Goal: Task Accomplishment & Management: Manage account settings

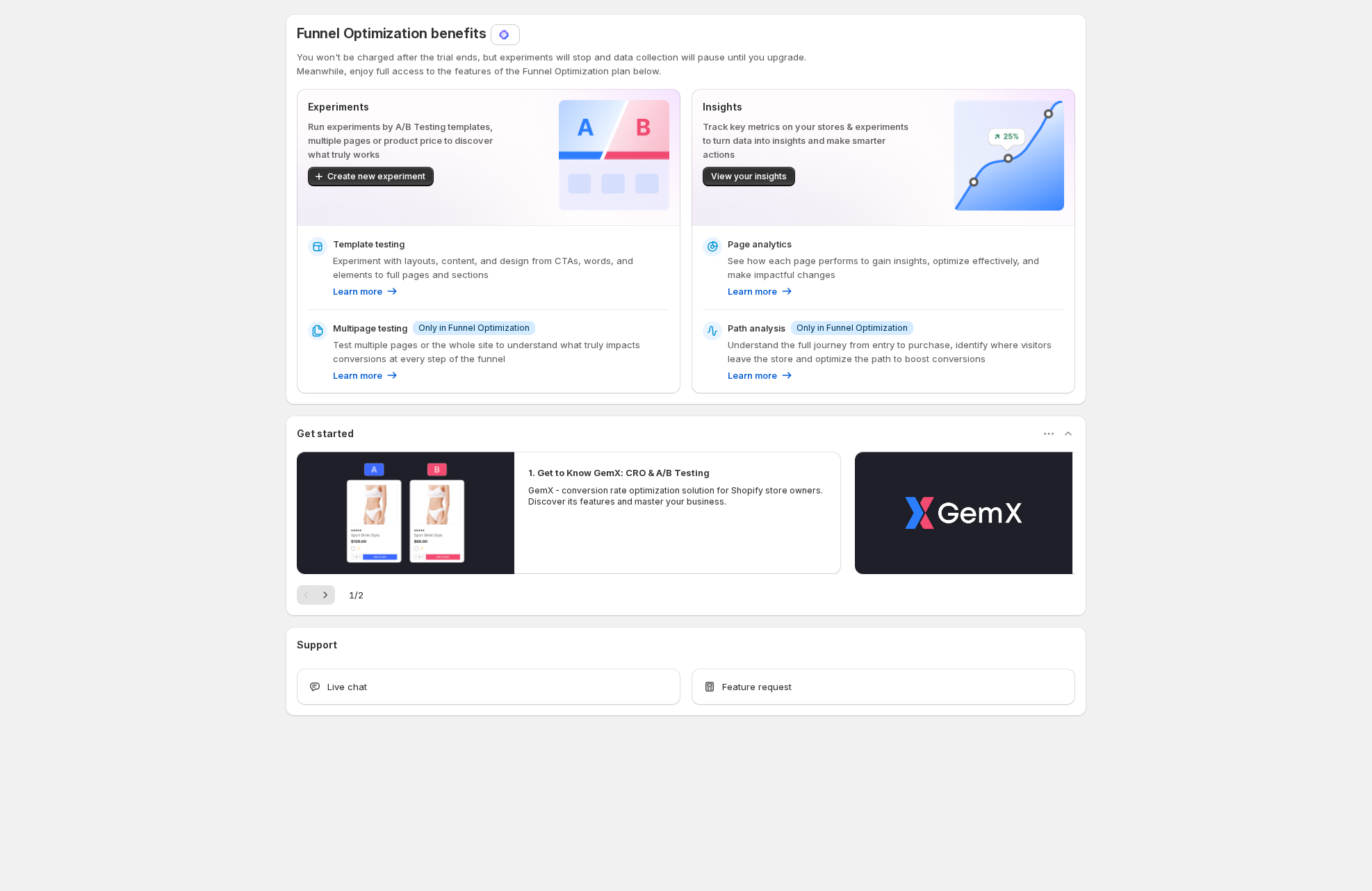
click at [197, 430] on div "Funnel Optimization benefits You won't be charged after the trial ends, but exp…" at bounding box center [686, 395] width 1372 height 791
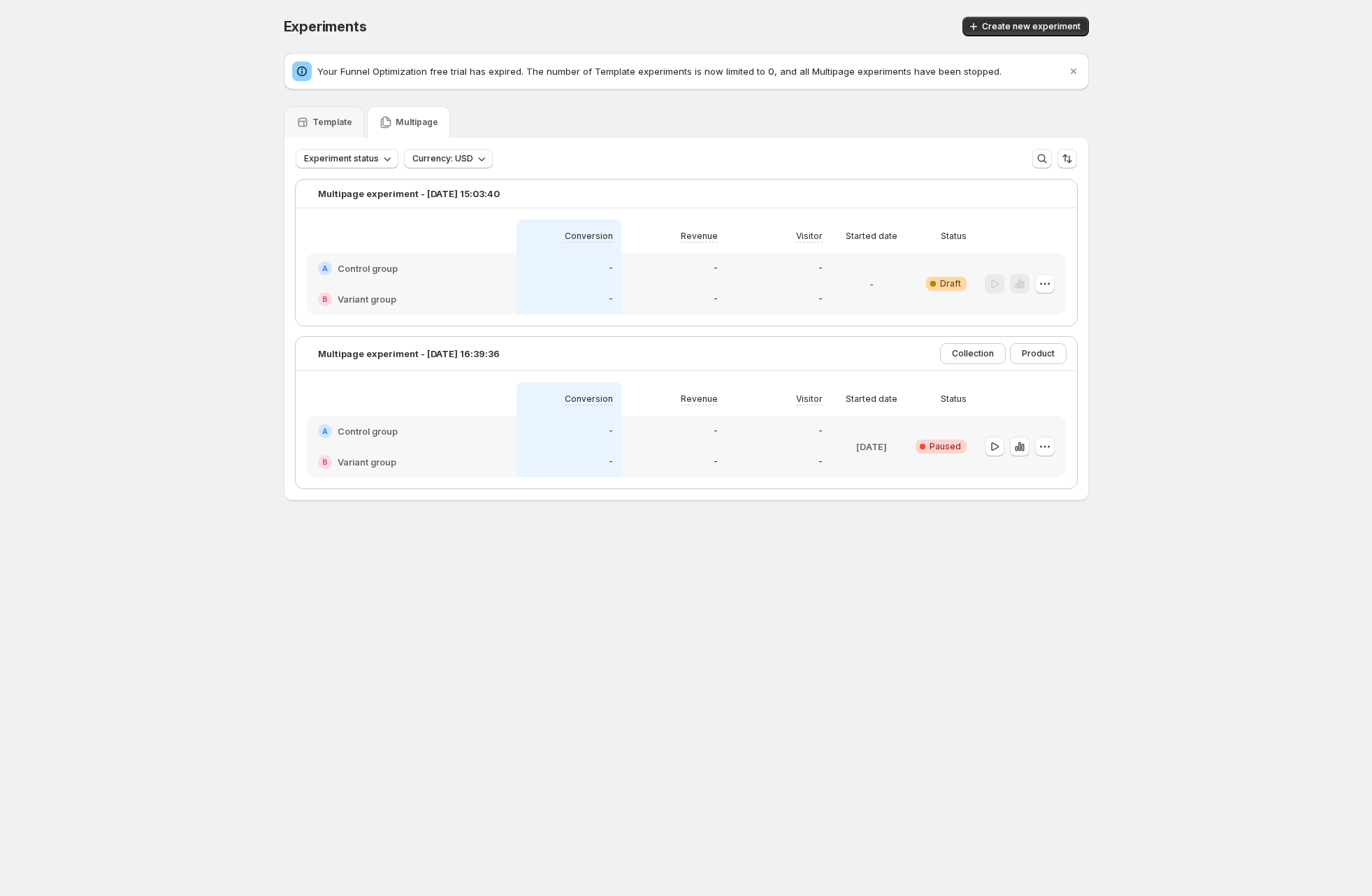
click at [349, 131] on div "Template" at bounding box center [324, 122] width 80 height 31
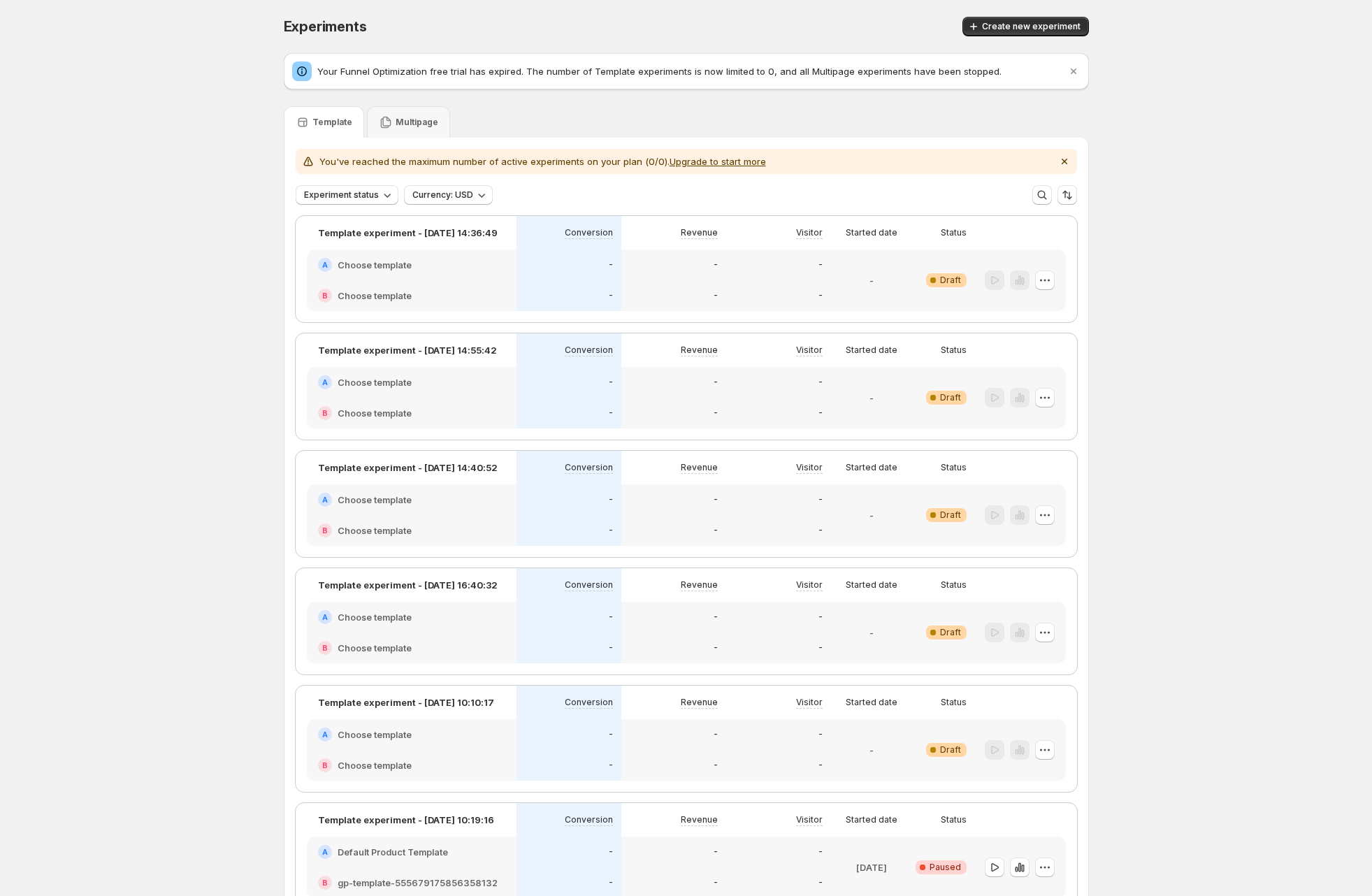
click at [585, 77] on p "Your Funnel Optimization free trial has expired. The number of Template experim…" at bounding box center [692, 72] width 750 height 14
click at [576, 77] on div at bounding box center [576, 77] width 0 height 0
click at [671, 76] on p "Your Funnel Optimization free trial has expired. The number of Template experim…" at bounding box center [692, 72] width 750 height 14
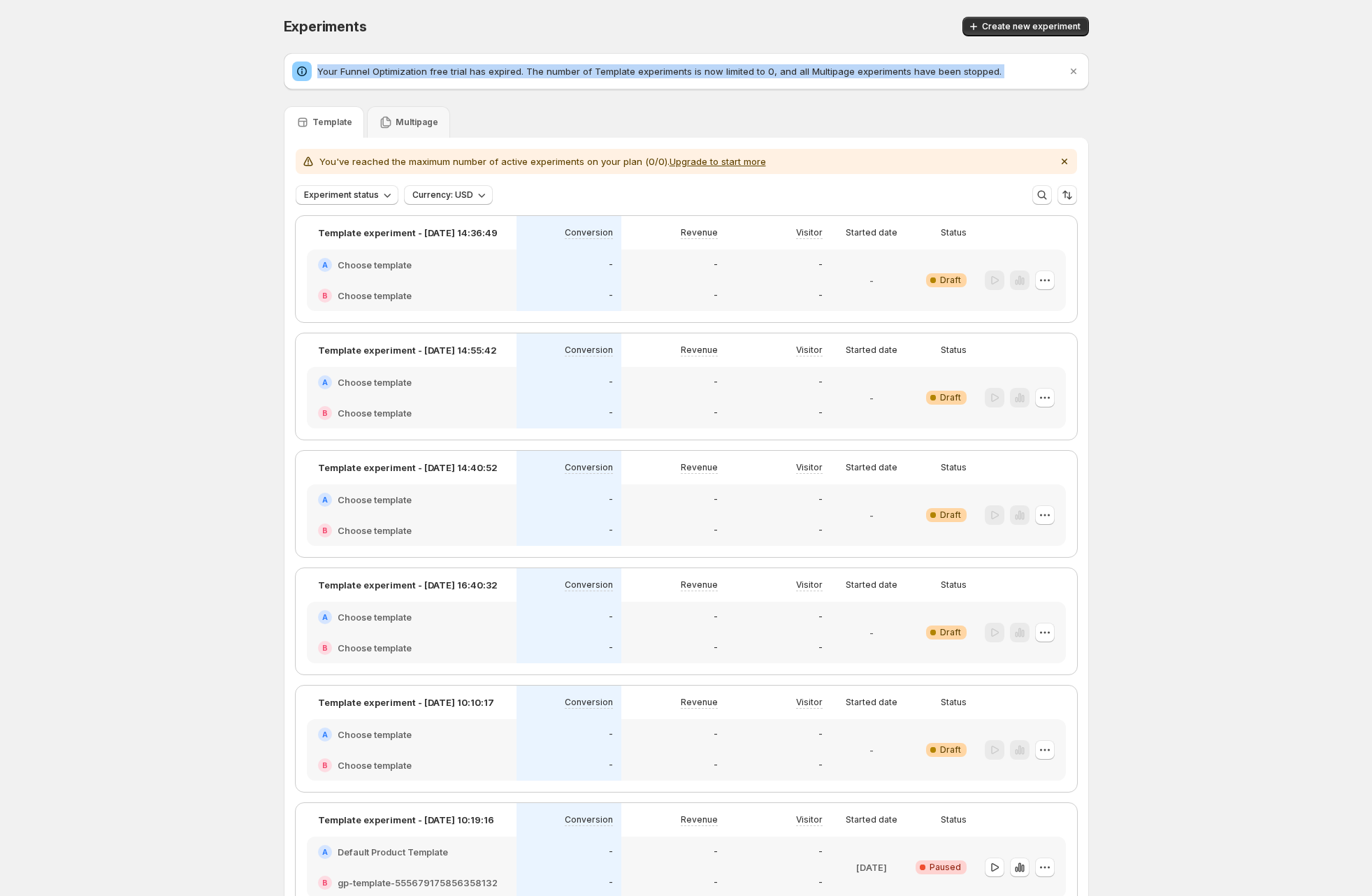
click at [671, 76] on p "Your Funnel Optimization free trial has expired. The number of Template experim…" at bounding box center [692, 72] width 750 height 14
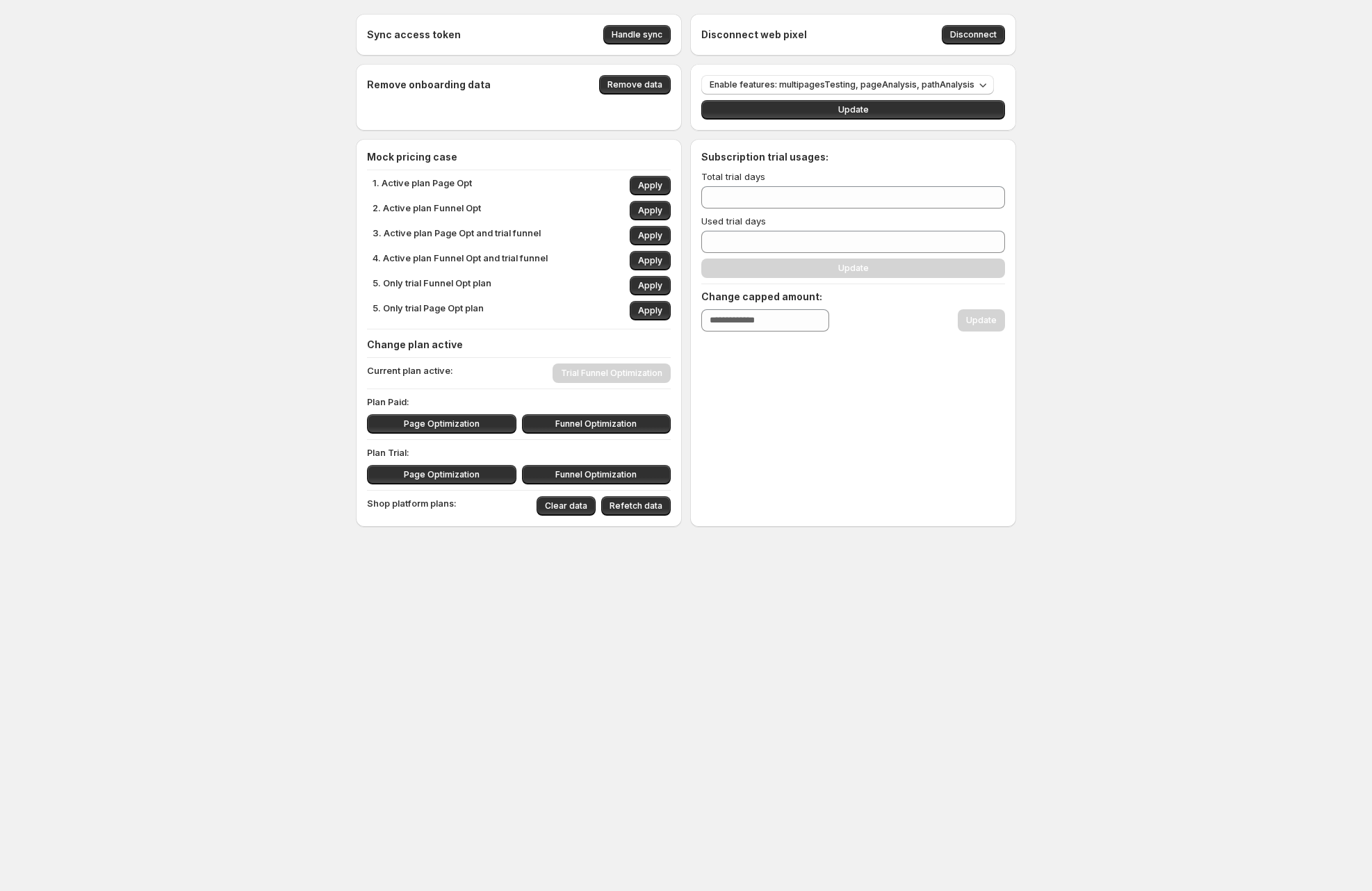
click at [622, 373] on div "Current plan active: Trial Funnel Optimization" at bounding box center [519, 373] width 303 height 20
click at [655, 316] on button "Apply" at bounding box center [650, 311] width 41 height 20
type input "**"
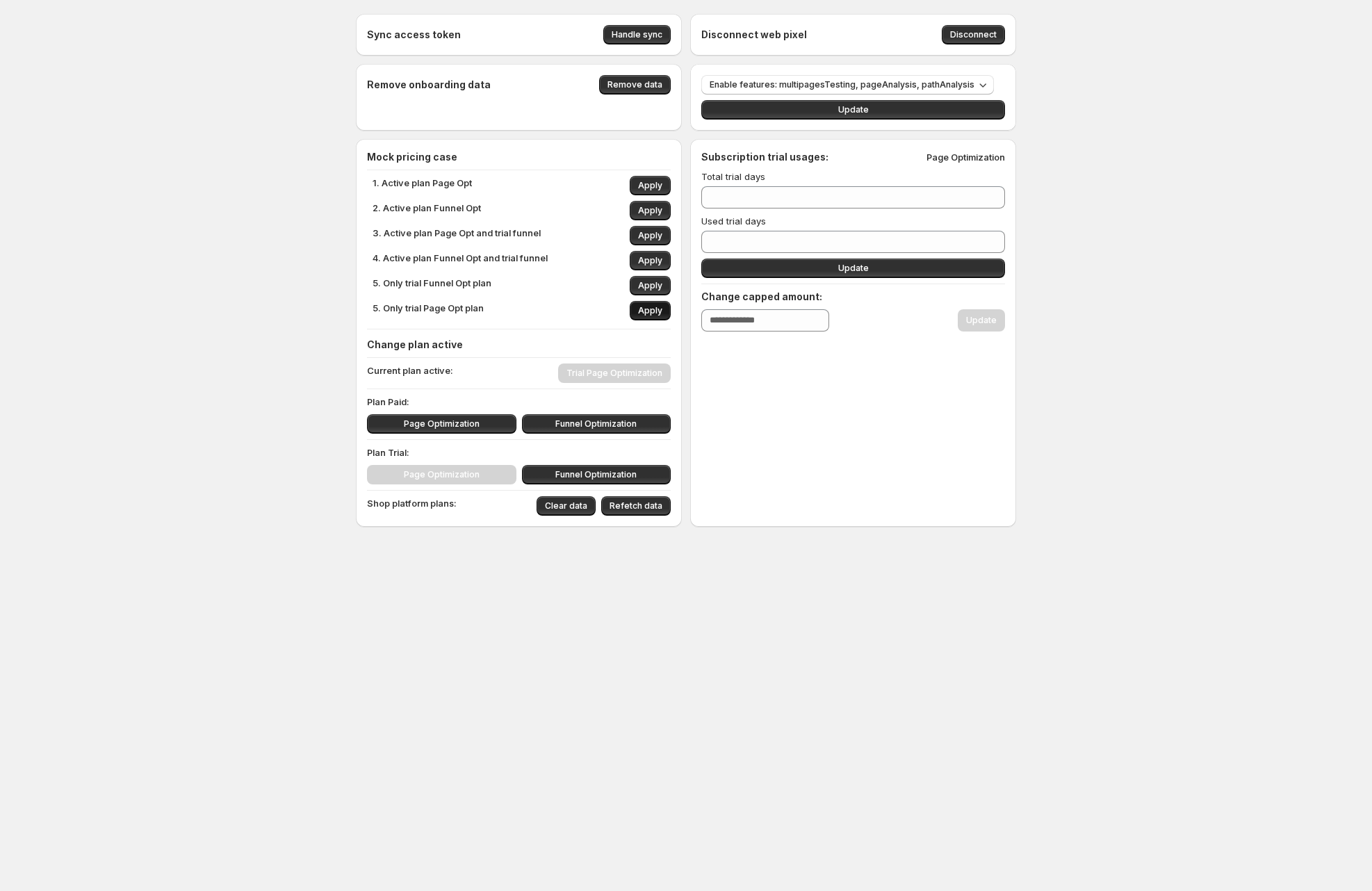
click at [655, 316] on button "Apply" at bounding box center [650, 311] width 41 height 20
click at [655, 316] on span "Apply" at bounding box center [650, 311] width 24 height 11
click at [646, 283] on span "Apply" at bounding box center [650, 286] width 24 height 11
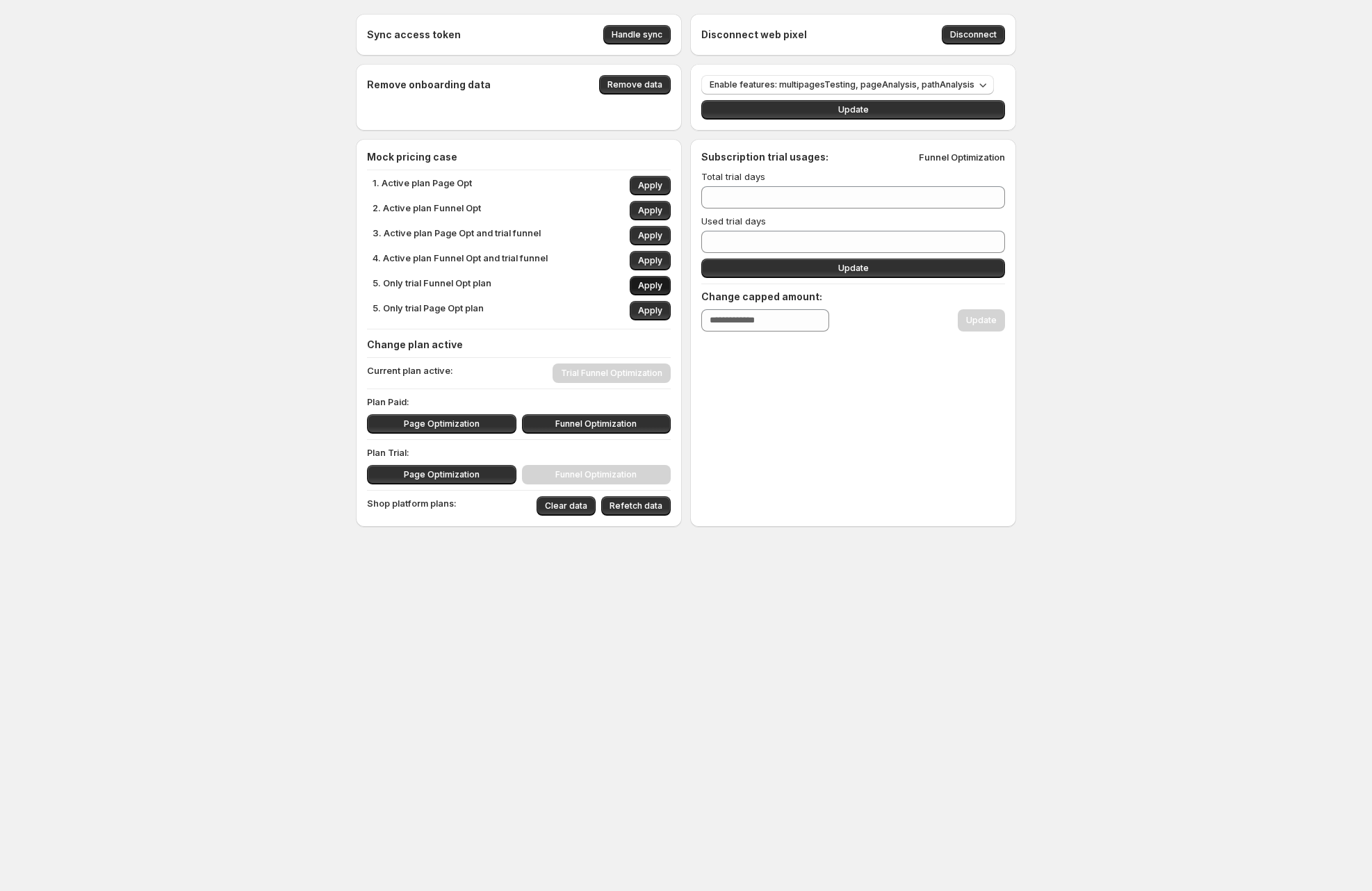
click at [646, 283] on span "Apply" at bounding box center [650, 286] width 24 height 11
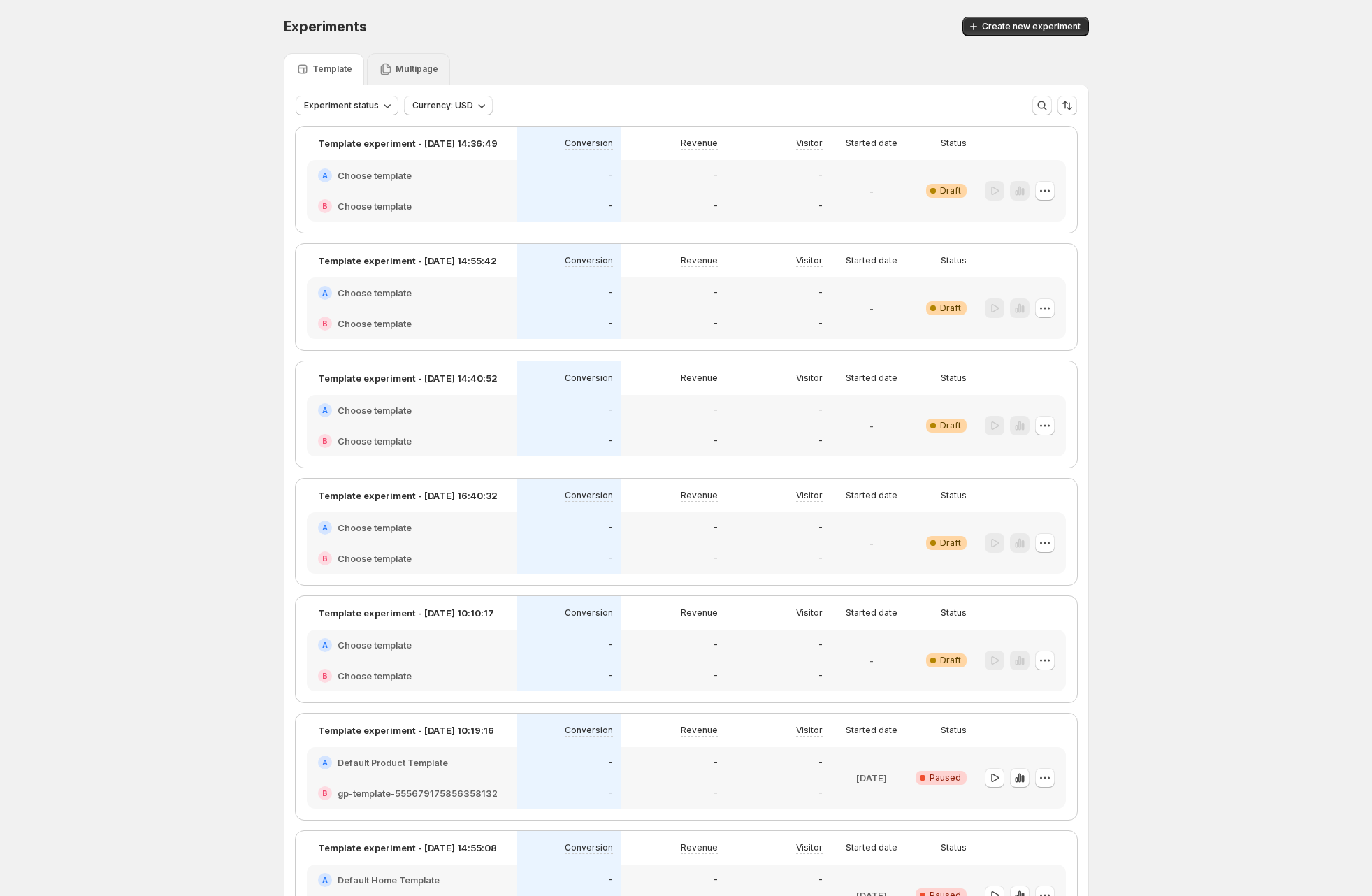
click at [410, 68] on p "Multipage" at bounding box center [417, 70] width 43 height 11
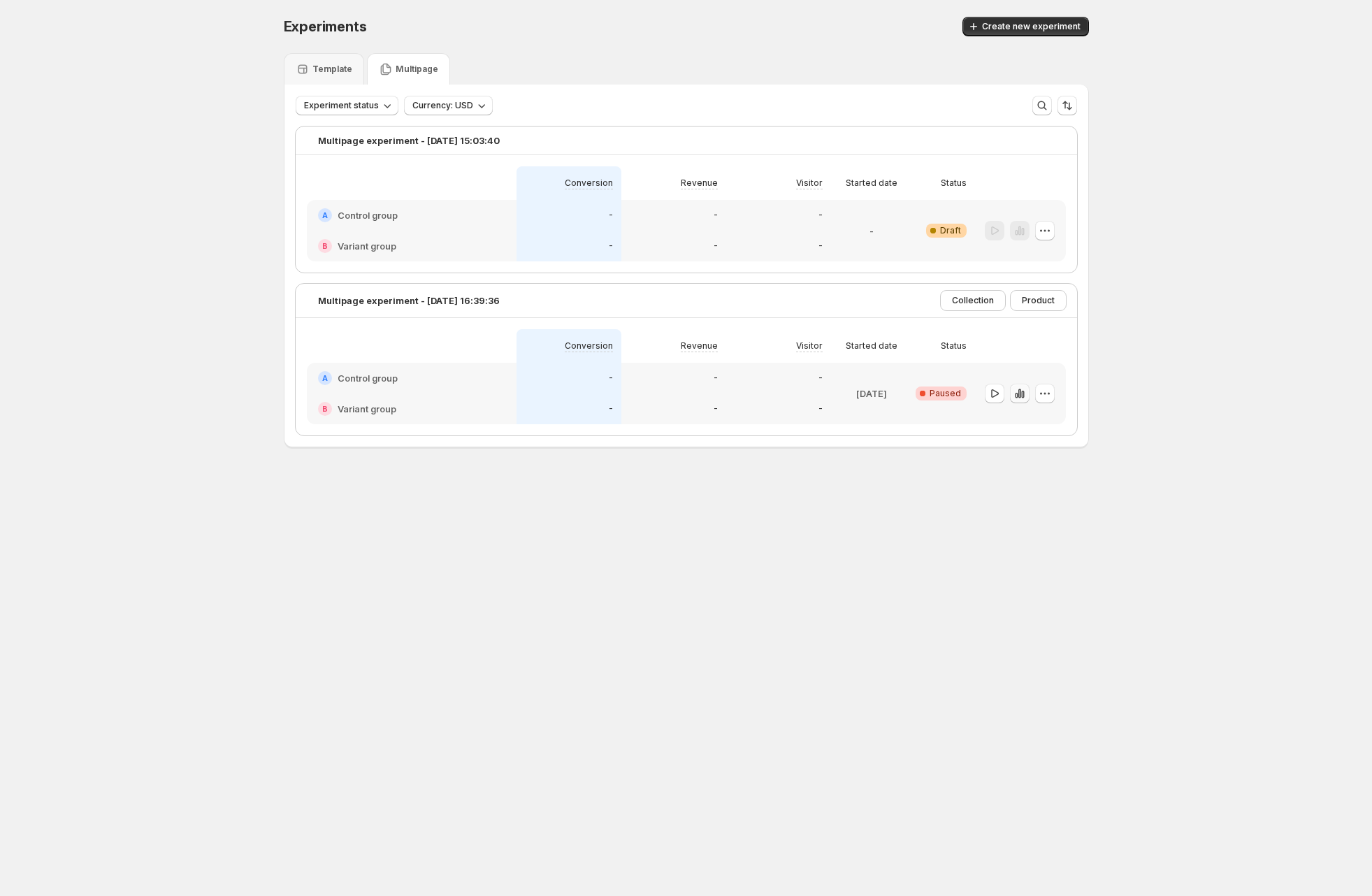
click at [1023, 388] on icon "button" at bounding box center [1020, 394] width 14 height 14
click at [801, 373] on div "-" at bounding box center [779, 378] width 88 height 14
click at [756, 409] on div "-" at bounding box center [779, 409] width 88 height 14
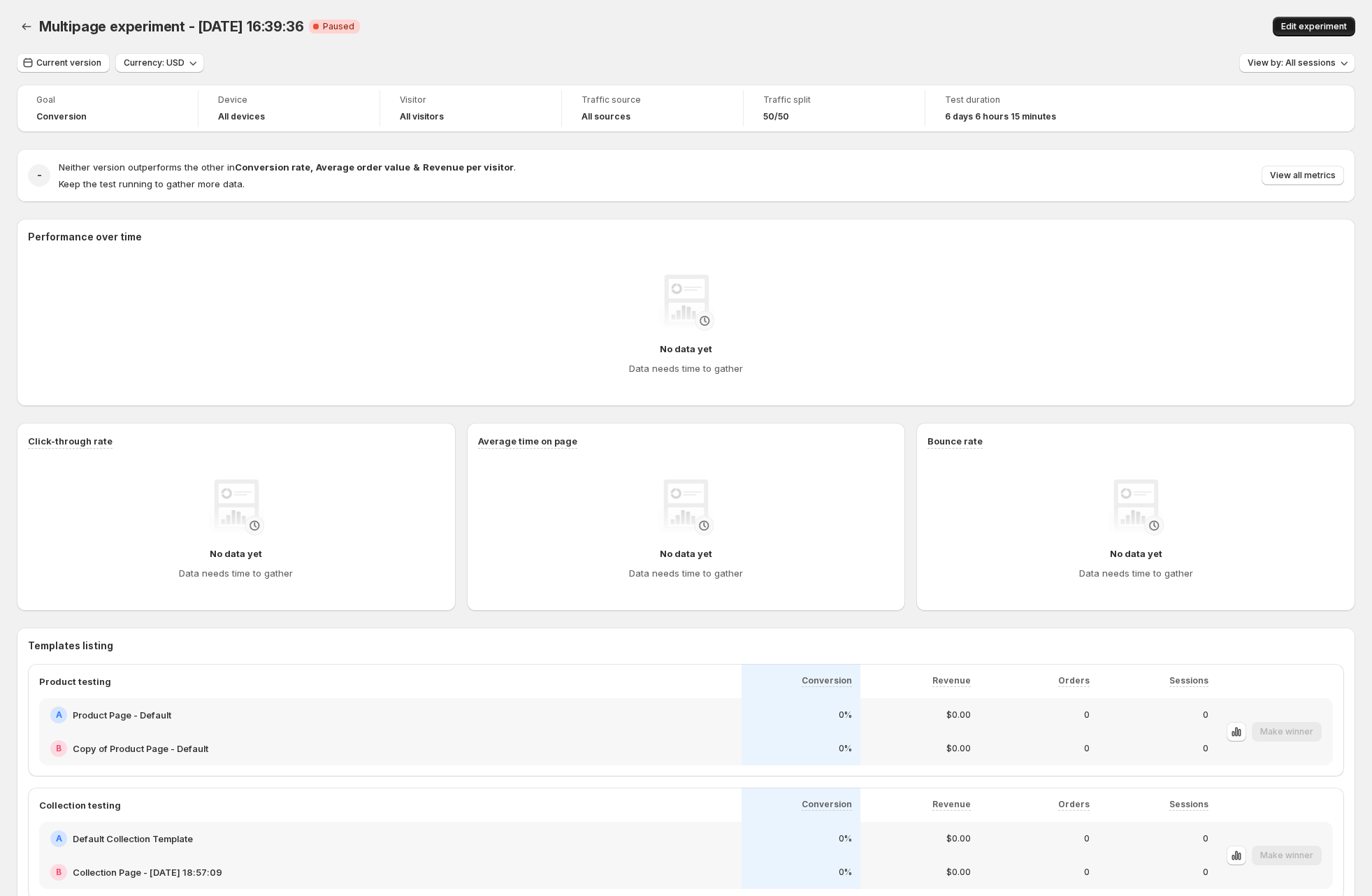
click at [1341, 31] on span "Edit experiment" at bounding box center [1314, 27] width 66 height 11
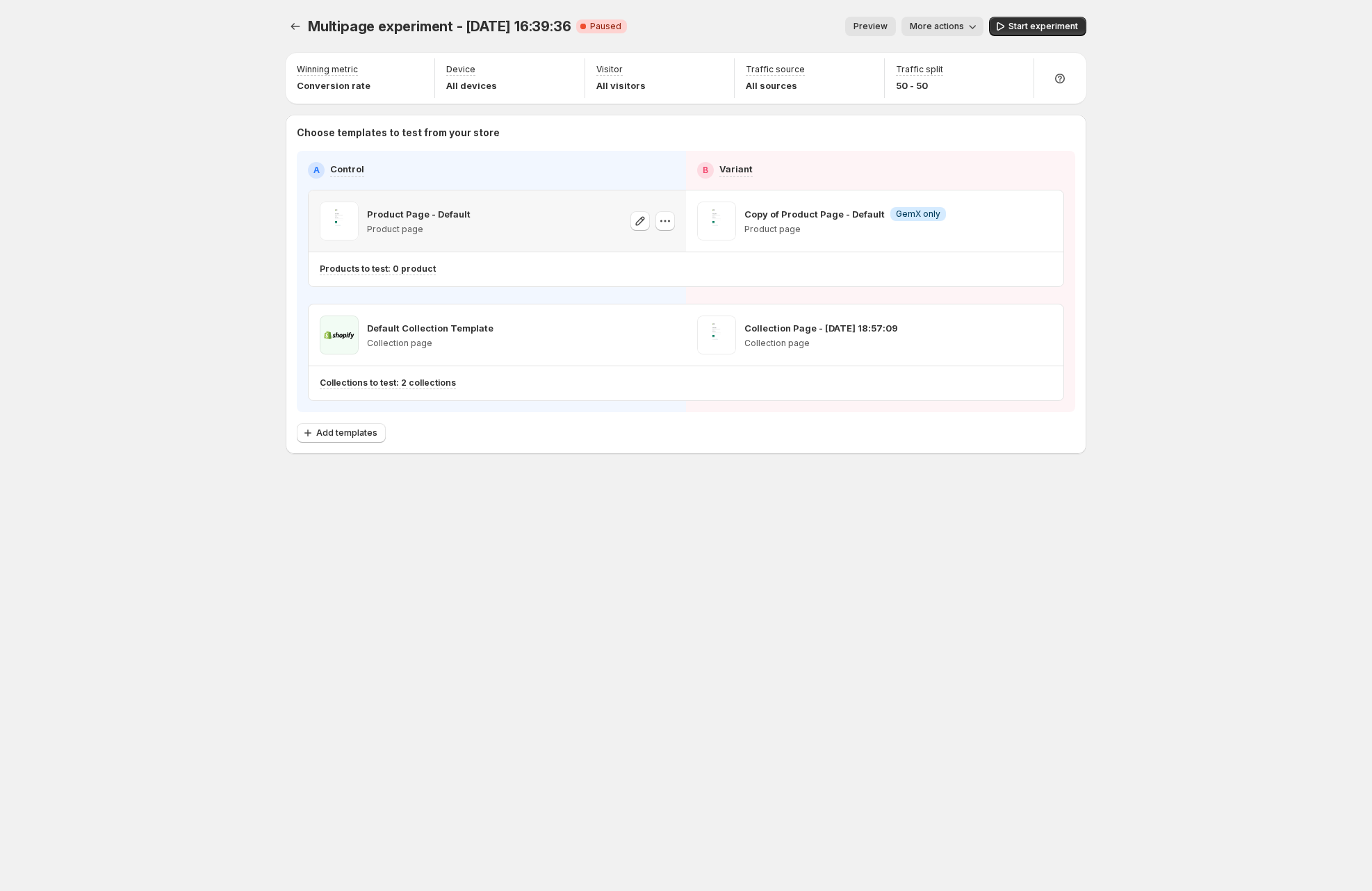
click at [676, 218] on div "Product Page - Default Product page" at bounding box center [497, 221] width 378 height 61
click at [669, 225] on icon "button" at bounding box center [665, 221] width 14 height 14
click at [661, 244] on span "Change template" at bounding box center [678, 251] width 97 height 14
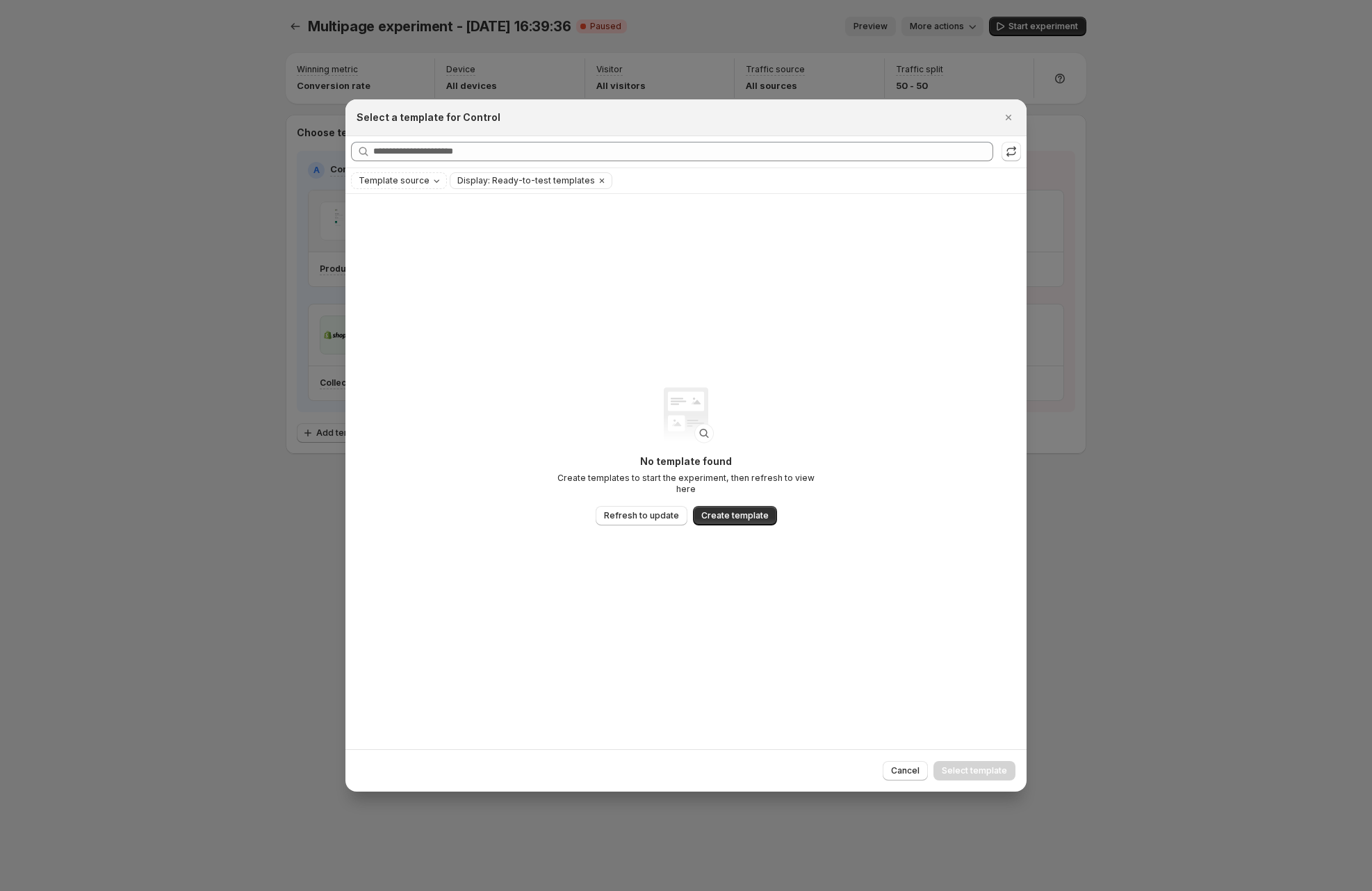
click at [218, 258] on div at bounding box center [686, 446] width 1372 height 891
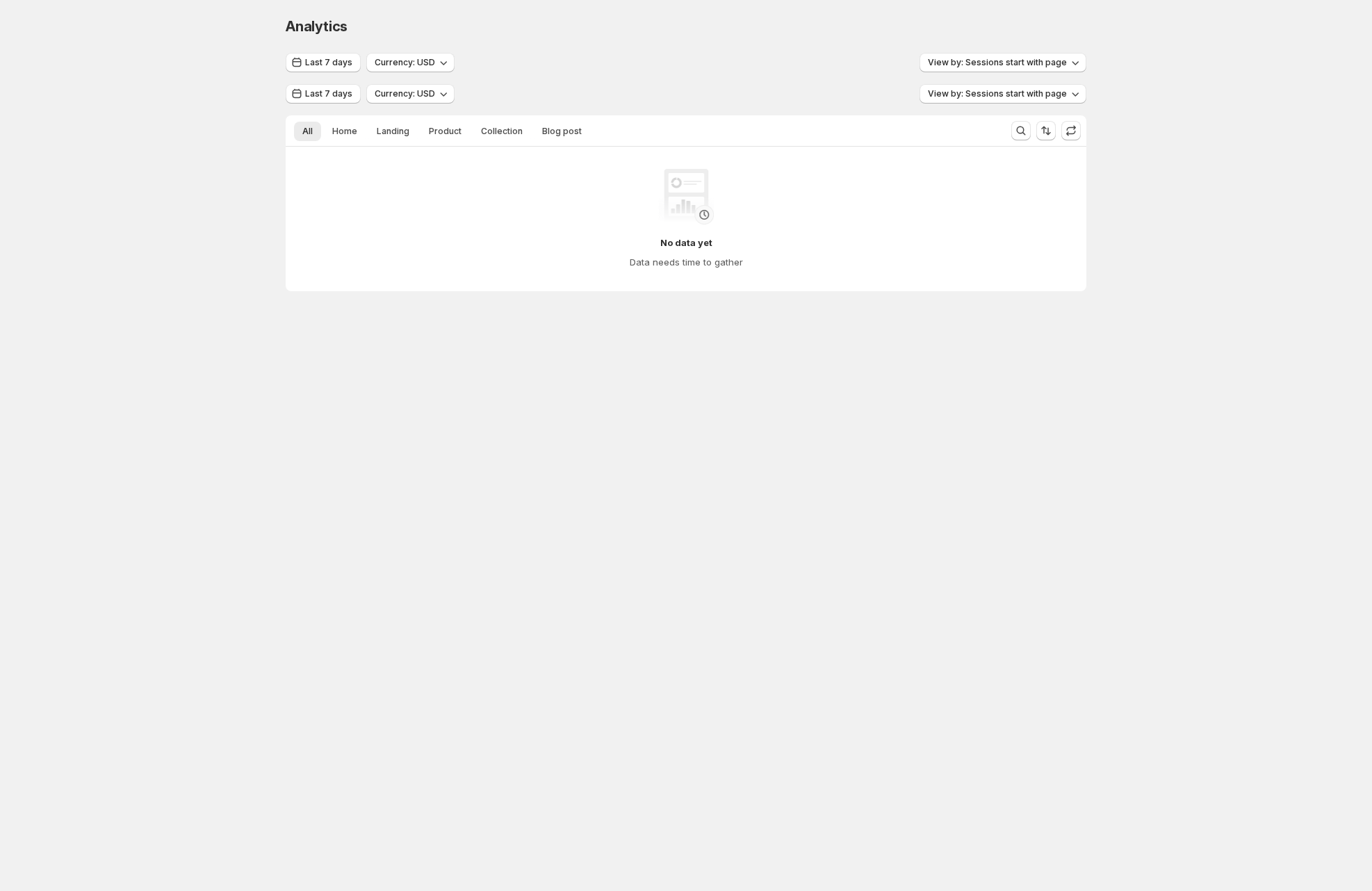
click at [431, 235] on div "No data yet Data needs time to gather" at bounding box center [685, 219] width 756 height 100
click at [339, 90] on span "Last 7 days" at bounding box center [328, 94] width 47 height 11
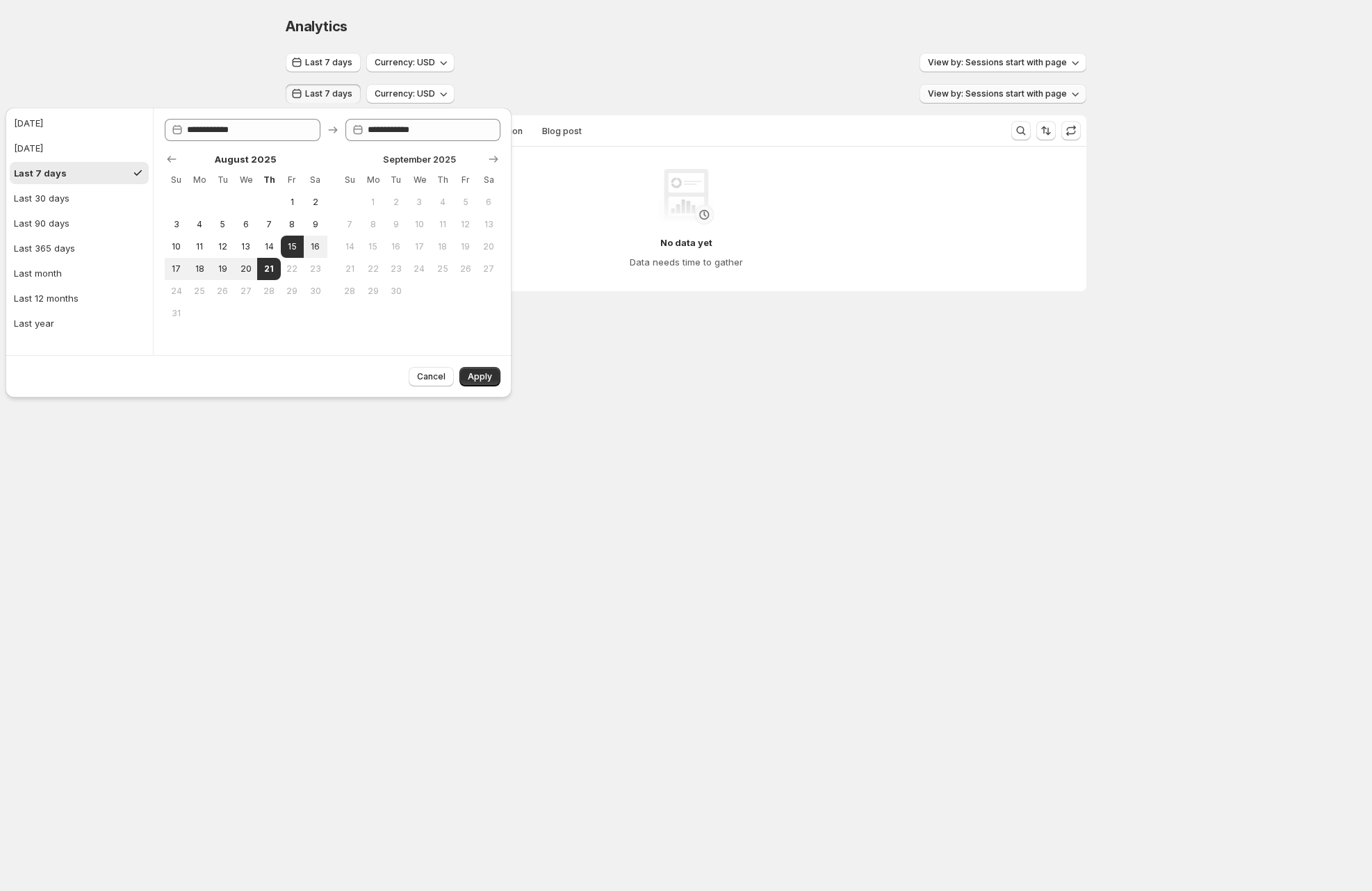
click at [959, 99] on span "View by: Sessions start with page" at bounding box center [997, 94] width 139 height 11
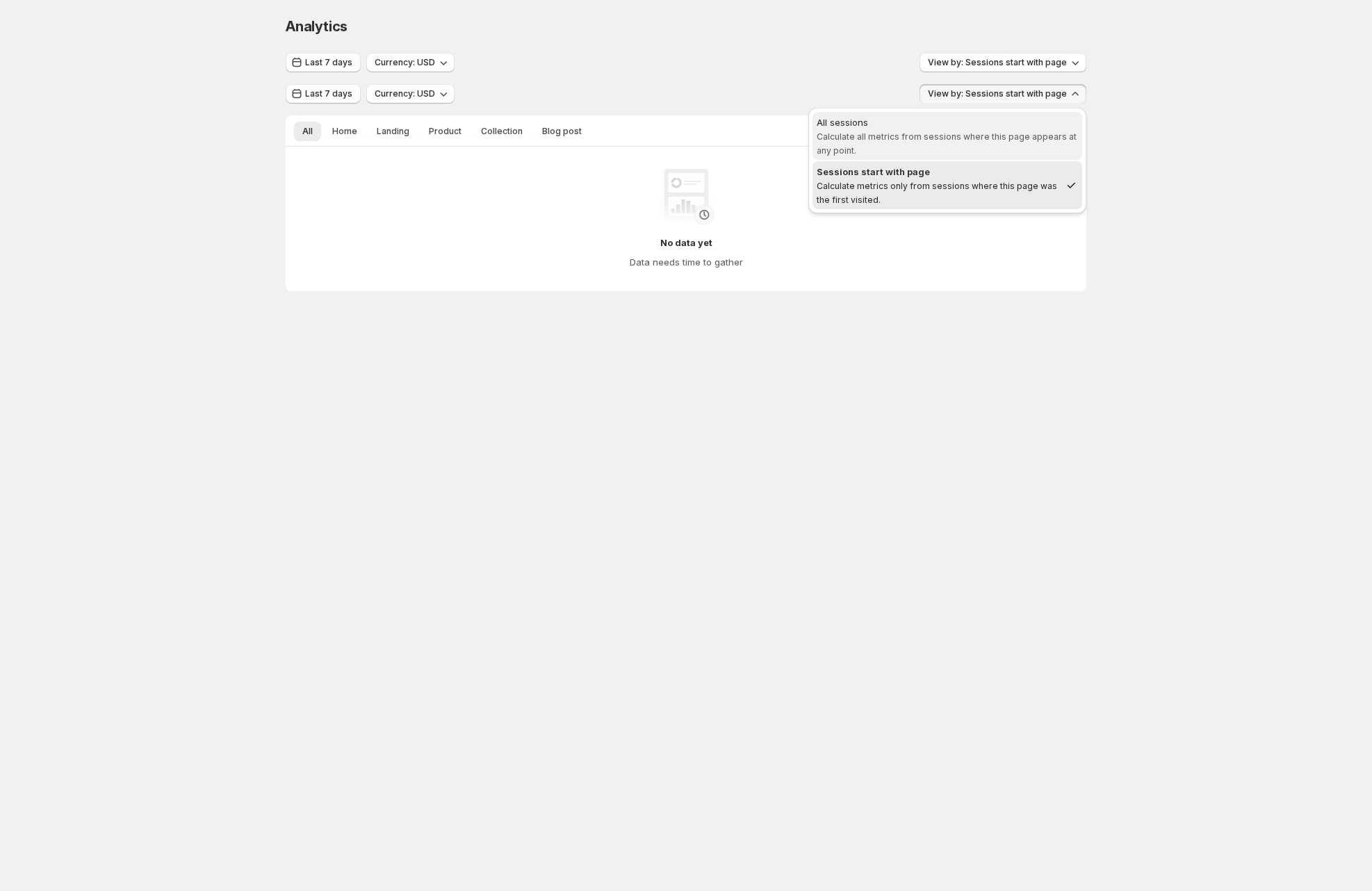
click at [925, 131] on span "Calculate all metrics from sessions where this page appears at any point." at bounding box center [946, 143] width 260 height 24
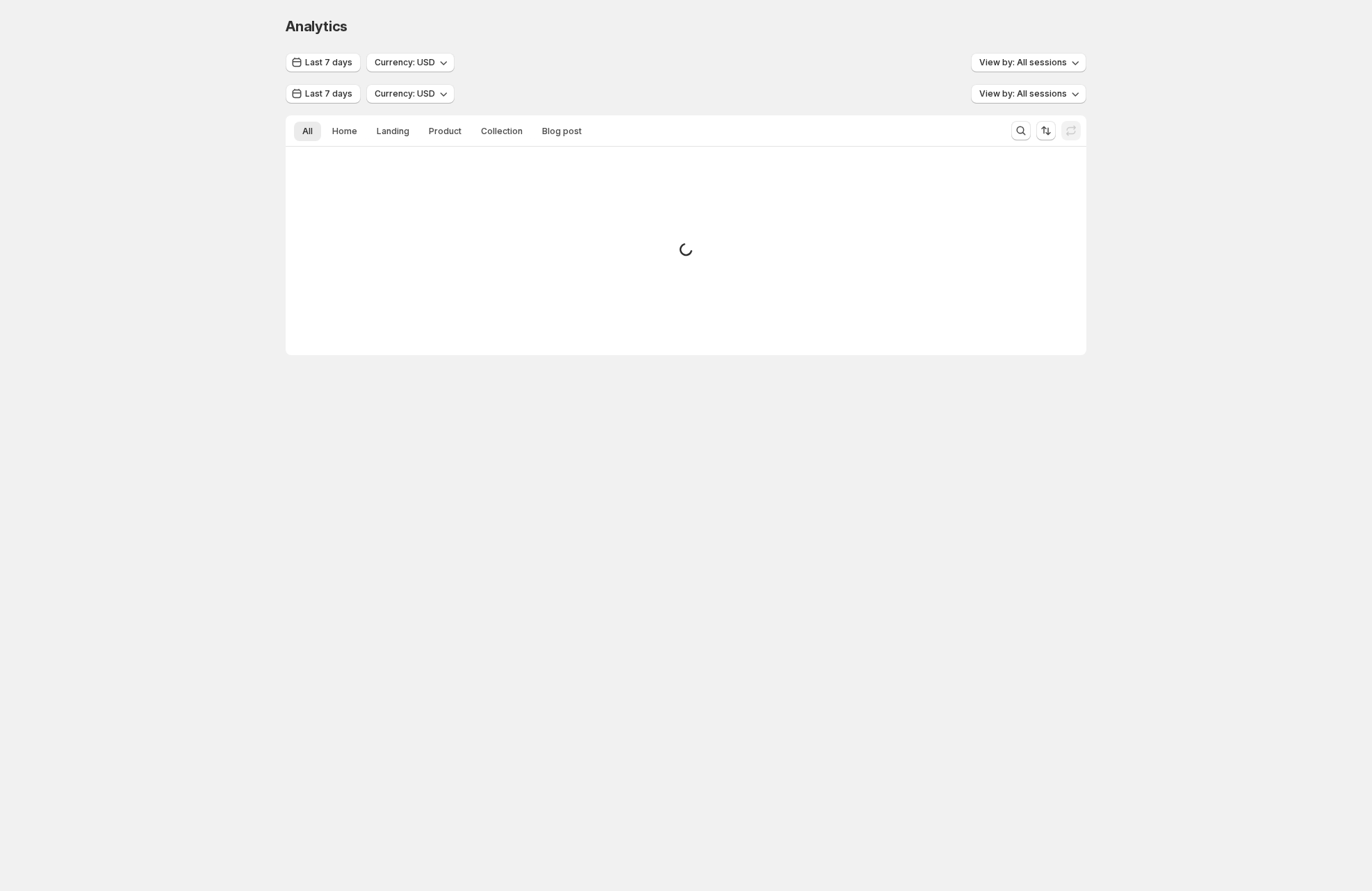
drag, startPoint x: 551, startPoint y: 95, endPoint x: 509, endPoint y: 97, distance: 42.0
click at [551, 95] on div "Last 7 days Currency: USD View by: All sessions" at bounding box center [686, 94] width 800 height 20
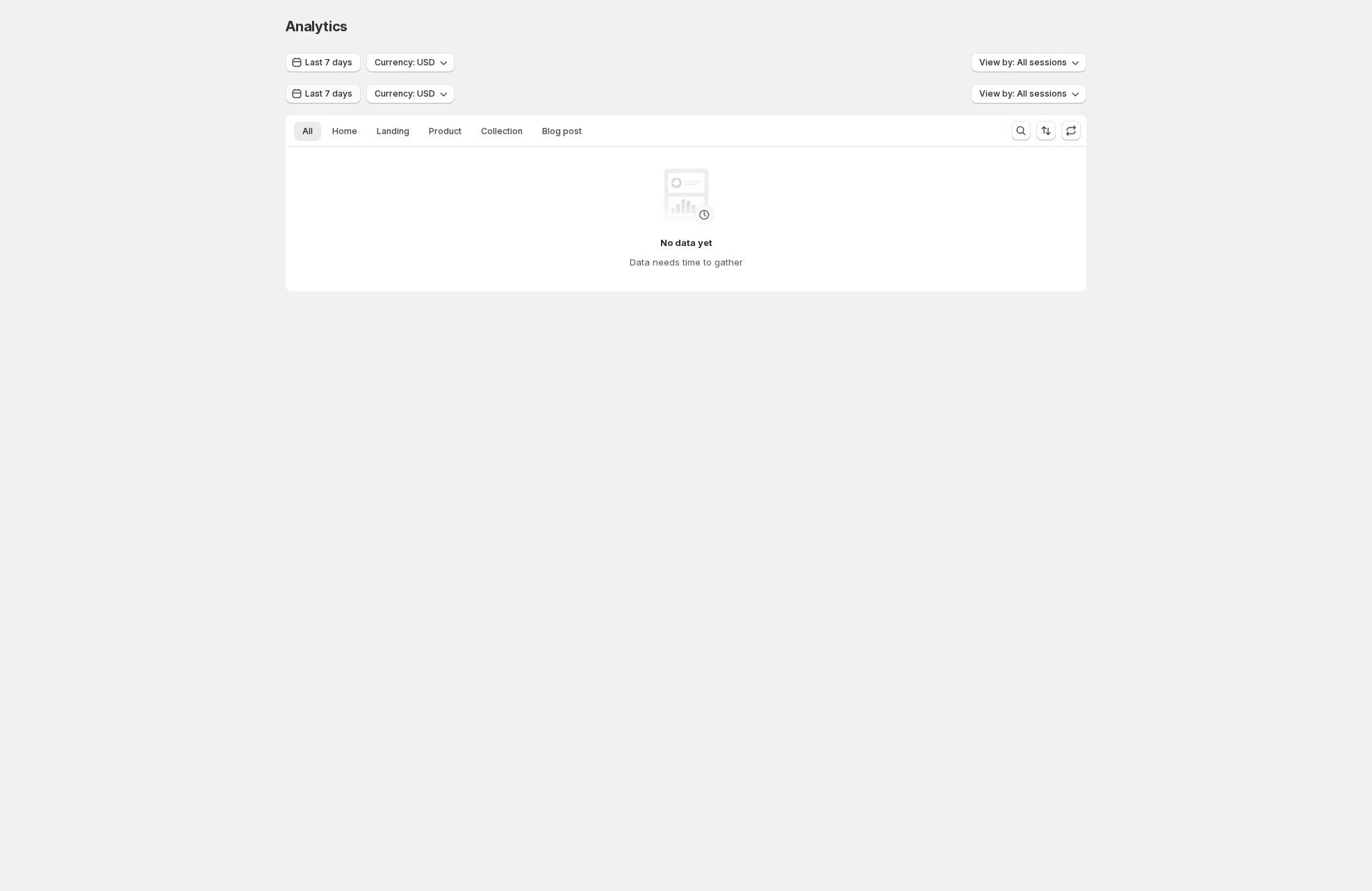
click at [342, 97] on span "Last 7 days" at bounding box center [328, 94] width 47 height 11
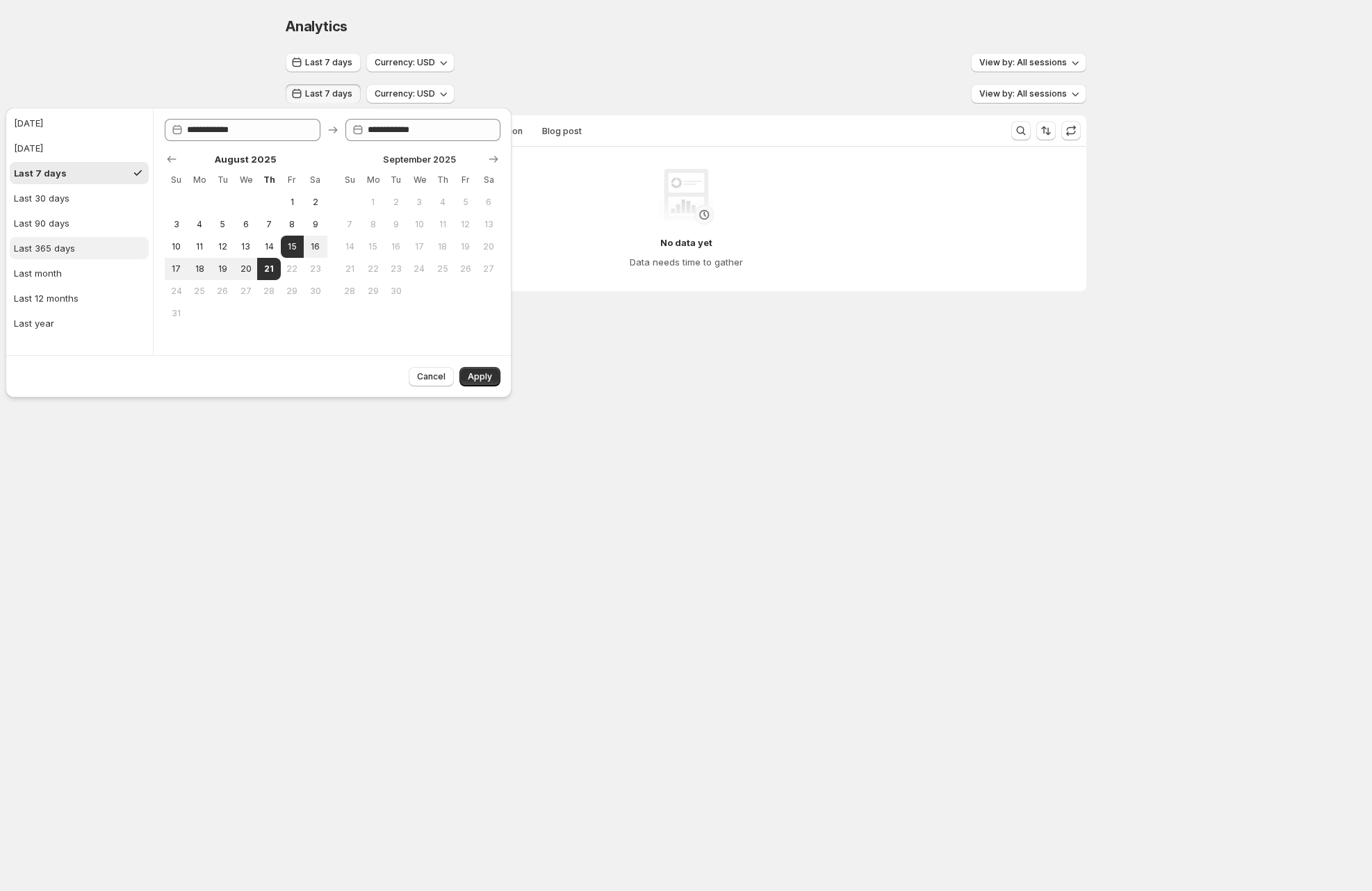
click at [59, 253] on div "Last 365 days" at bounding box center [44, 249] width 61 height 14
type input "**********"
click at [488, 373] on span "Apply" at bounding box center [480, 377] width 24 height 11
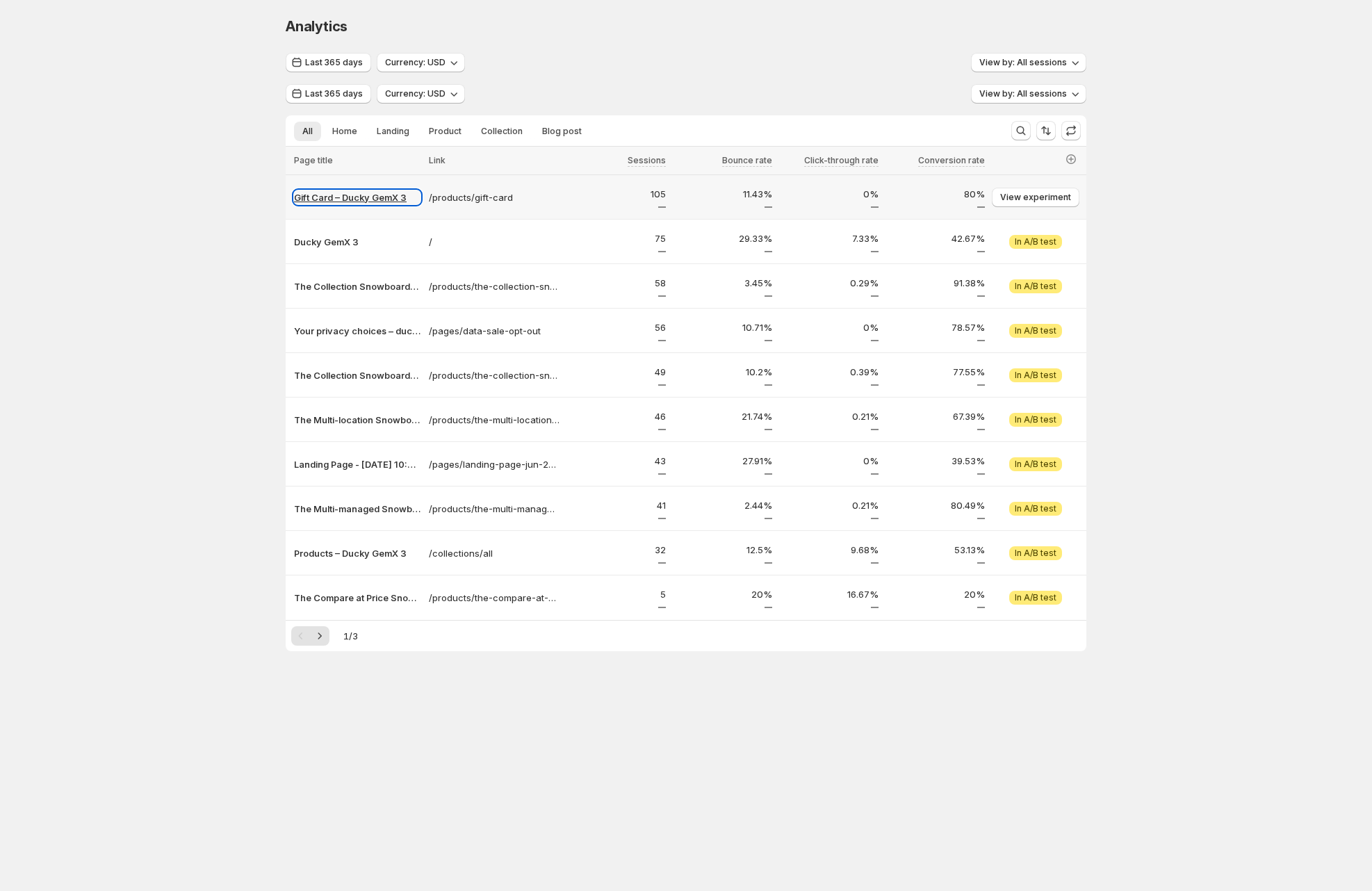
click at [339, 198] on p "Gift Card – Ducky GemX 3" at bounding box center [357, 198] width 126 height 14
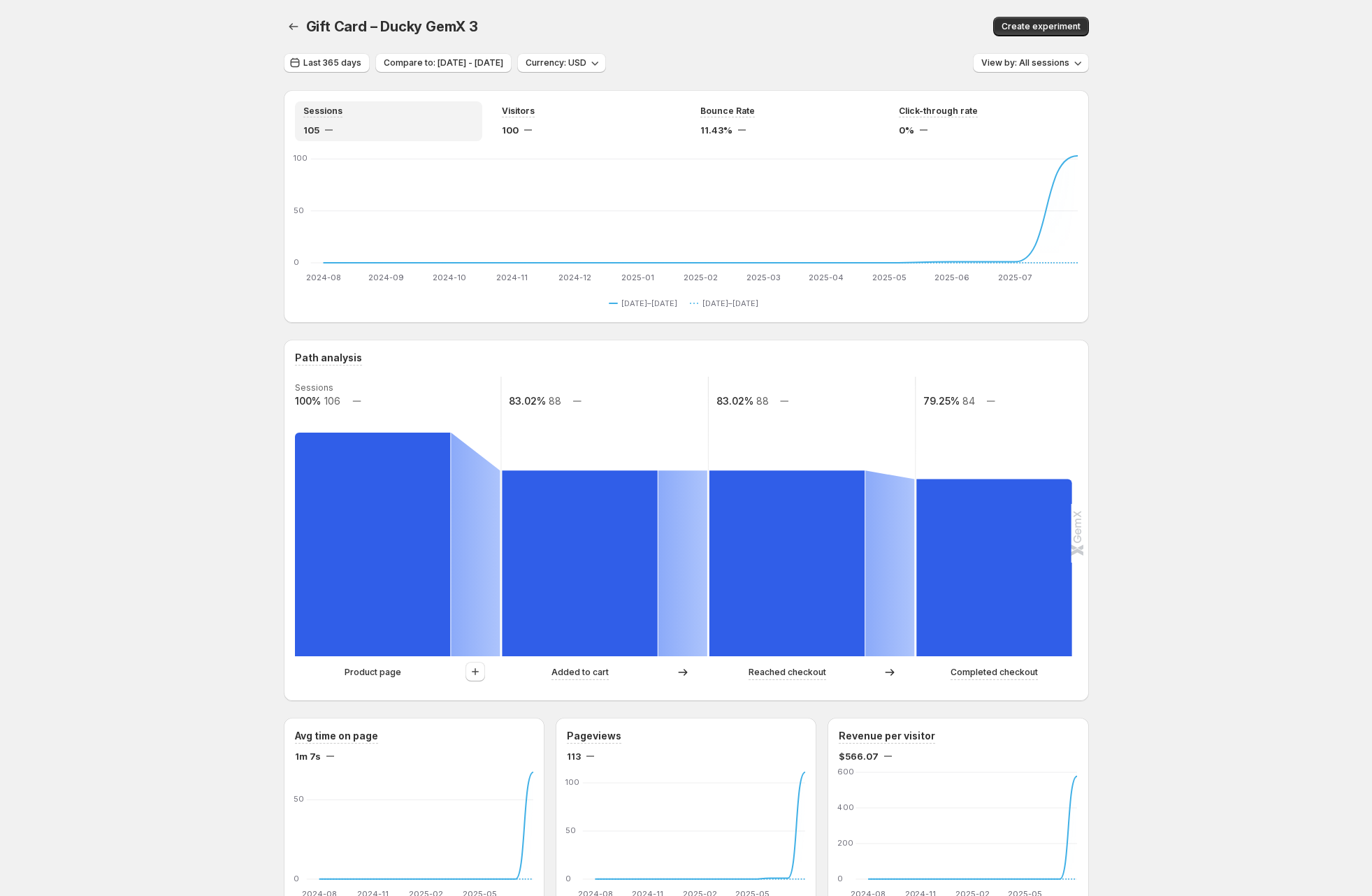
click at [385, 672] on p "Product page" at bounding box center [373, 672] width 57 height 14
click at [493, 672] on div at bounding box center [476, 672] width 50 height 21
click at [491, 672] on div at bounding box center [476, 672] width 50 height 21
click at [478, 672] on icon "button" at bounding box center [476, 672] width 7 height 7
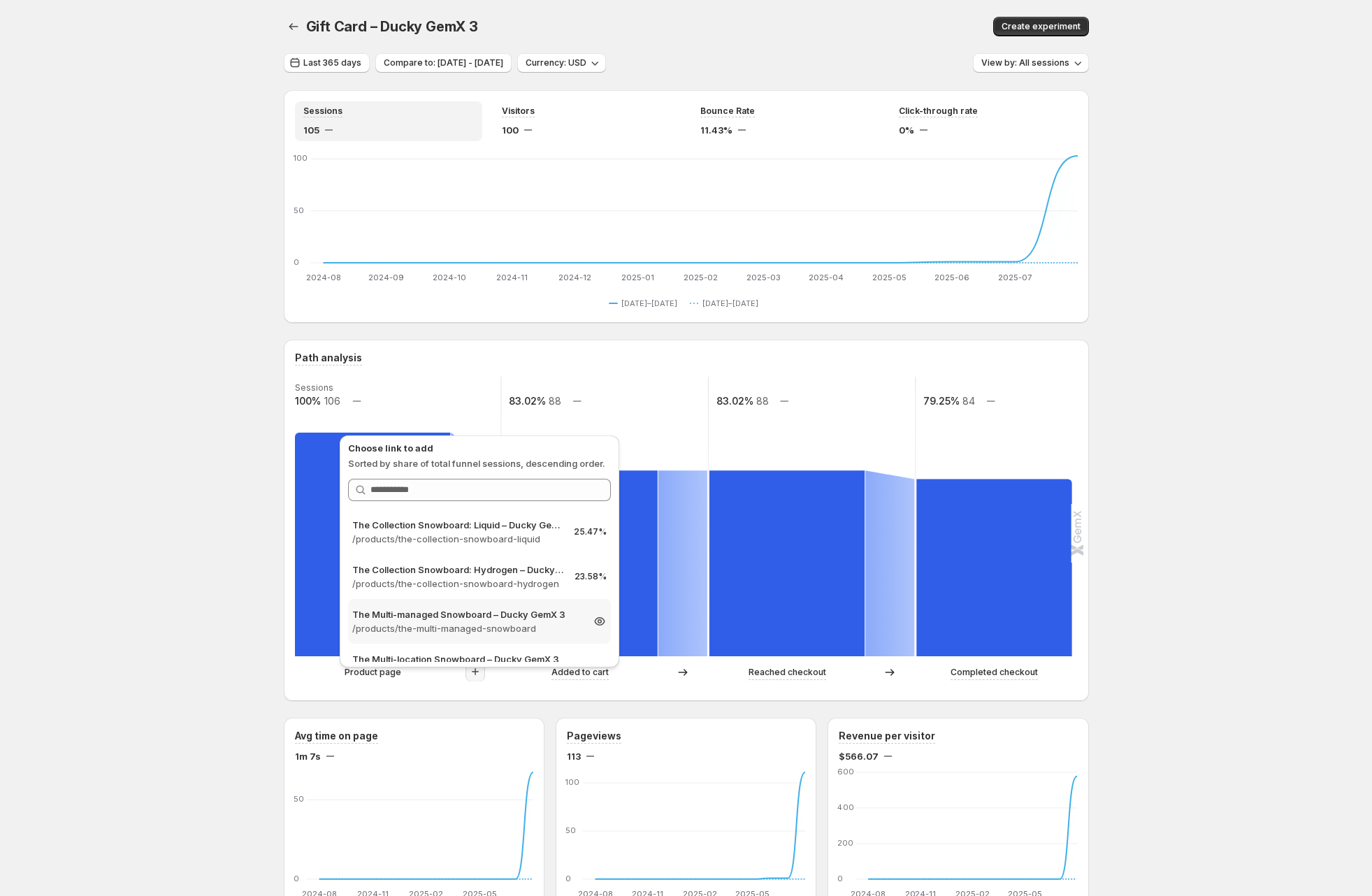
click at [481, 604] on div "The Multi-managed Snowboard – Ducky GemX 3 /products/the-multi-managed-snowboar…" at bounding box center [479, 621] width 263 height 45
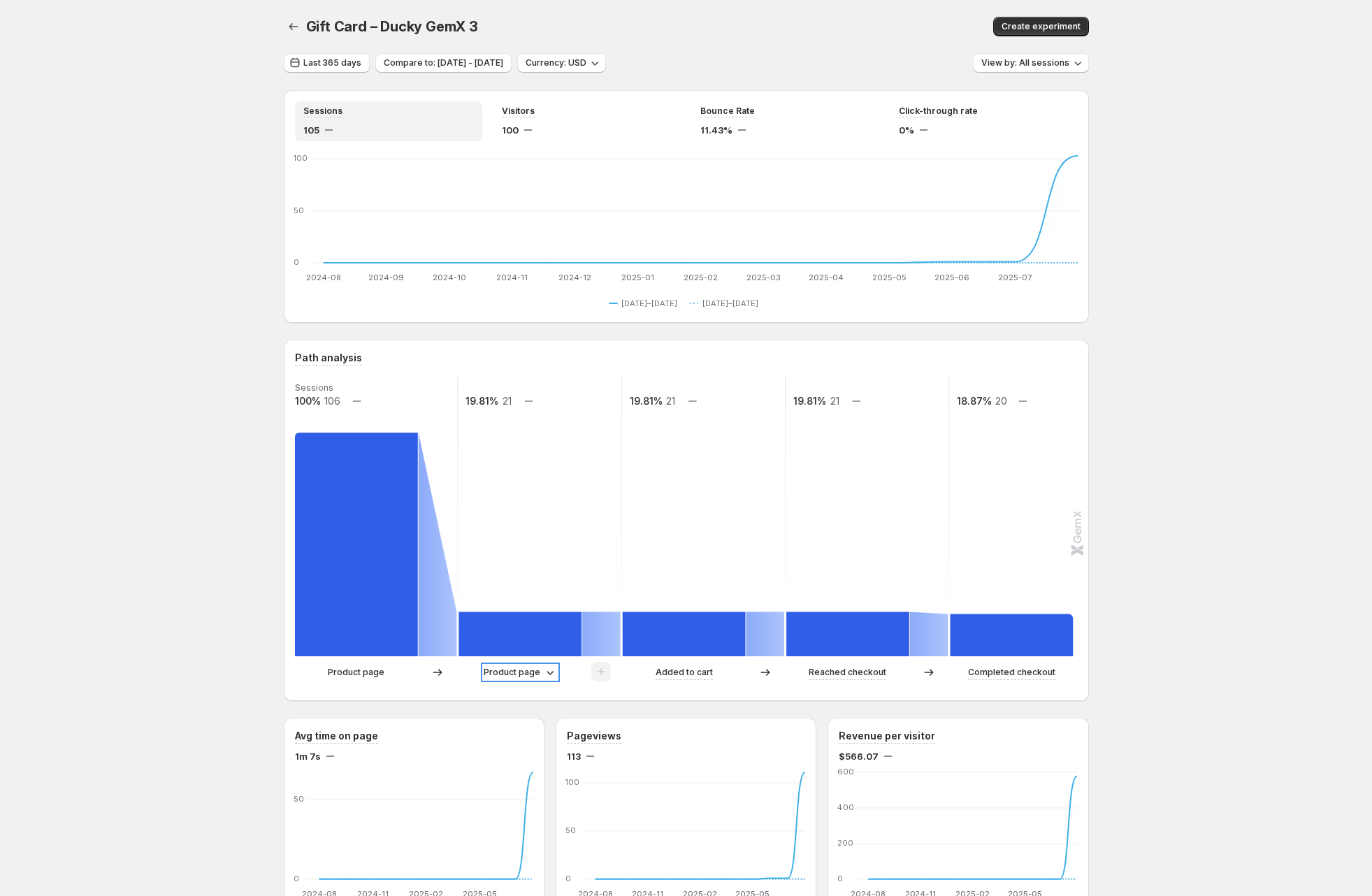
click at [539, 670] on p "Product page" at bounding box center [512, 672] width 57 height 14
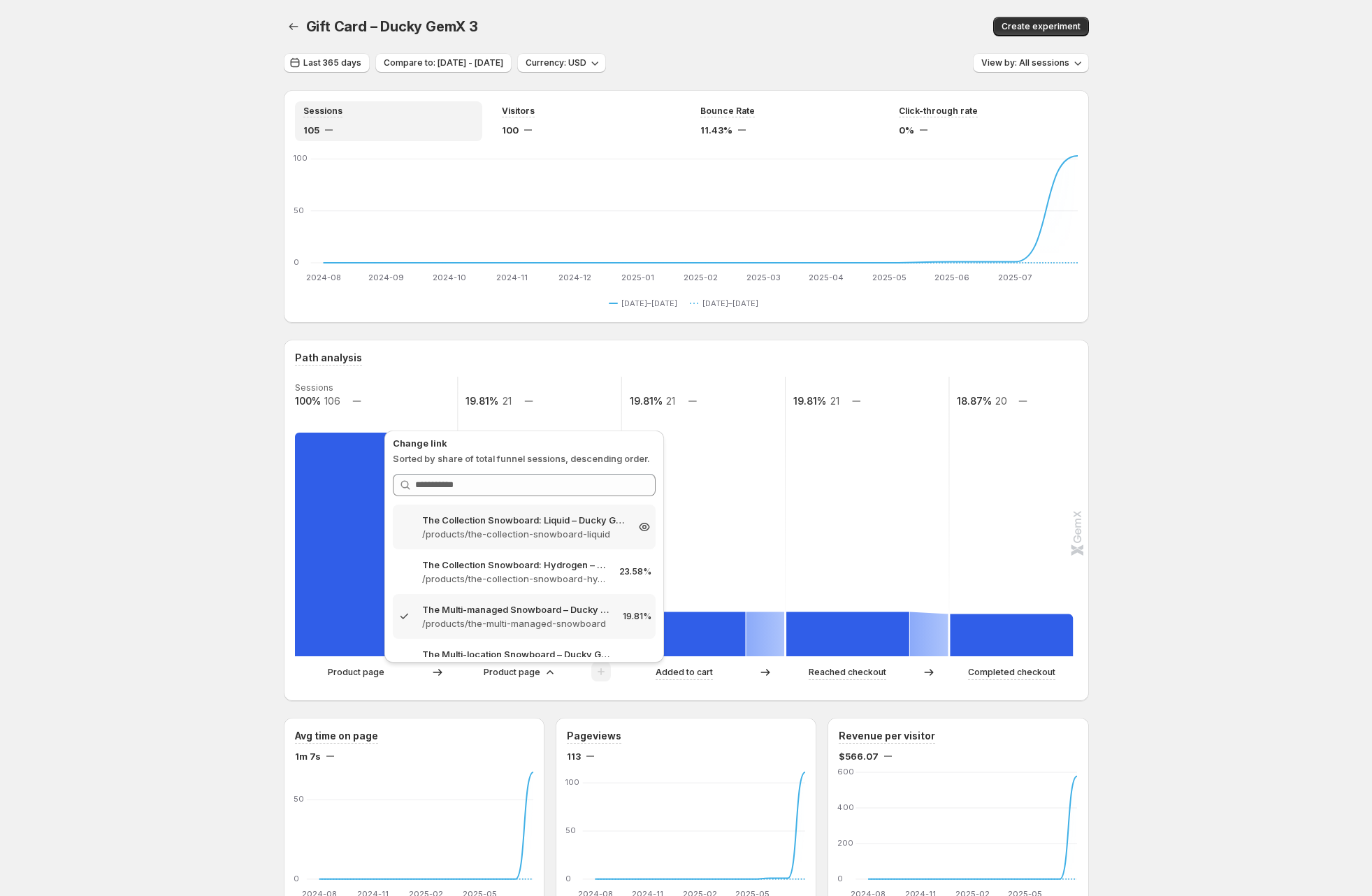
click at [473, 524] on p "The Collection Snowboard: Liquid – Ducky GemX 3" at bounding box center [525, 520] width 204 height 14
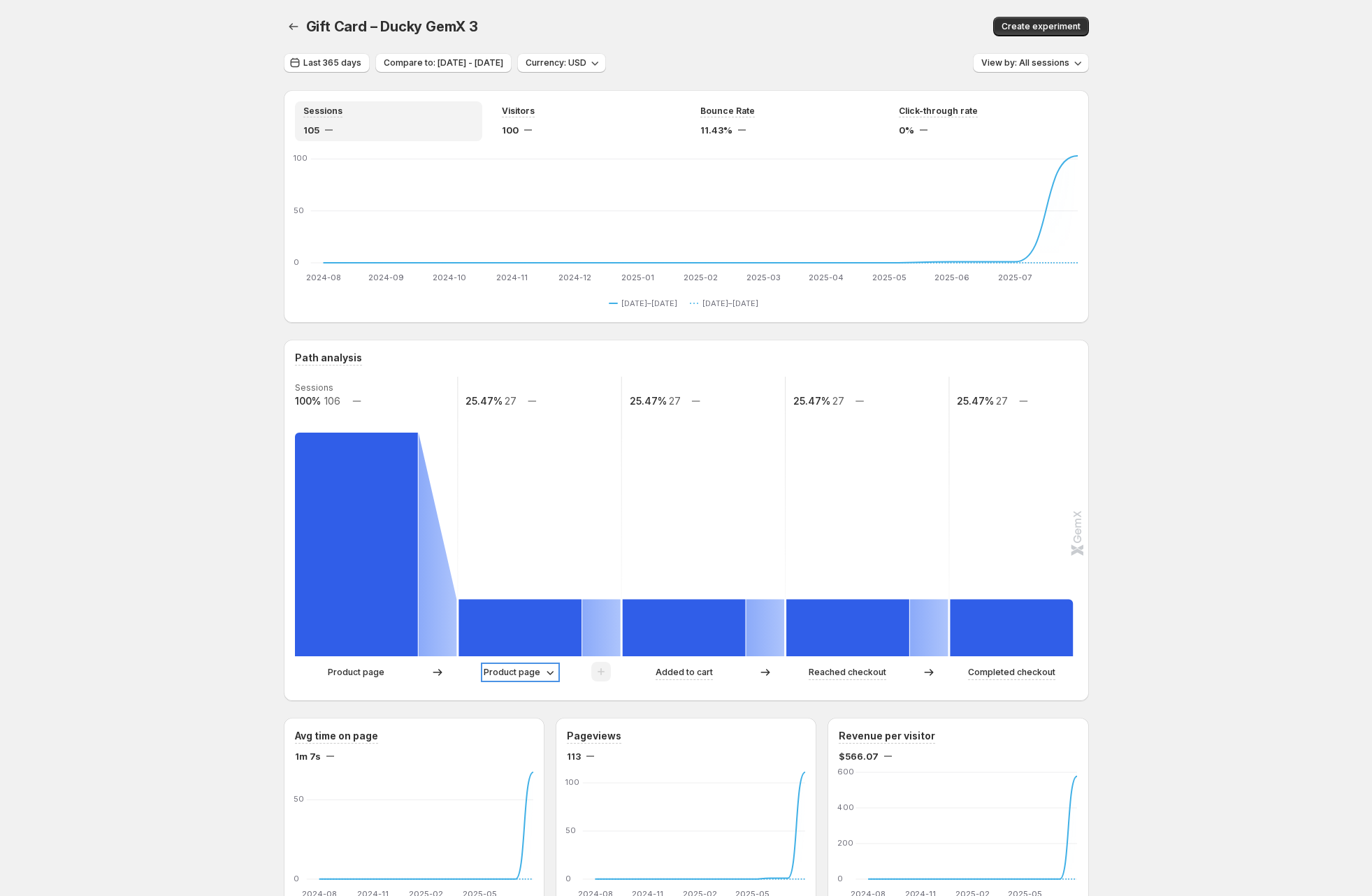
click at [516, 667] on p "Product page" at bounding box center [512, 672] width 57 height 14
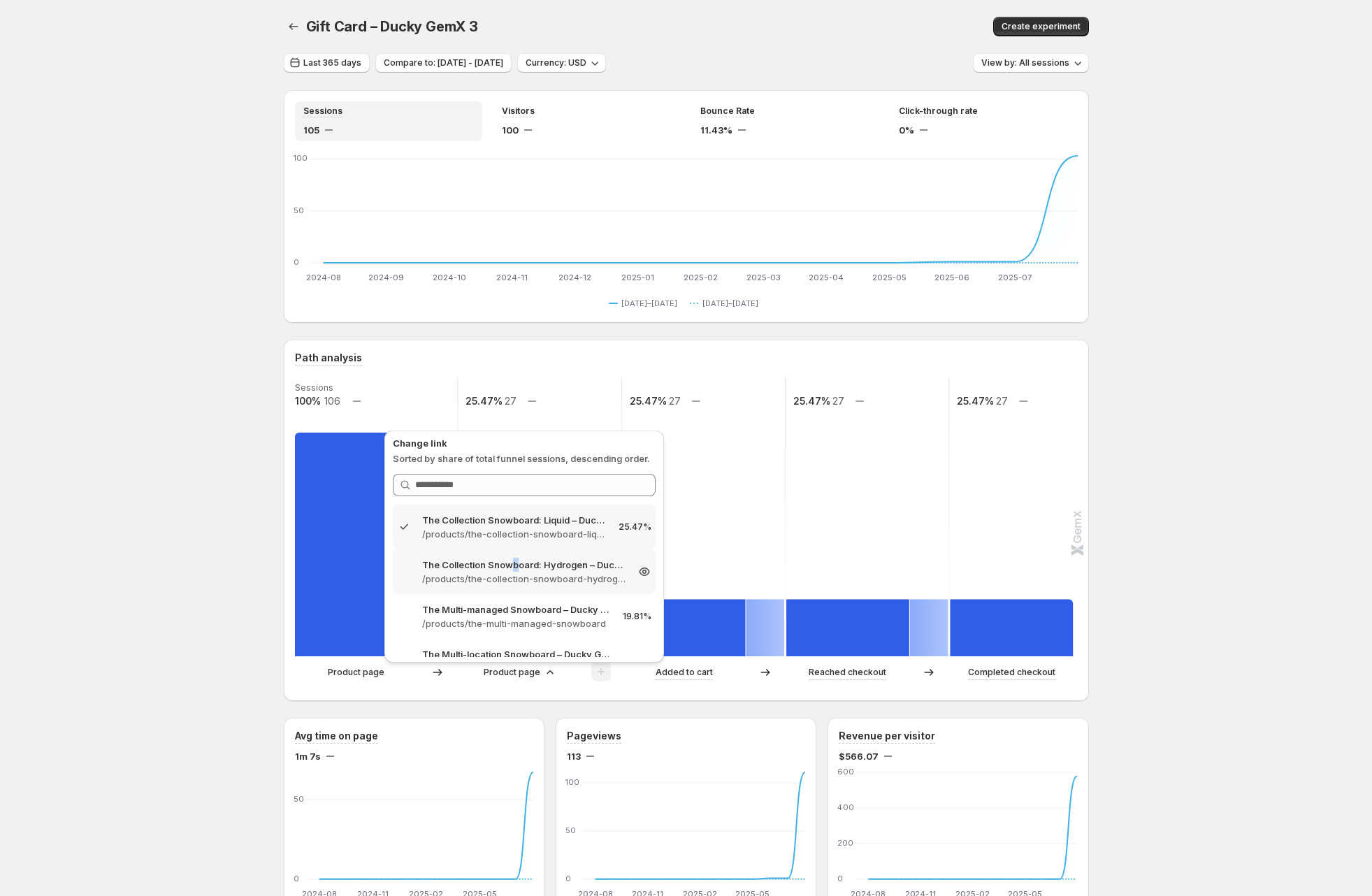
click at [515, 570] on p "The Collection Snowboard: Hydrogen – Ducky GemX 3" at bounding box center [525, 565] width 204 height 14
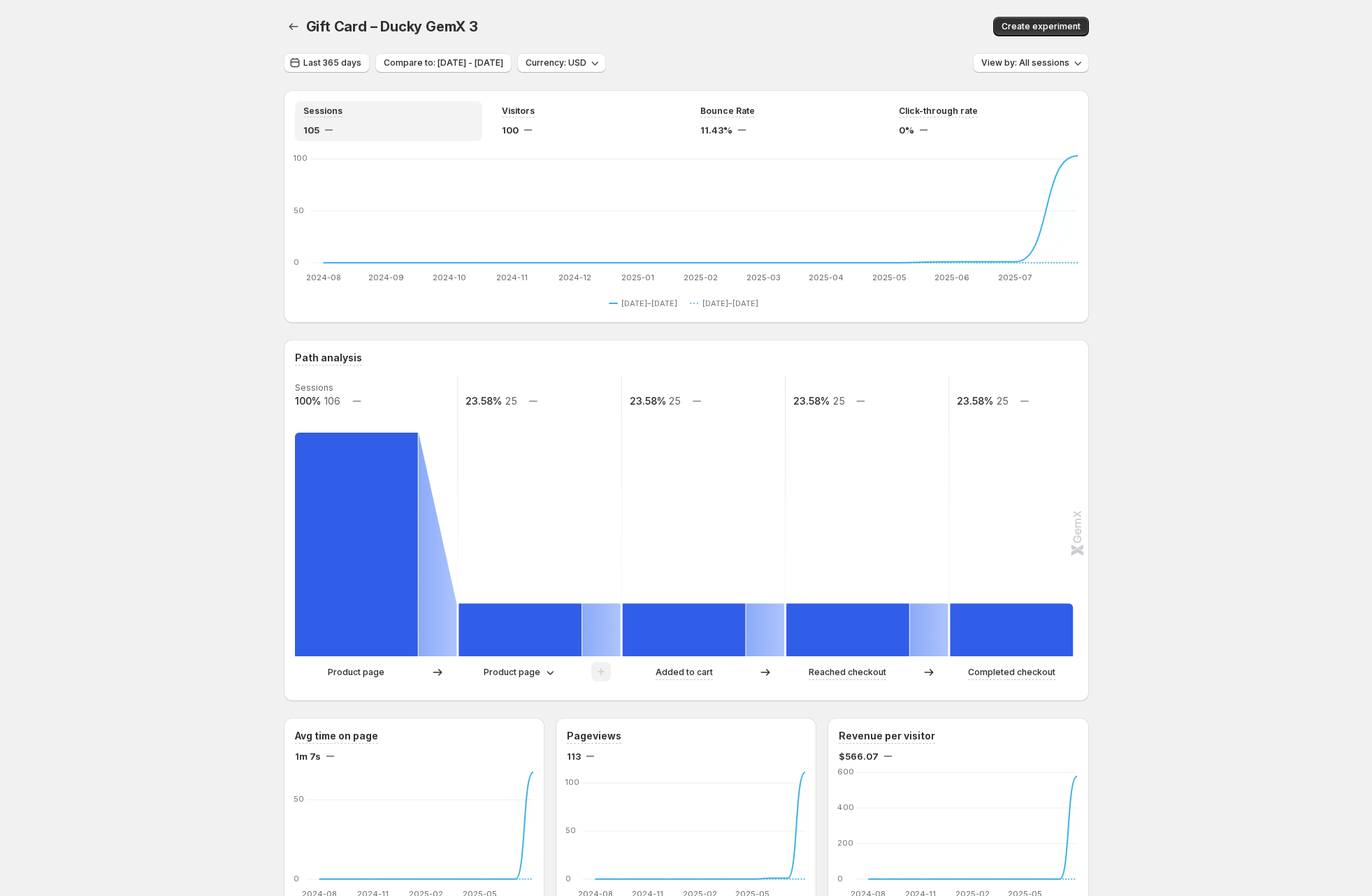
click at [541, 680] on div "Product page" at bounding box center [539, 672] width 162 height 21
click at [532, 671] on p "Product page" at bounding box center [512, 672] width 57 height 14
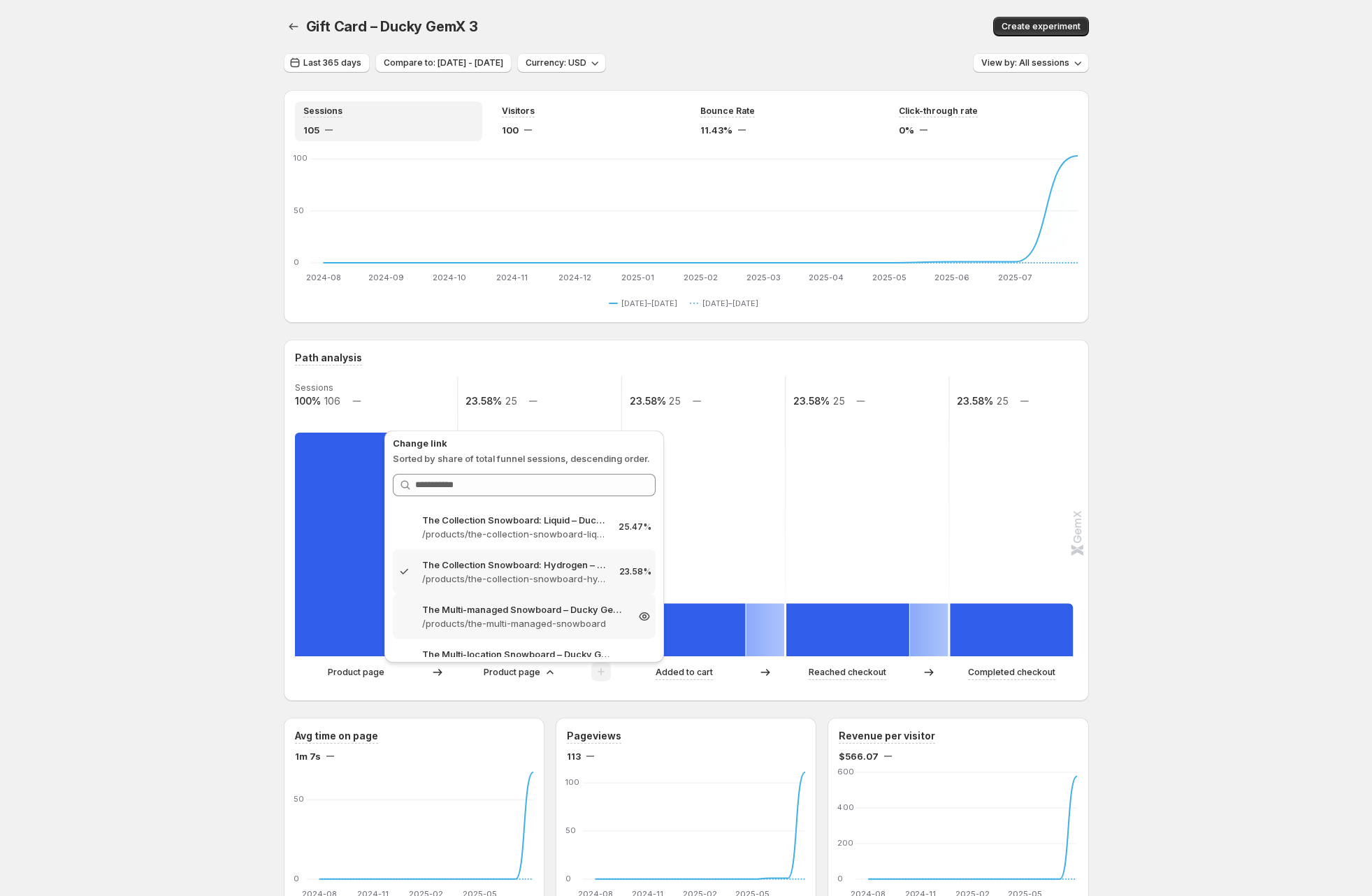
scroll to position [205, 0]
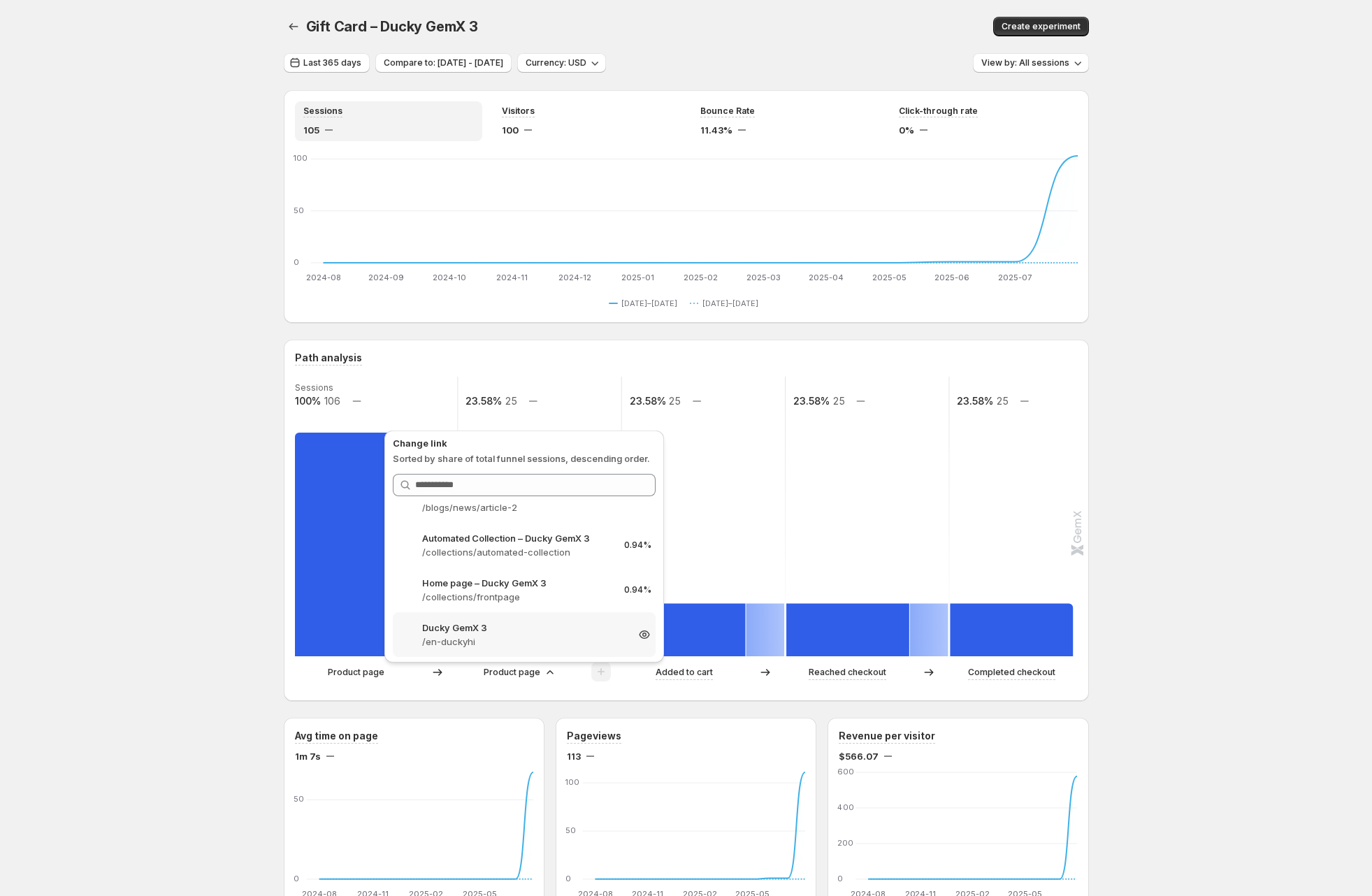
click at [537, 614] on div "Ducky GemX 3 /en-duckyhi 0.94%" at bounding box center [524, 635] width 263 height 45
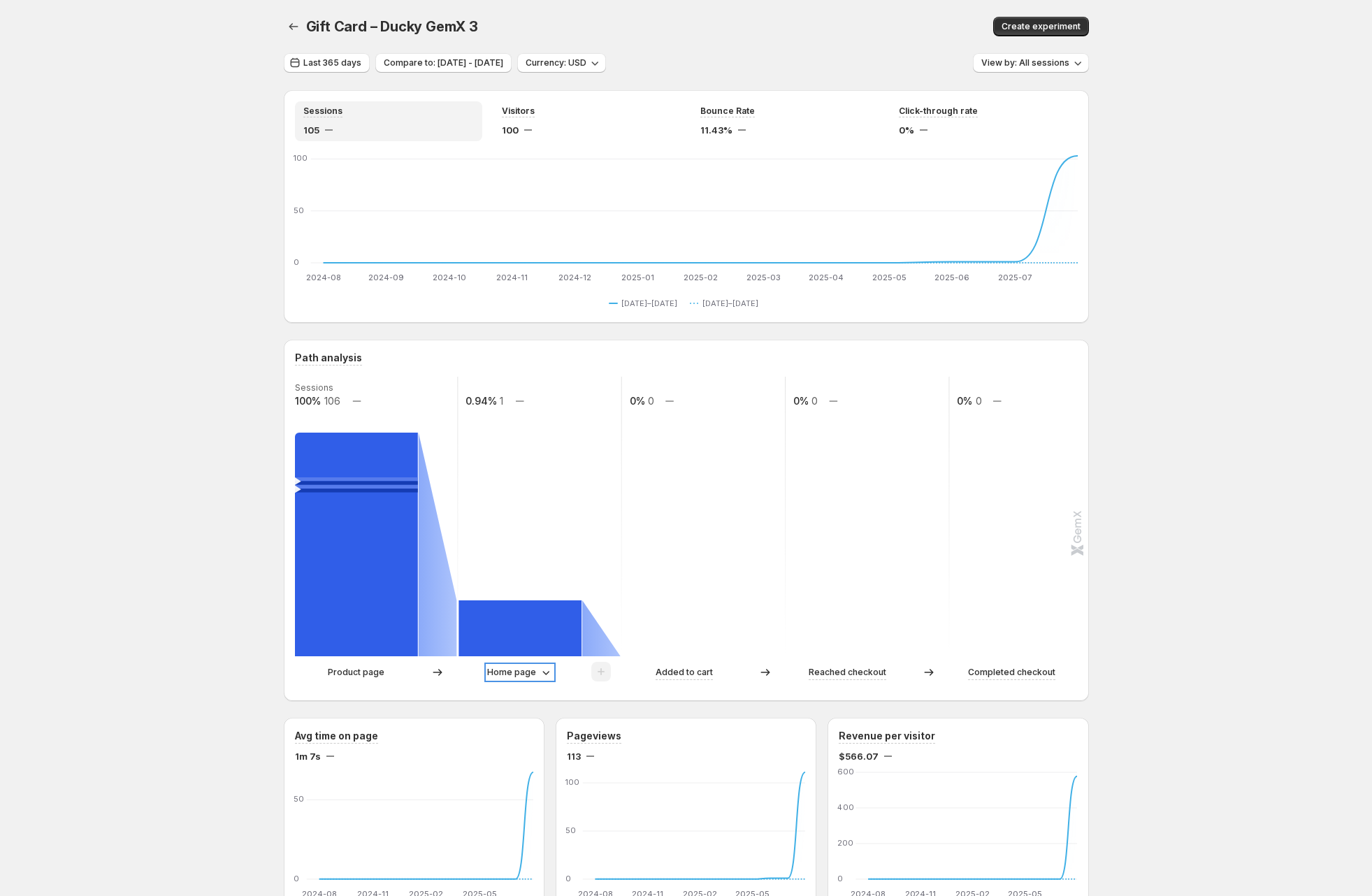
click at [536, 667] on p "Home page" at bounding box center [511, 672] width 49 height 14
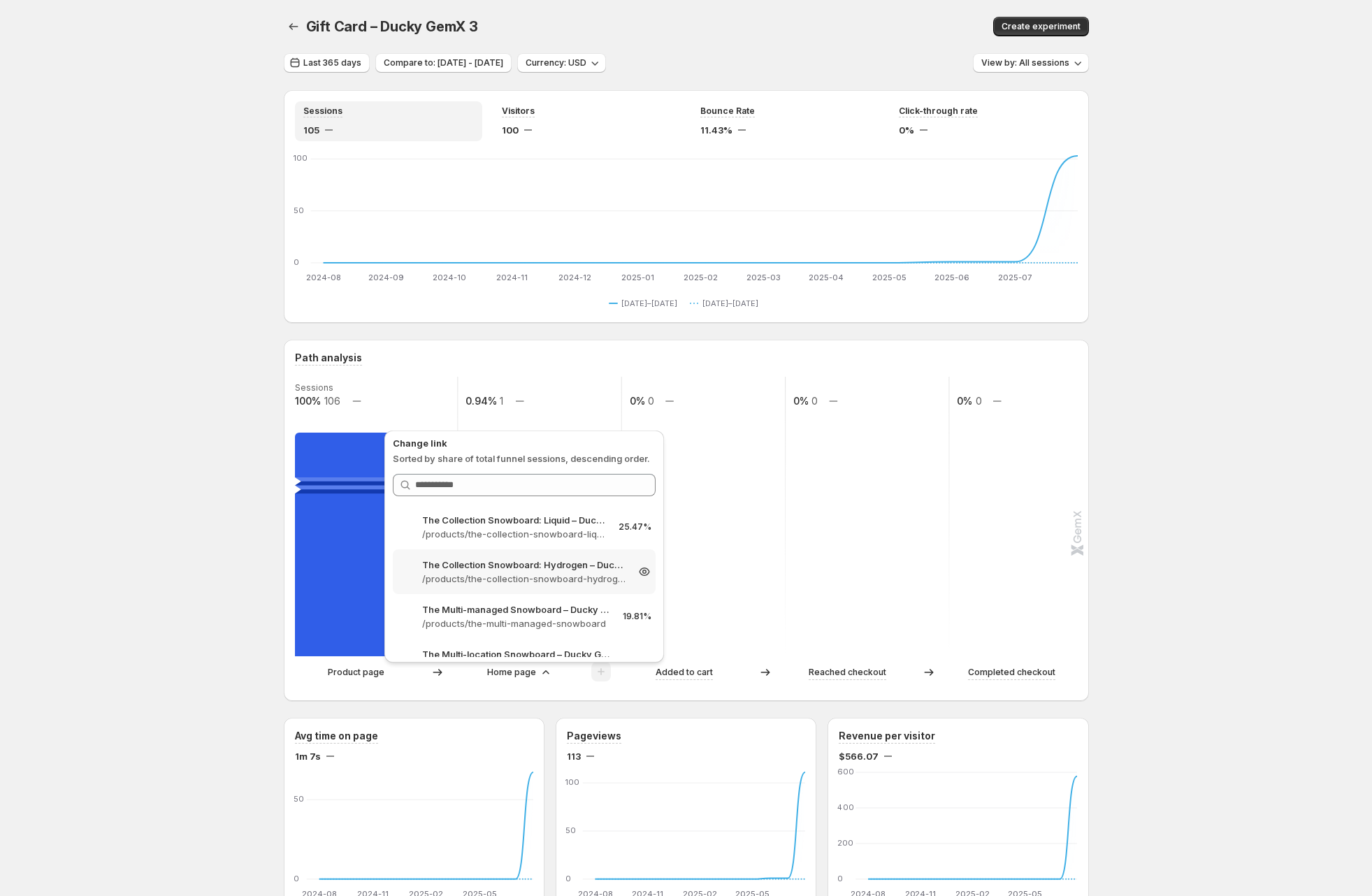
click at [539, 581] on p "/products/the-collection-snowboard-hydrogen" at bounding box center [525, 579] width 204 height 14
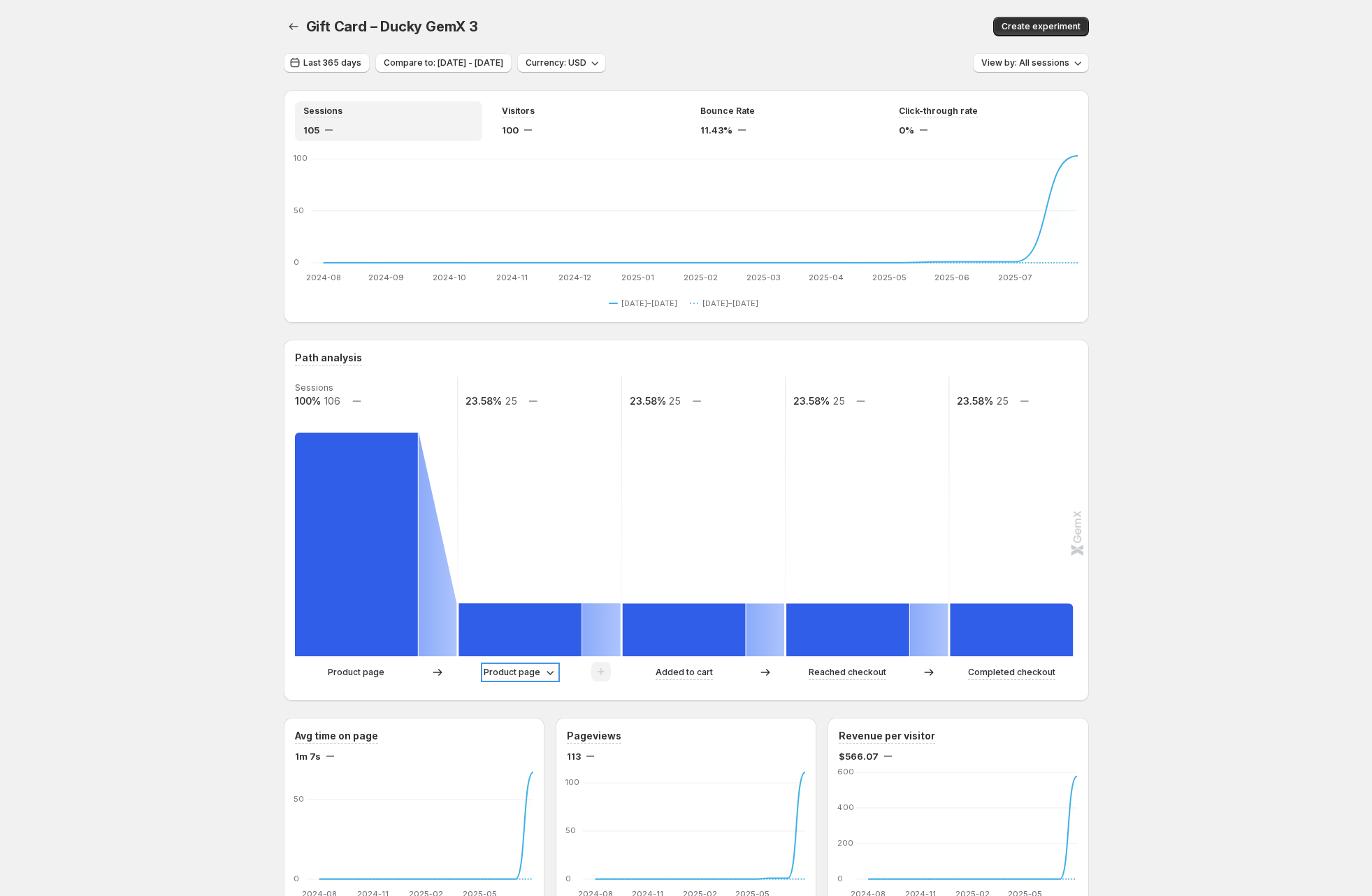
click at [524, 667] on p "Product page" at bounding box center [512, 672] width 57 height 14
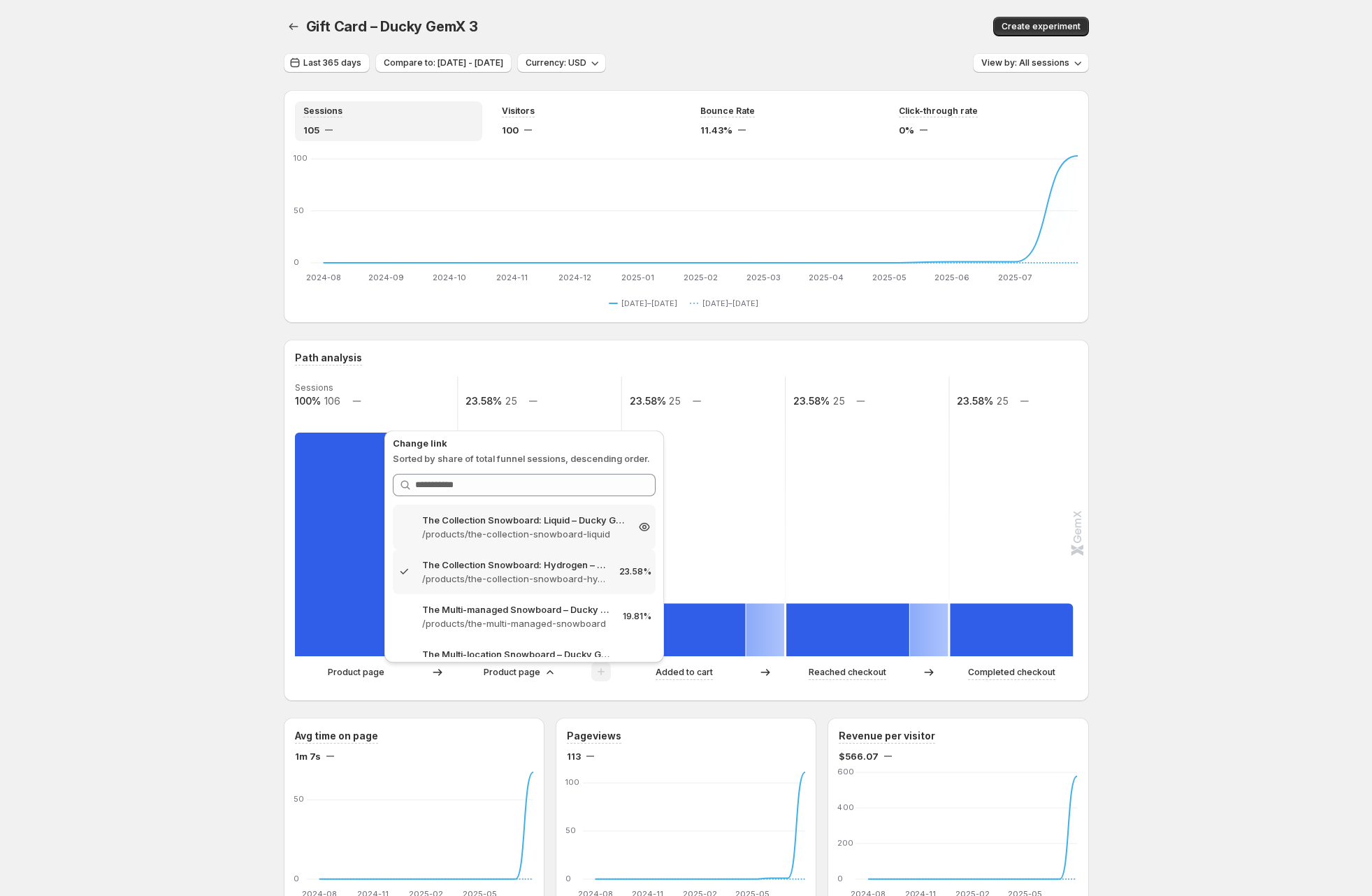
click at [511, 525] on p "The Collection Snowboard: Liquid – Ducky GemX 3" at bounding box center [525, 520] width 204 height 14
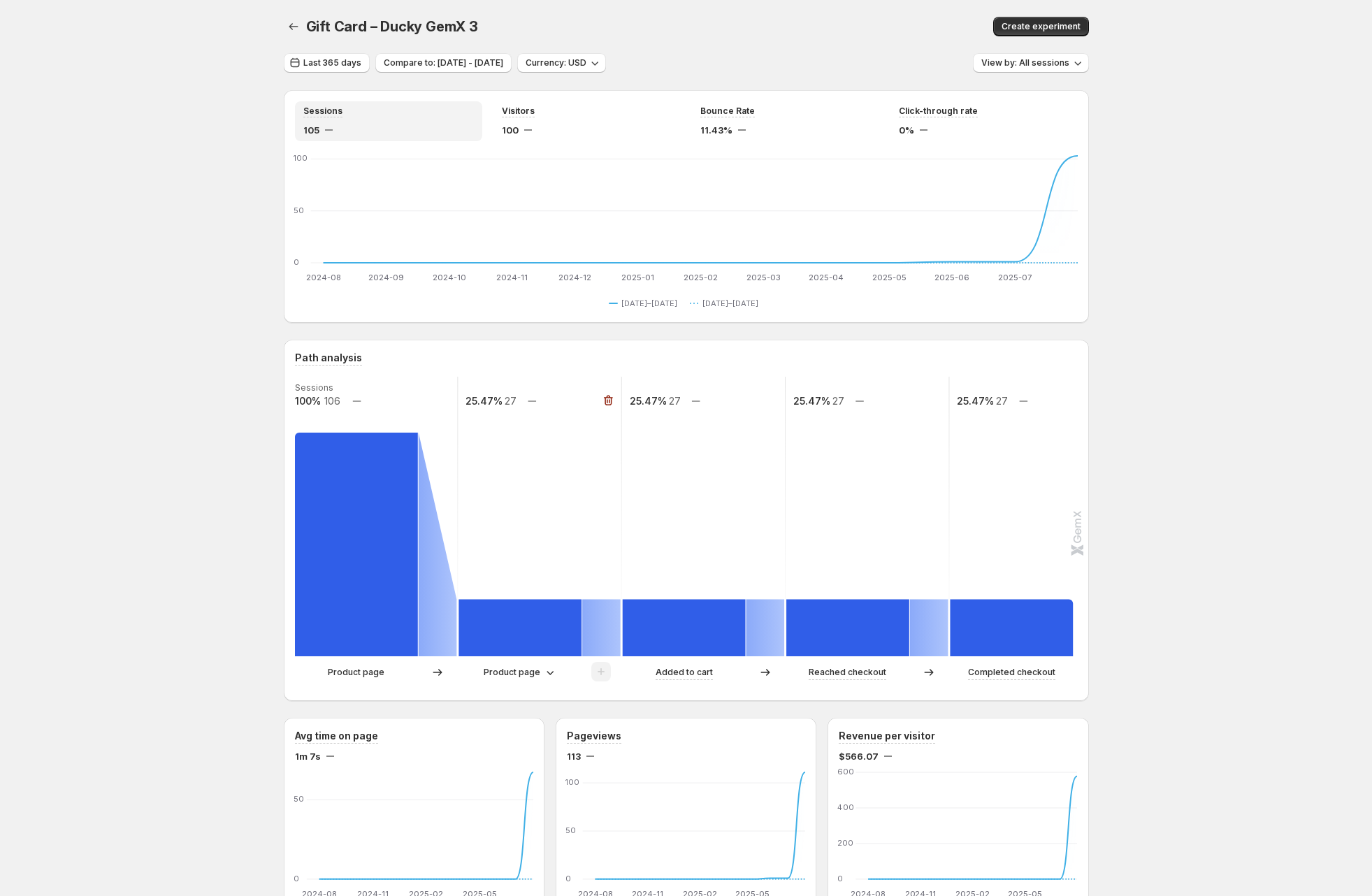
scroll to position [0, 0]
click at [522, 670] on p "Product page" at bounding box center [512, 672] width 57 height 14
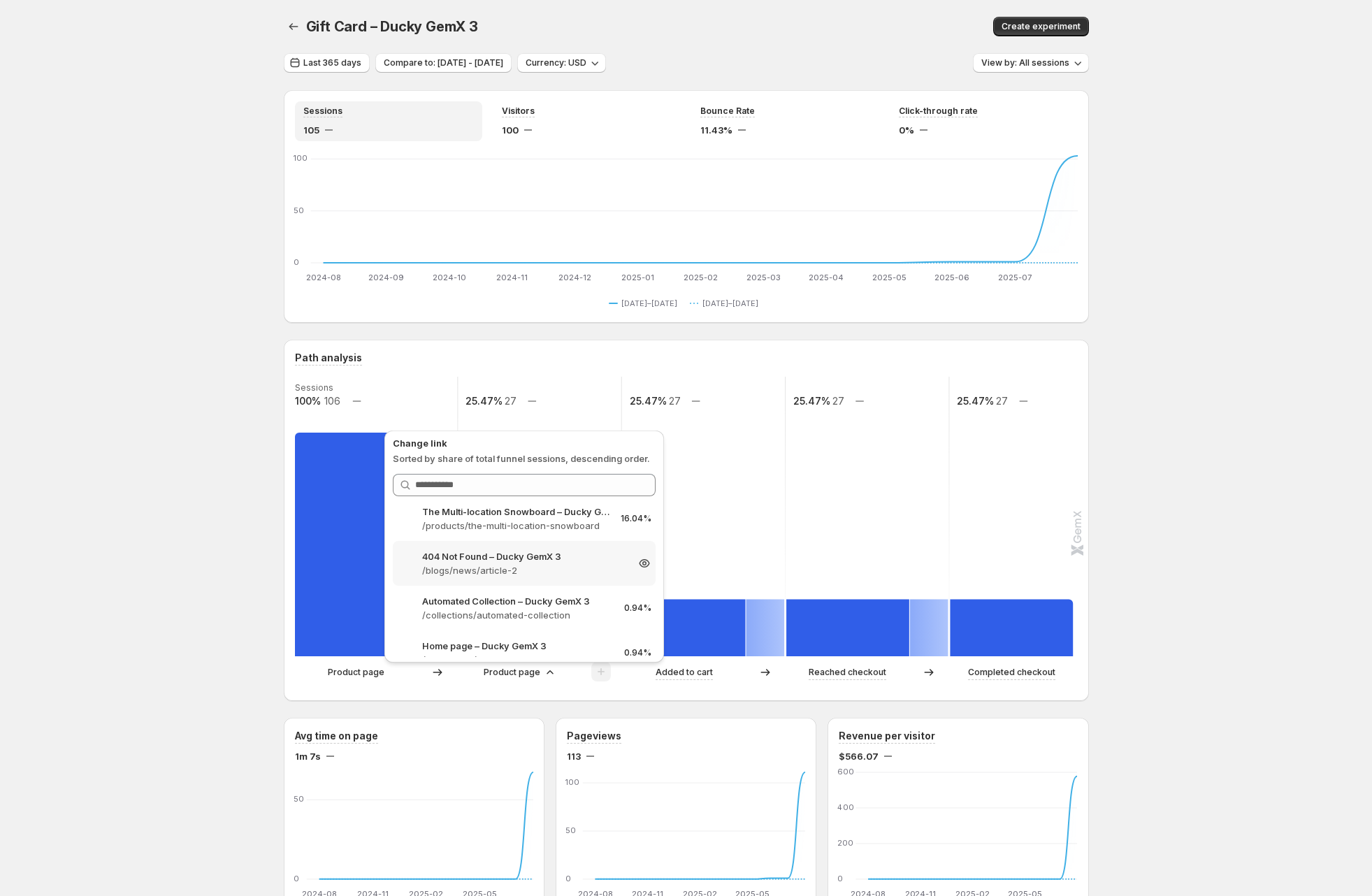
scroll to position [125, 0]
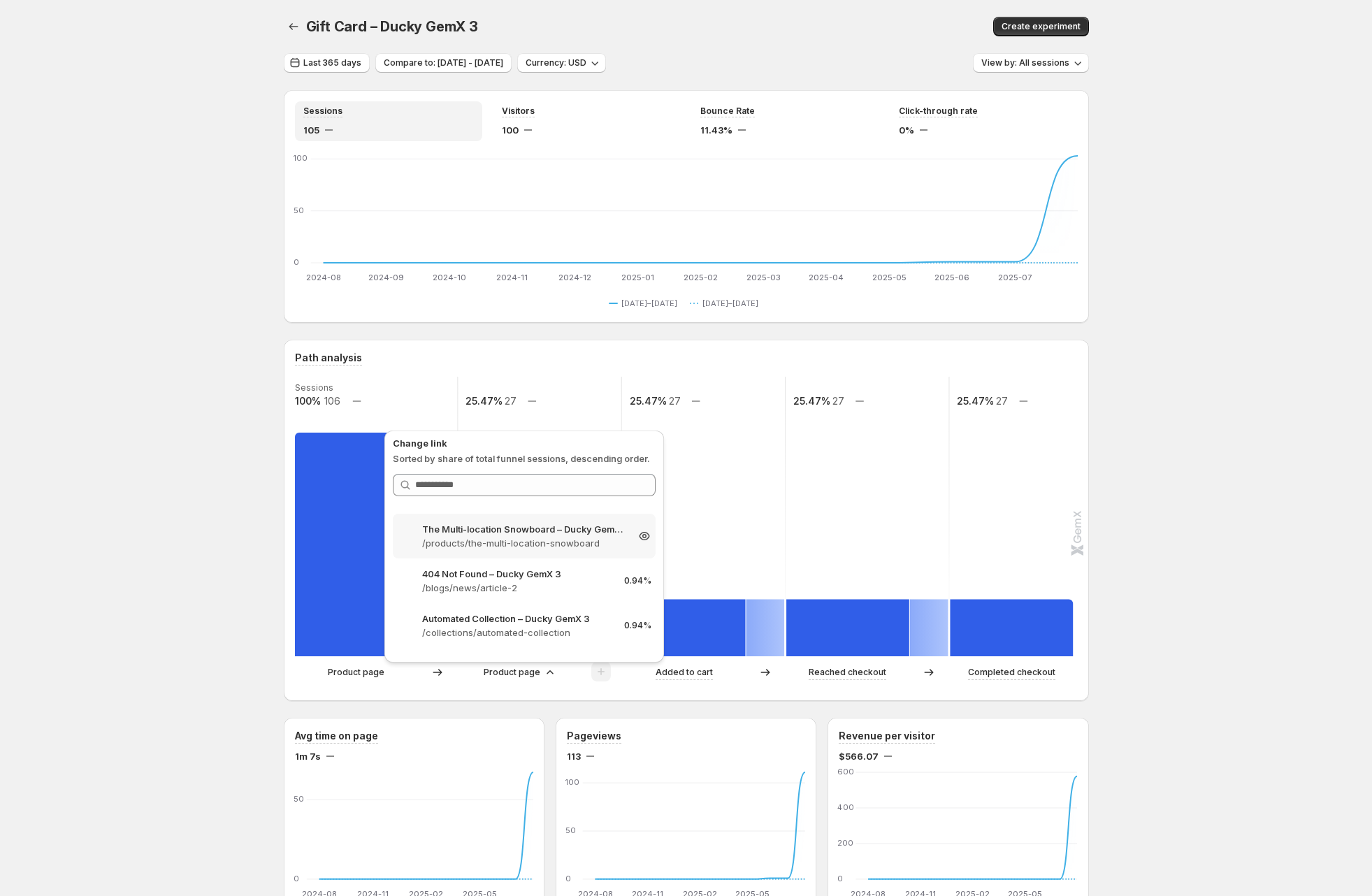
click at [514, 537] on p "/products/the-multi-location-snowboard" at bounding box center [525, 543] width 204 height 14
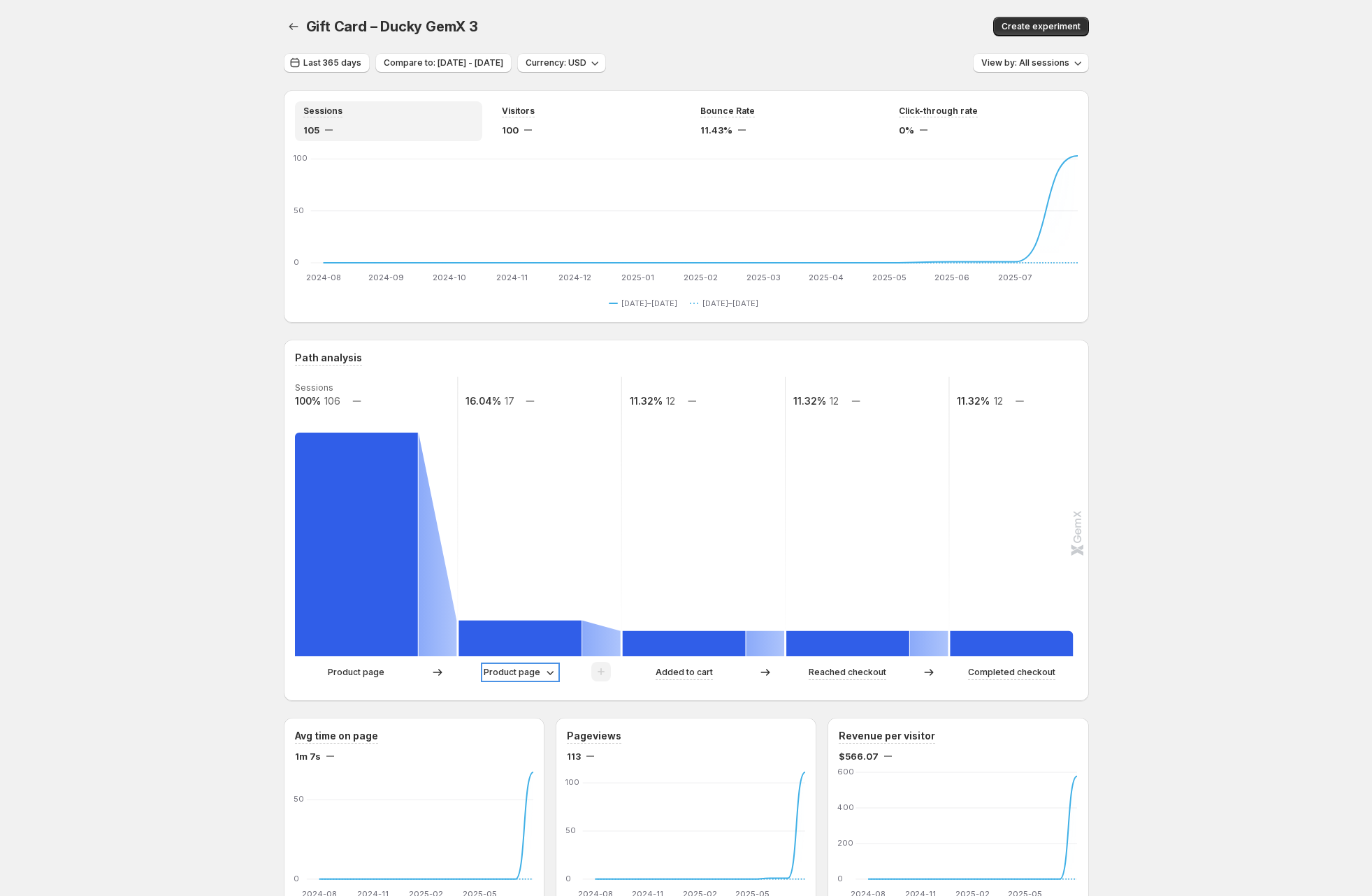
click at [527, 673] on p "Product page" at bounding box center [512, 672] width 57 height 14
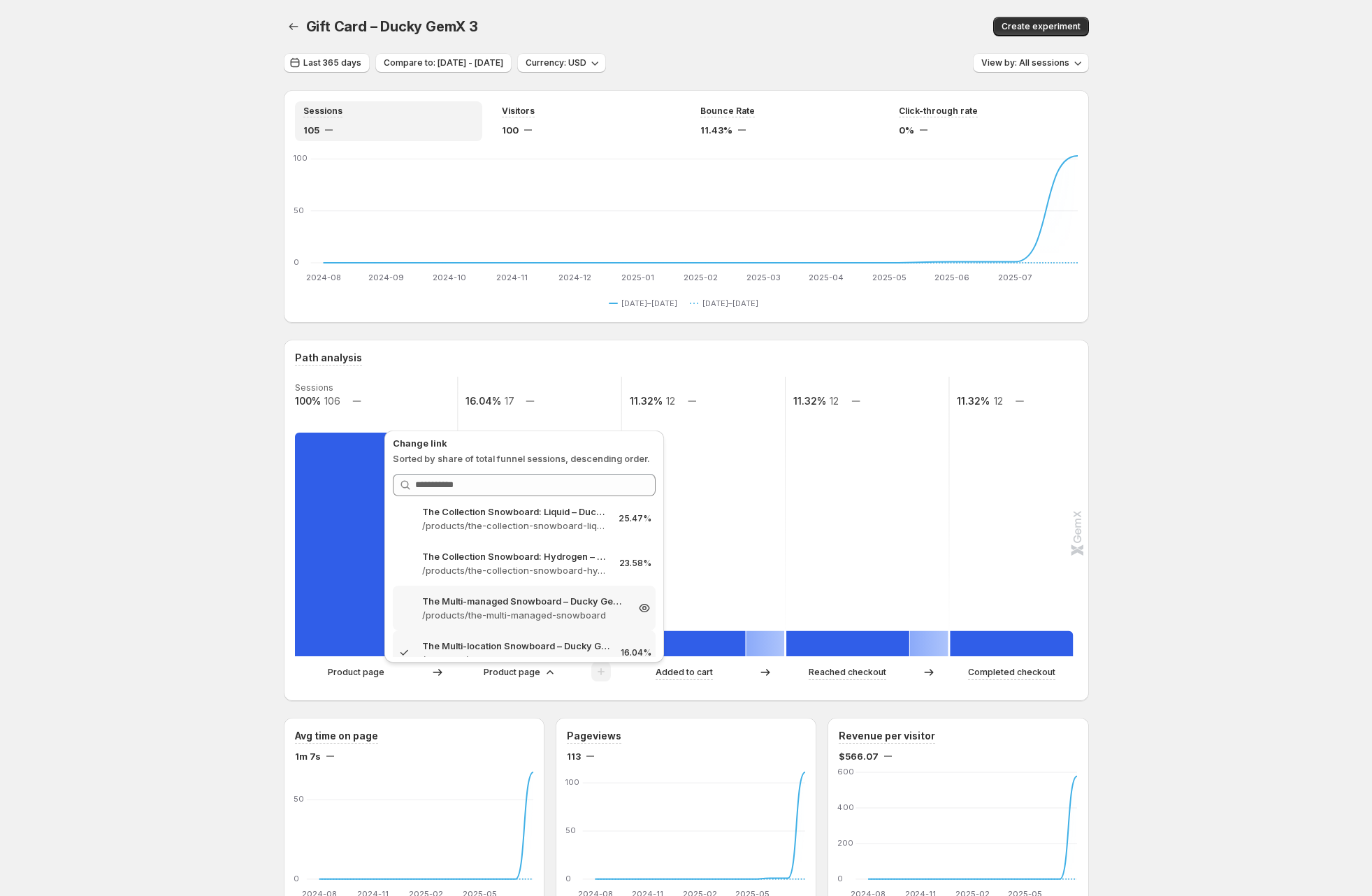
scroll to position [0, 0]
click at [515, 527] on p "/products/the-collection-snowboard-liquid" at bounding box center [525, 534] width 204 height 14
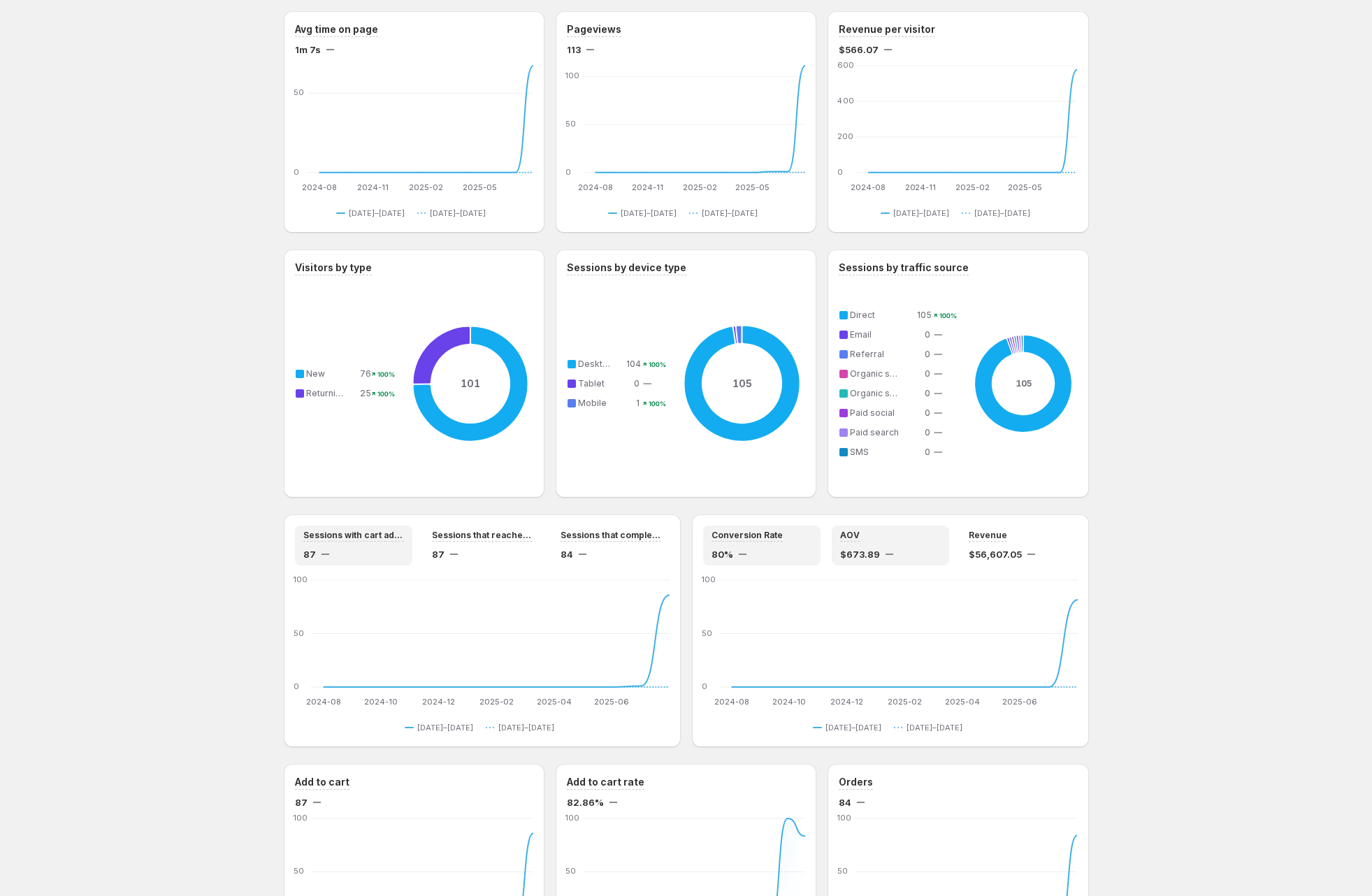
scroll to position [872, 0]
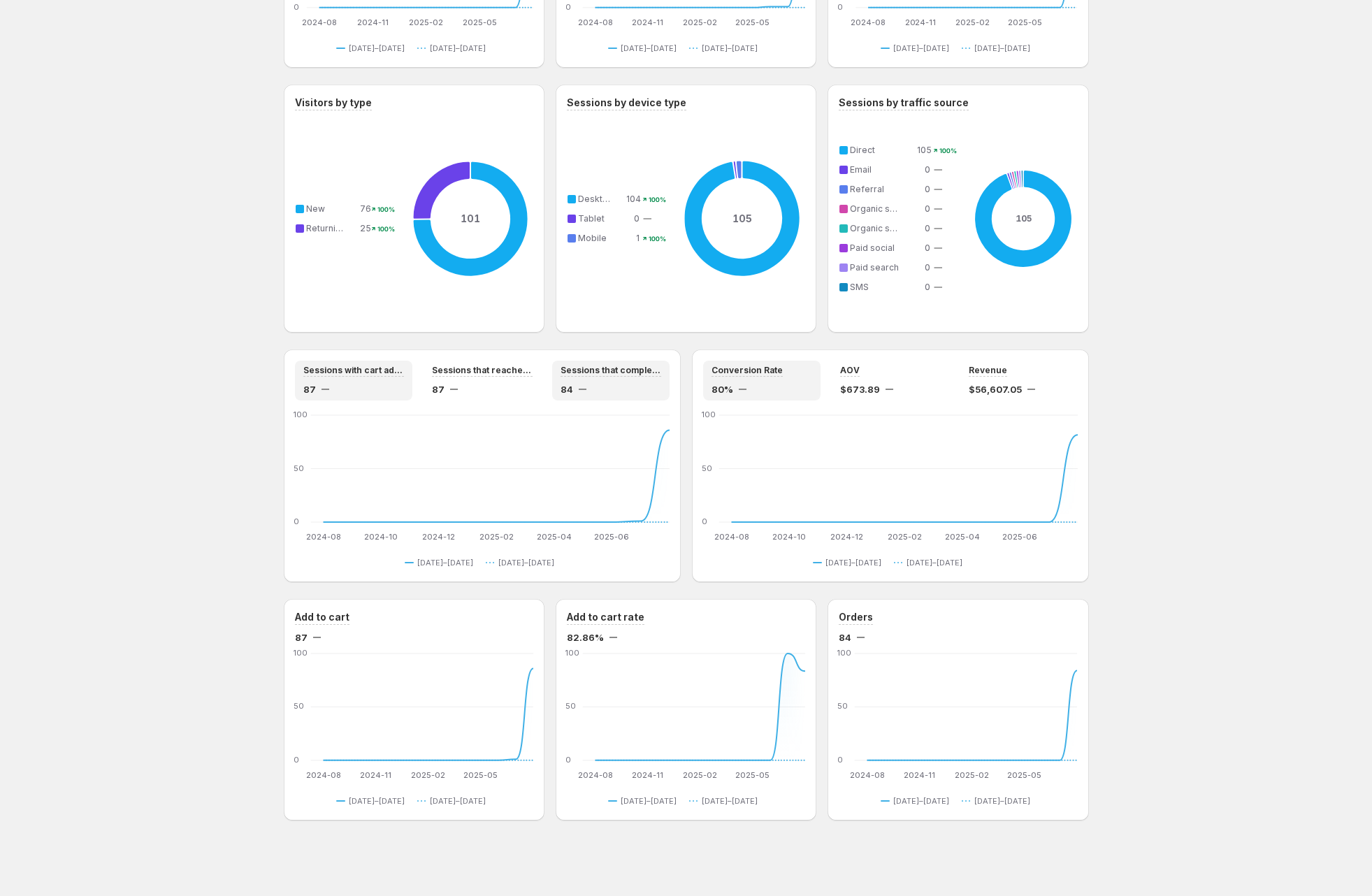
click at [559, 380] on div "Sessions that completed checkout 84" at bounding box center [610, 381] width 117 height 40
click at [487, 378] on div "Sessions that reached checkout 87" at bounding box center [483, 381] width 101 height 31
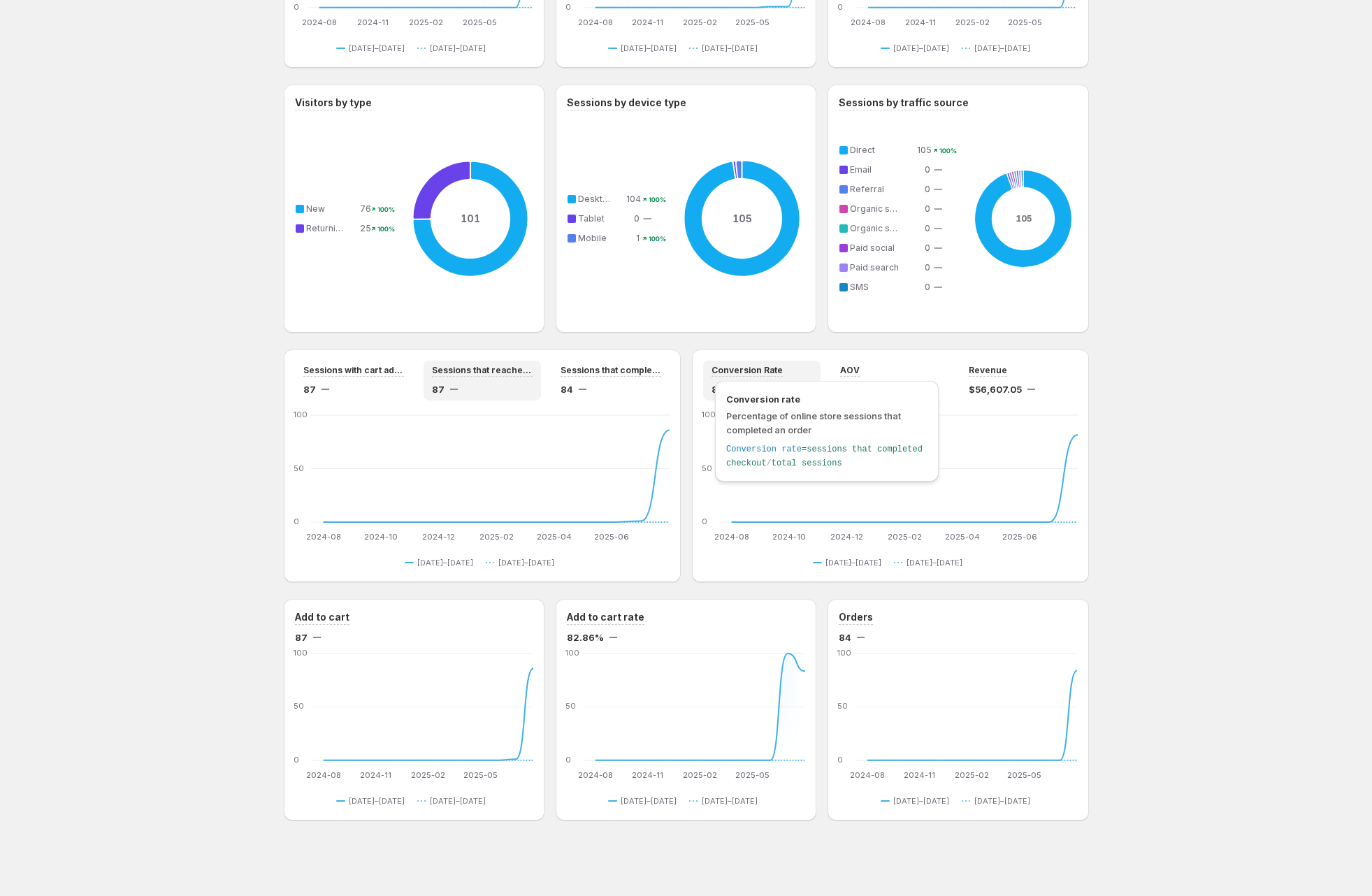
click at [762, 369] on span "Conversion Rate" at bounding box center [747, 371] width 71 height 11
click at [576, 396] on div "Sessions that completed checkout 84" at bounding box center [610, 381] width 117 height 40
click at [475, 390] on div "87" at bounding box center [483, 390] width 101 height 14
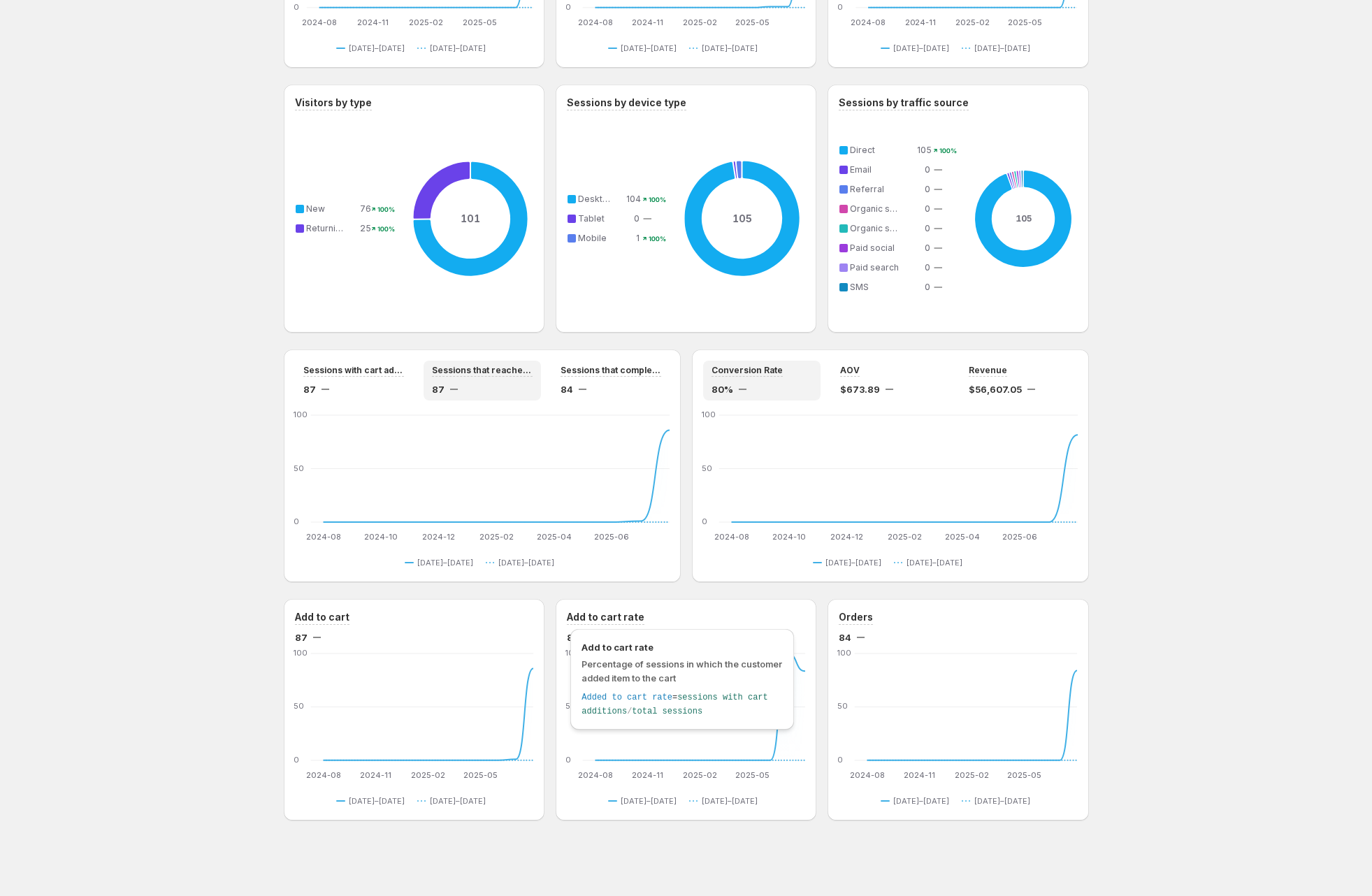
click at [591, 620] on h3 "Add to cart rate" at bounding box center [605, 618] width 77 height 14
click at [891, 626] on div "Orders Number of orders in your online store" at bounding box center [955, 660] width 235 height 68
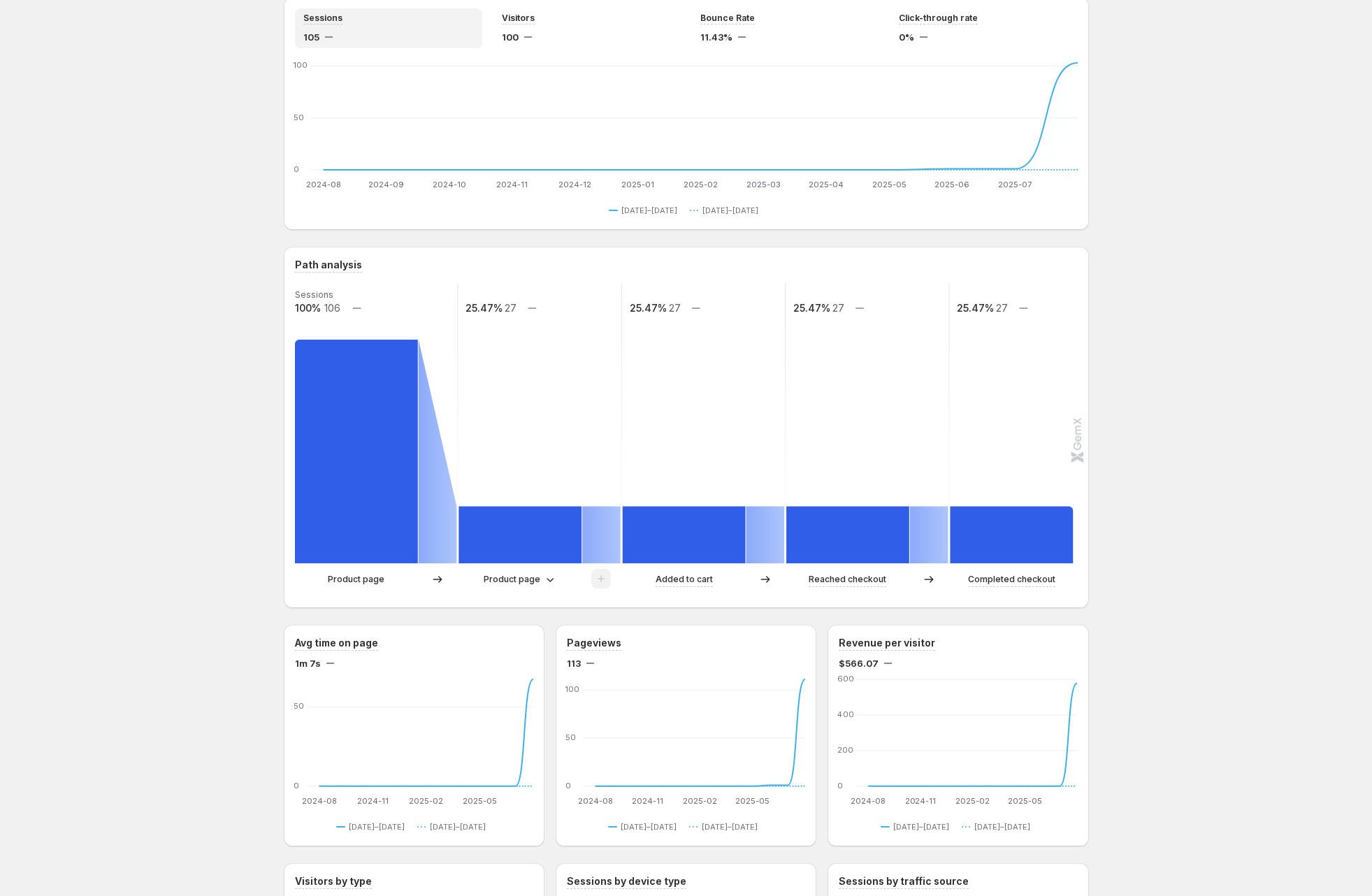
scroll to position [0, 0]
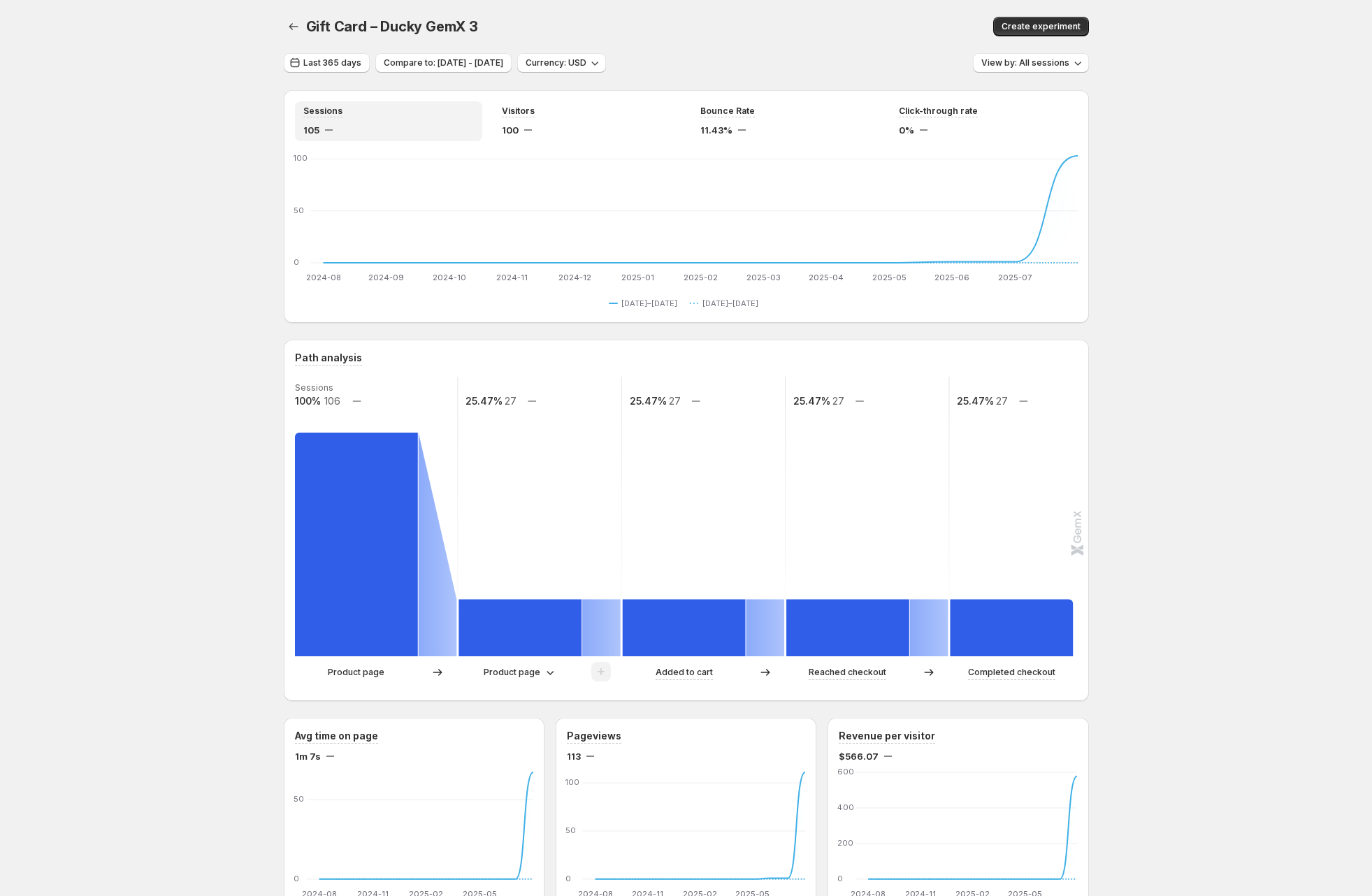
click at [1026, 75] on div "Last 365 days Compare to: [DATE] - [DATE] Currency: USD View by: All sessions S…" at bounding box center [686, 873] width 805 height 1639
click at [1032, 65] on span "View by: All sessions" at bounding box center [1025, 63] width 88 height 11
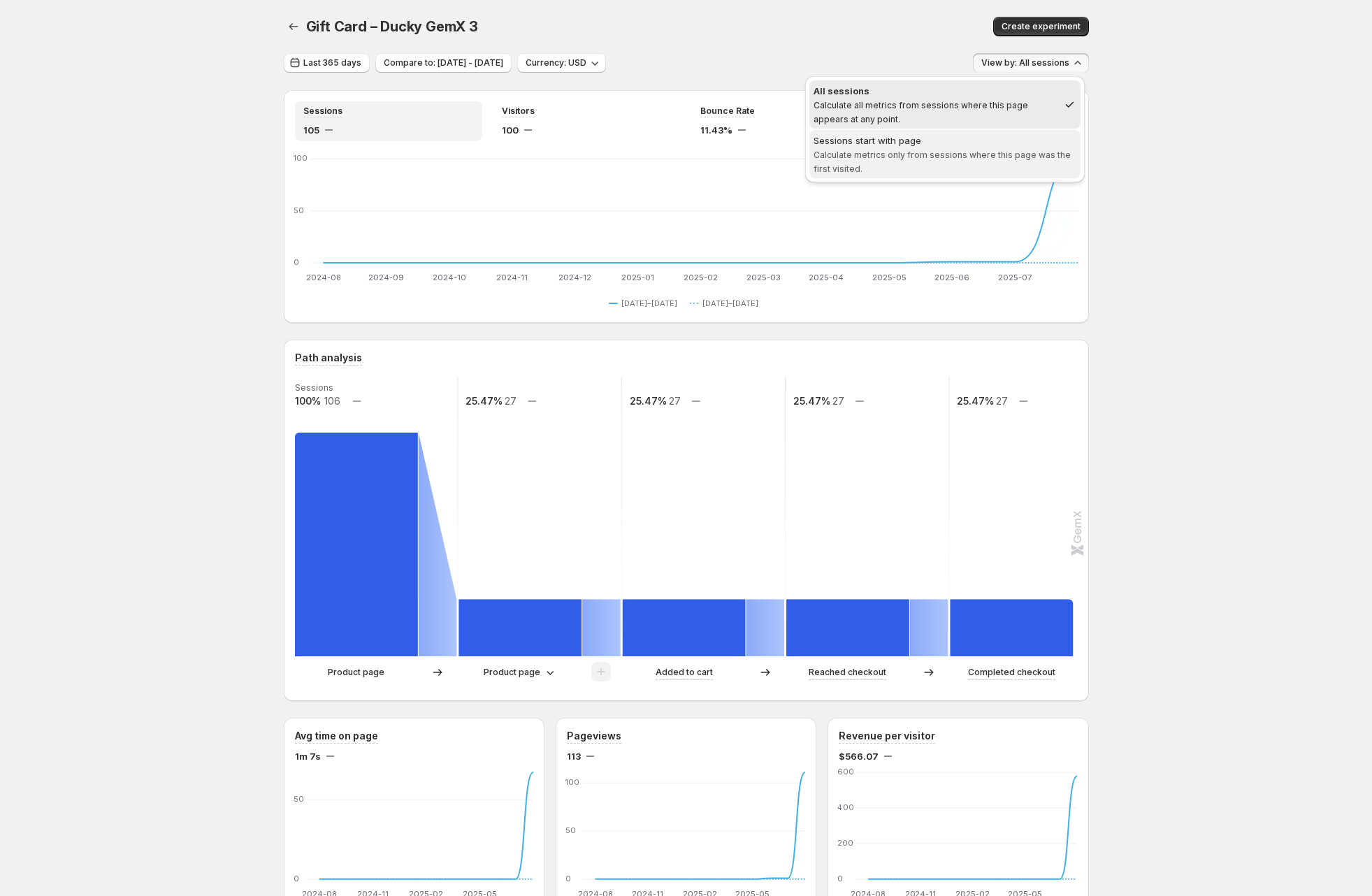
click at [850, 150] on span "Calculate metrics only from sessions where this page was the first visited." at bounding box center [942, 162] width 257 height 24
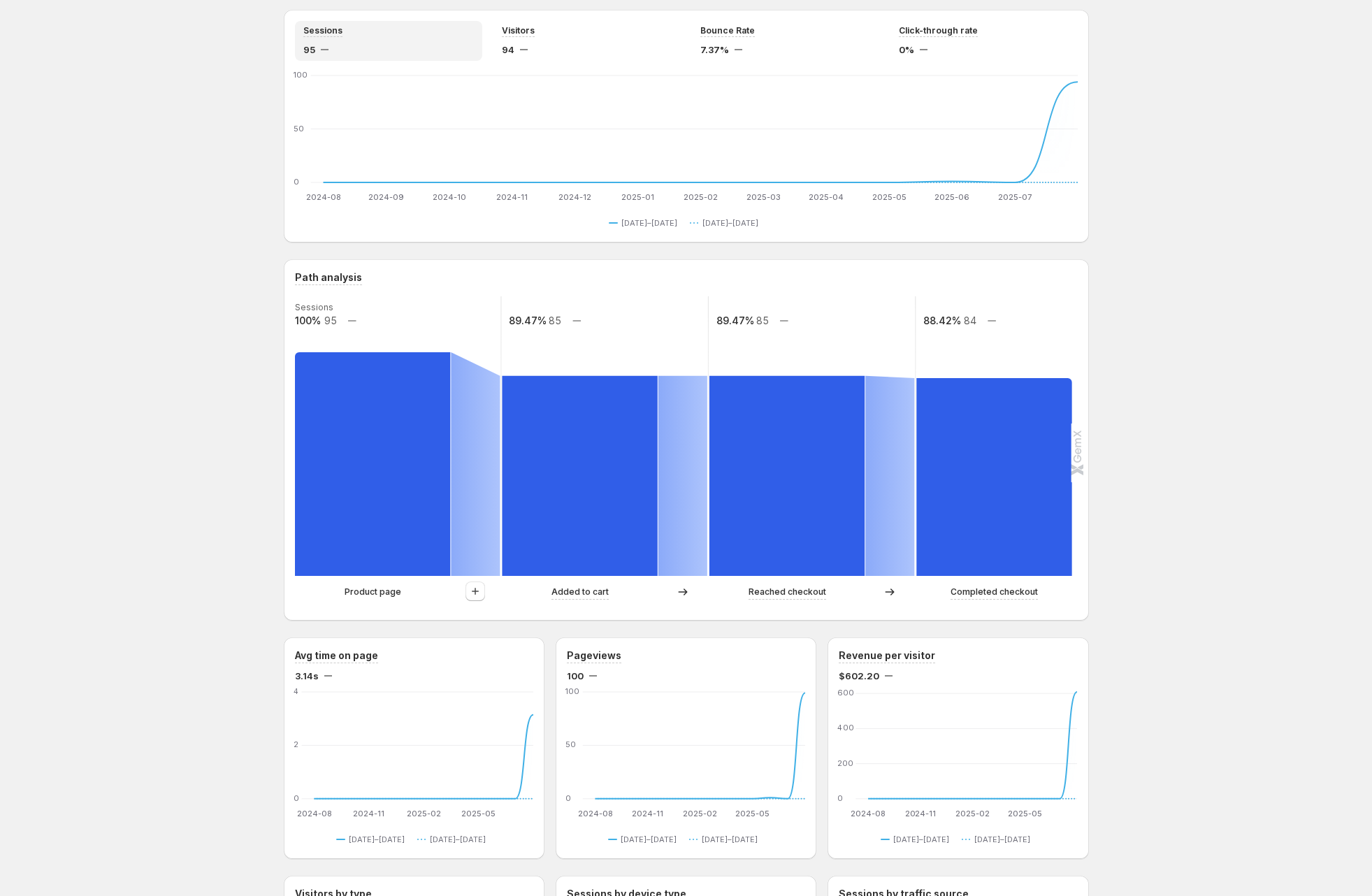
scroll to position [99, 0]
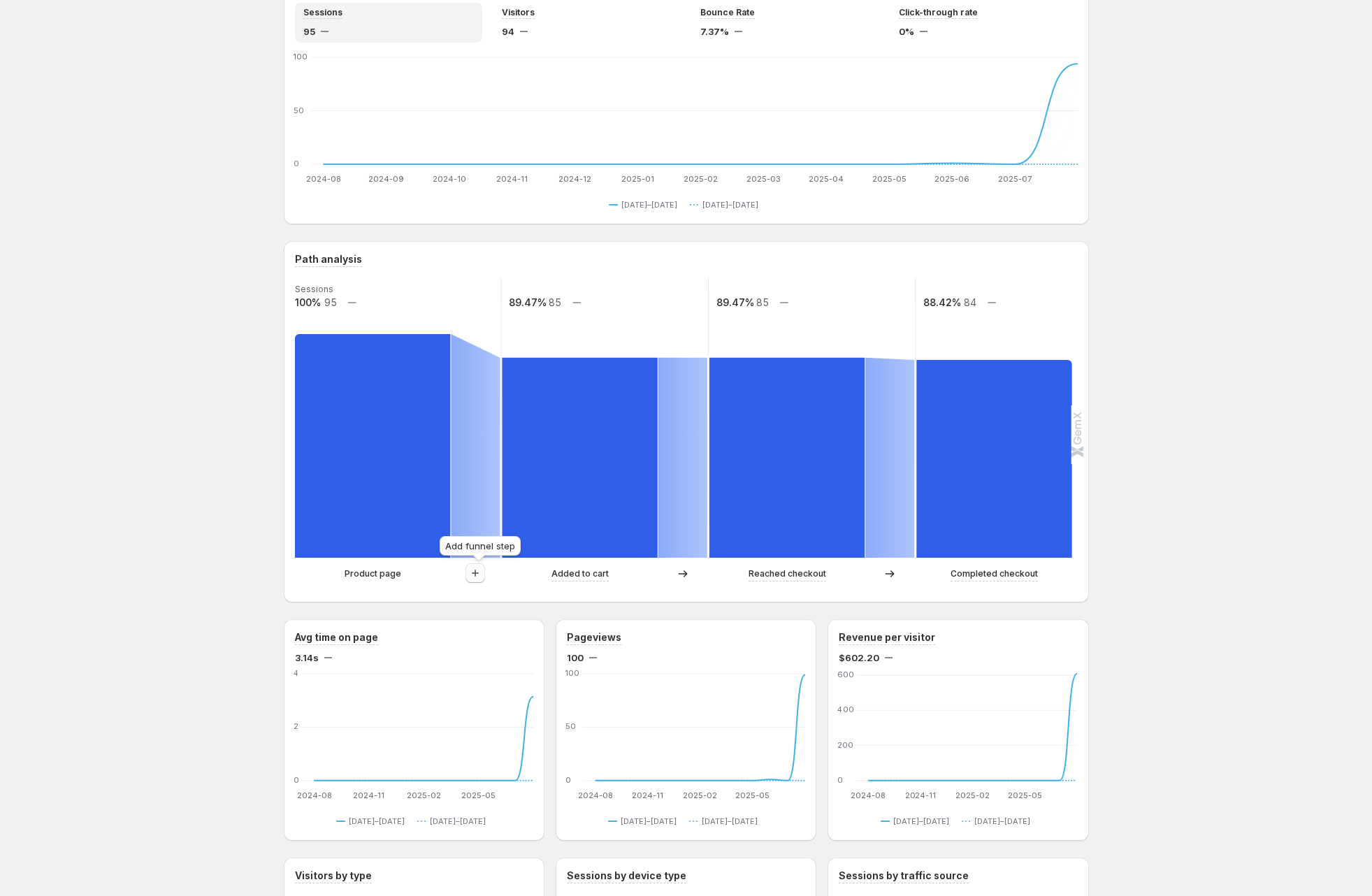
click at [480, 579] on icon "button" at bounding box center [476, 574] width 14 height 14
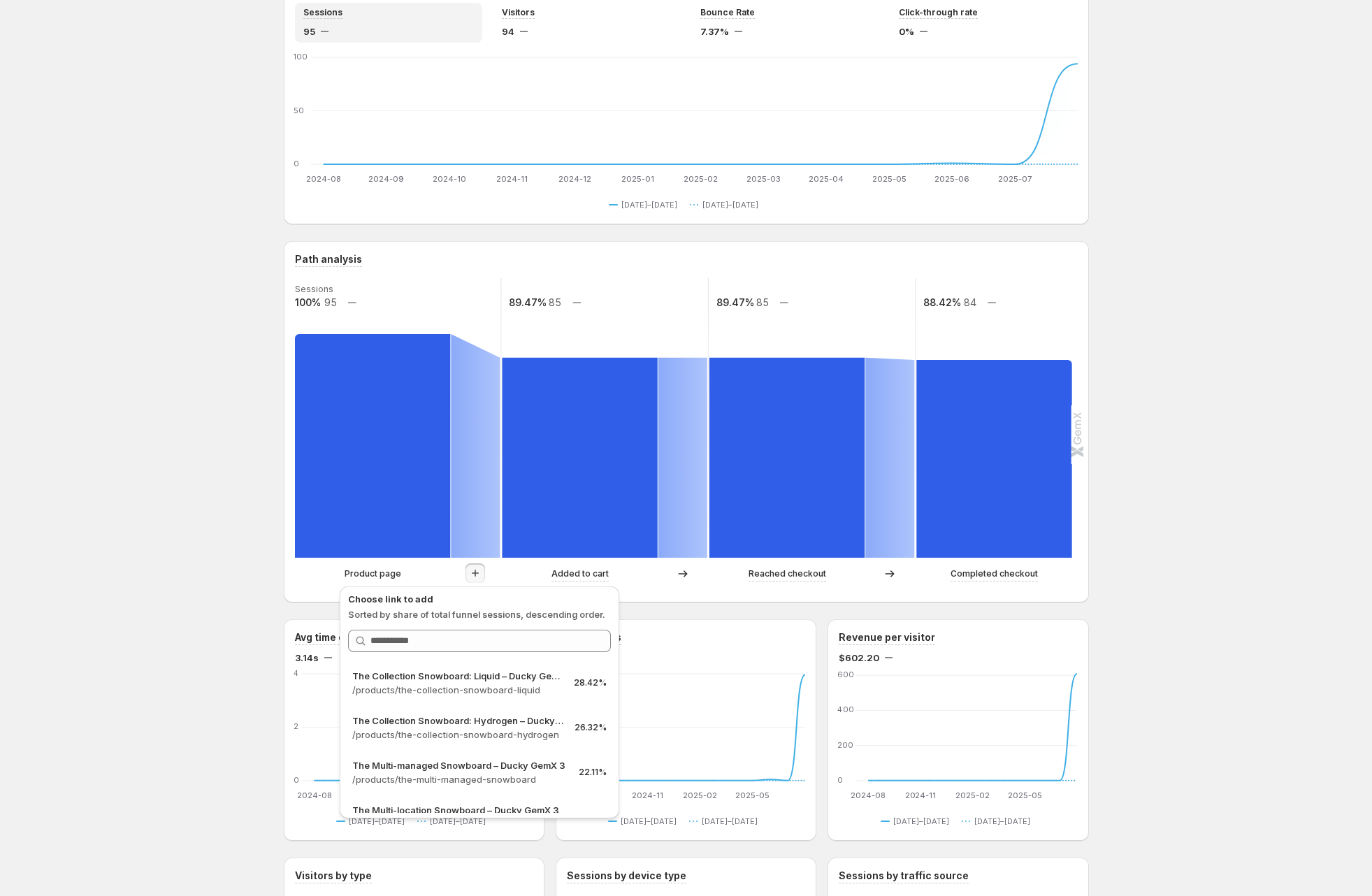
click at [511, 690] on p "/products/the-collection-snowboard-liquid" at bounding box center [457, 690] width 210 height 14
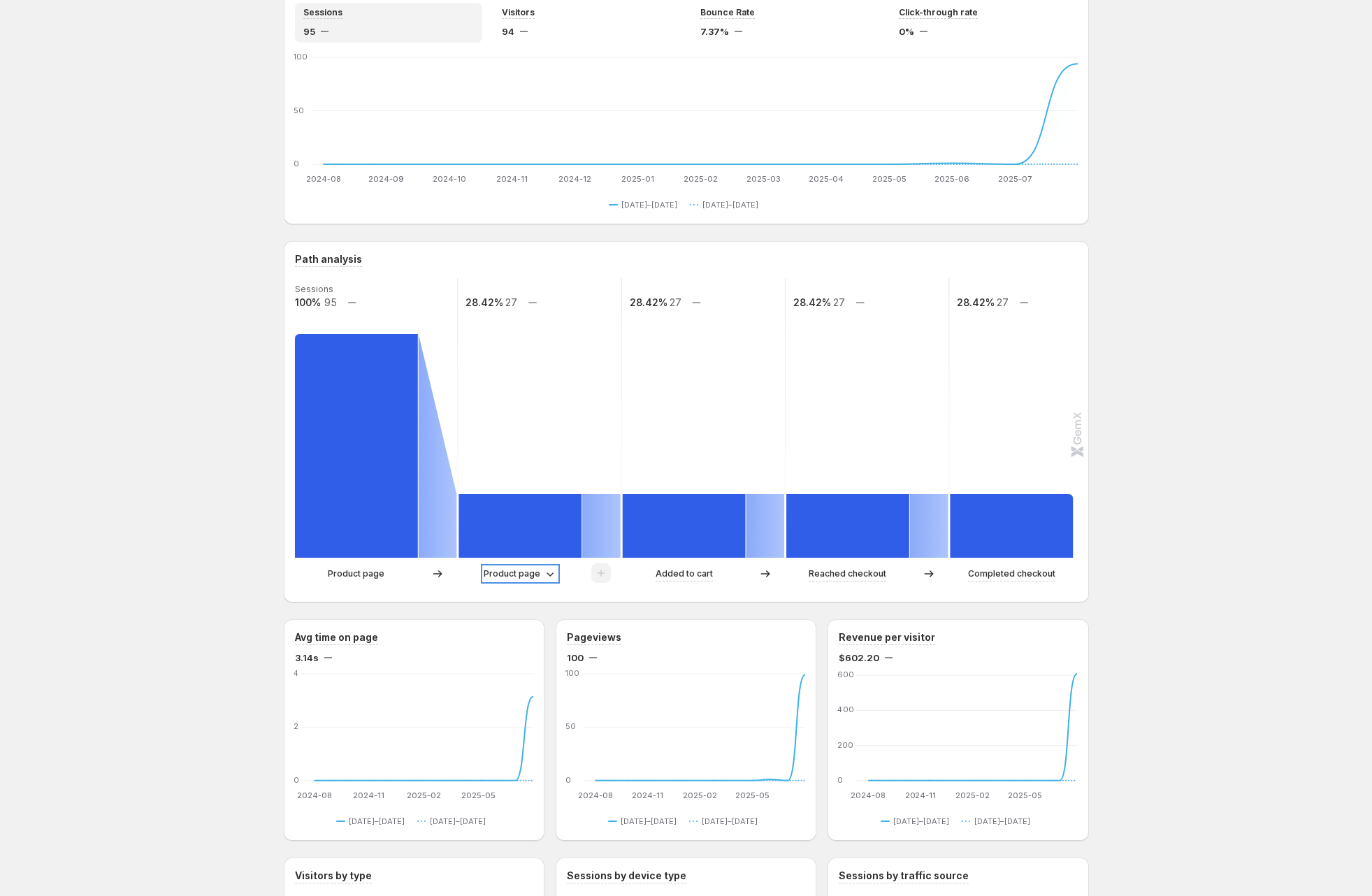
click at [514, 572] on p "Product page" at bounding box center [512, 574] width 57 height 14
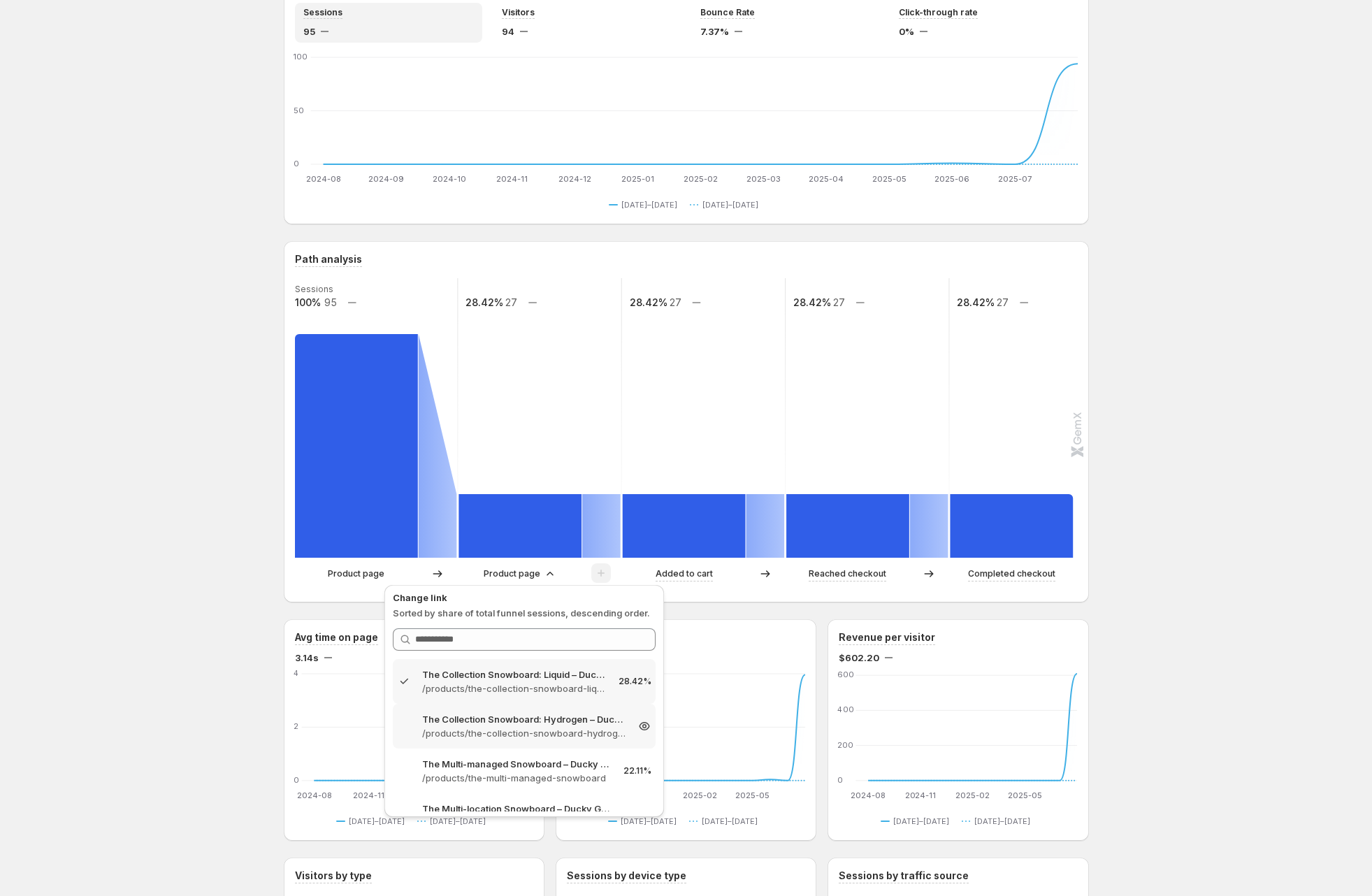
click at [533, 722] on p "The Collection Snowboard: Hydrogen – Ducky GemX 3" at bounding box center [525, 719] width 204 height 14
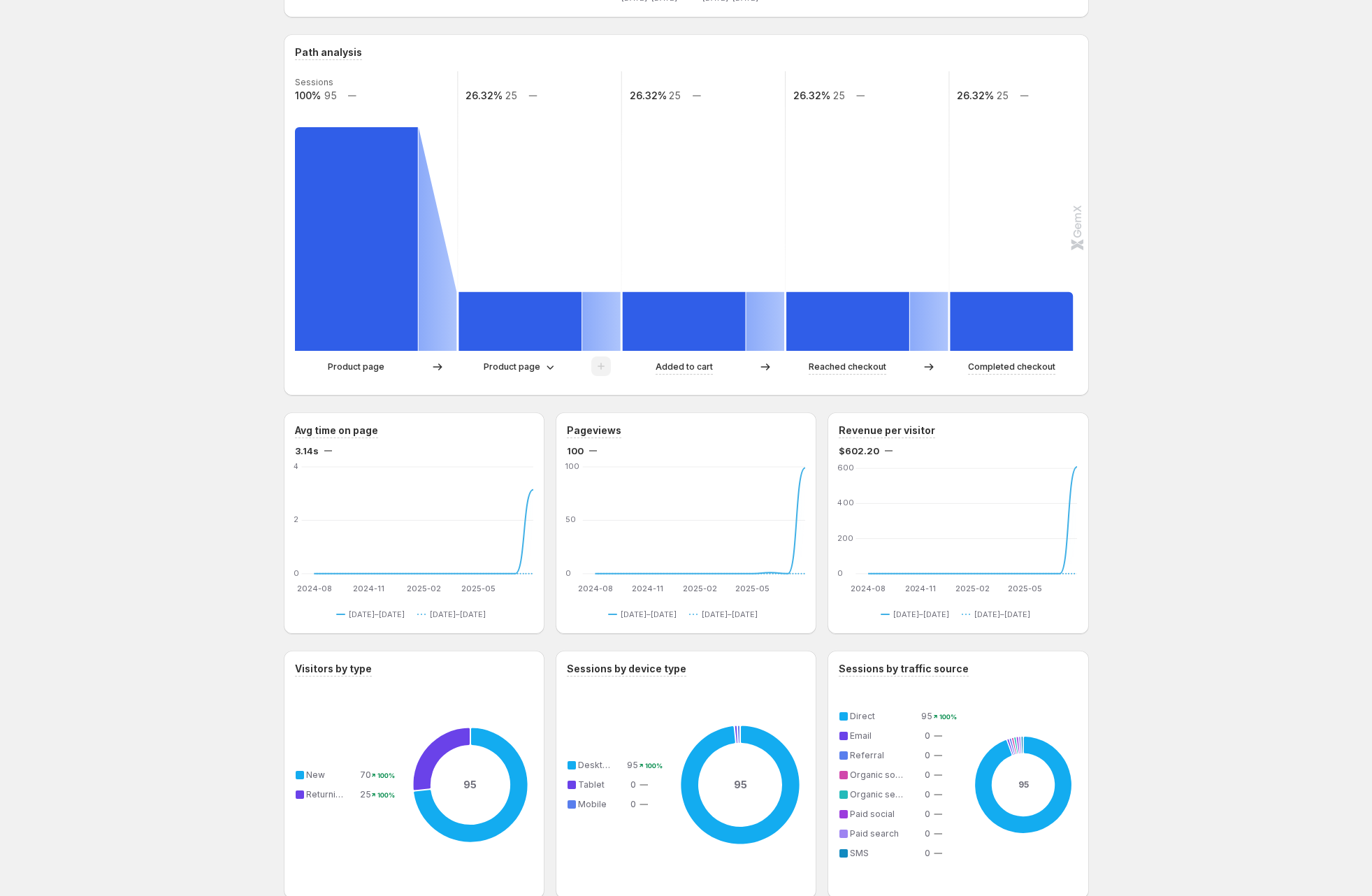
scroll to position [0, 0]
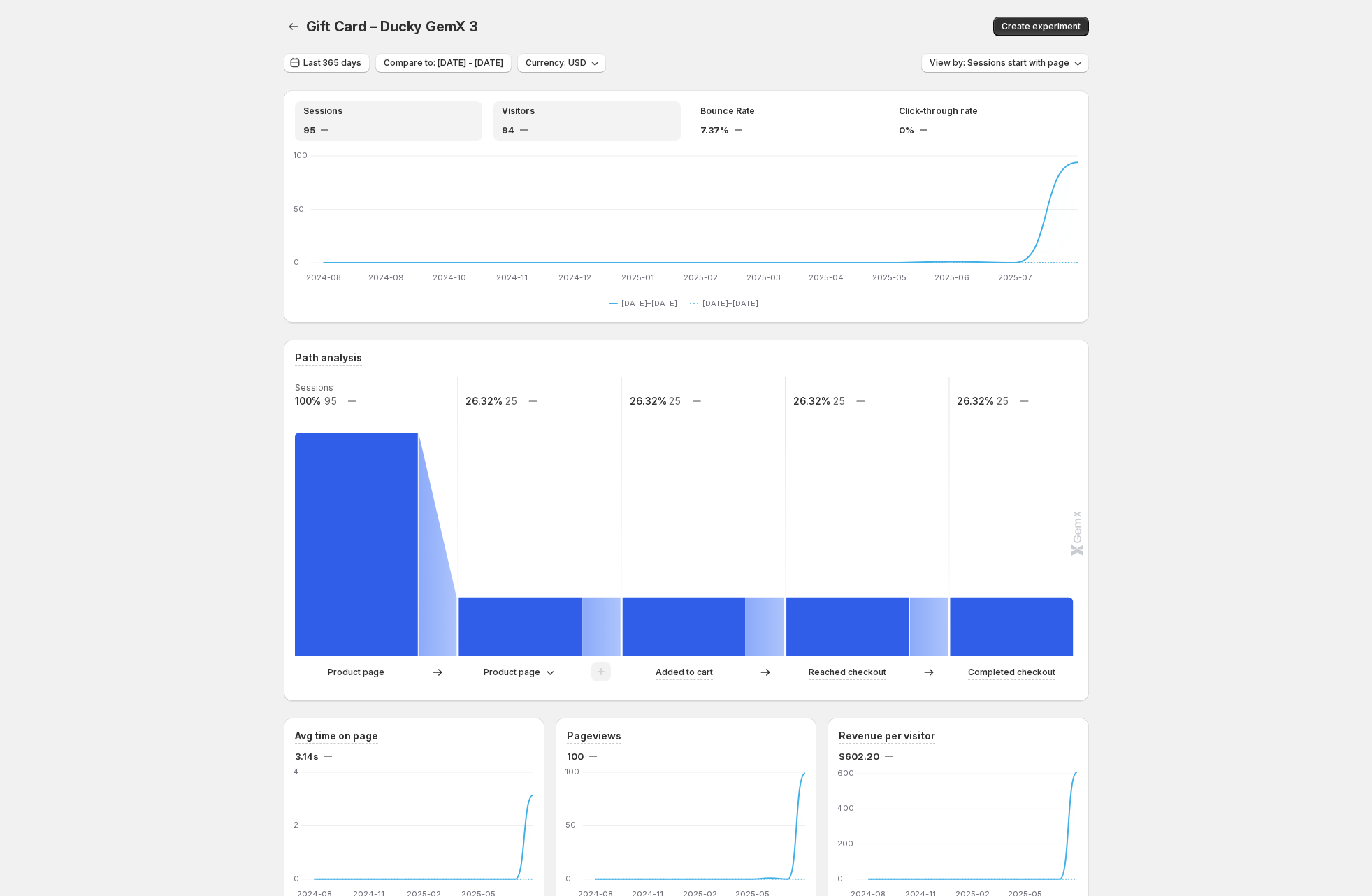
click at [529, 105] on div "Visitors 94" at bounding box center [587, 121] width 187 height 40
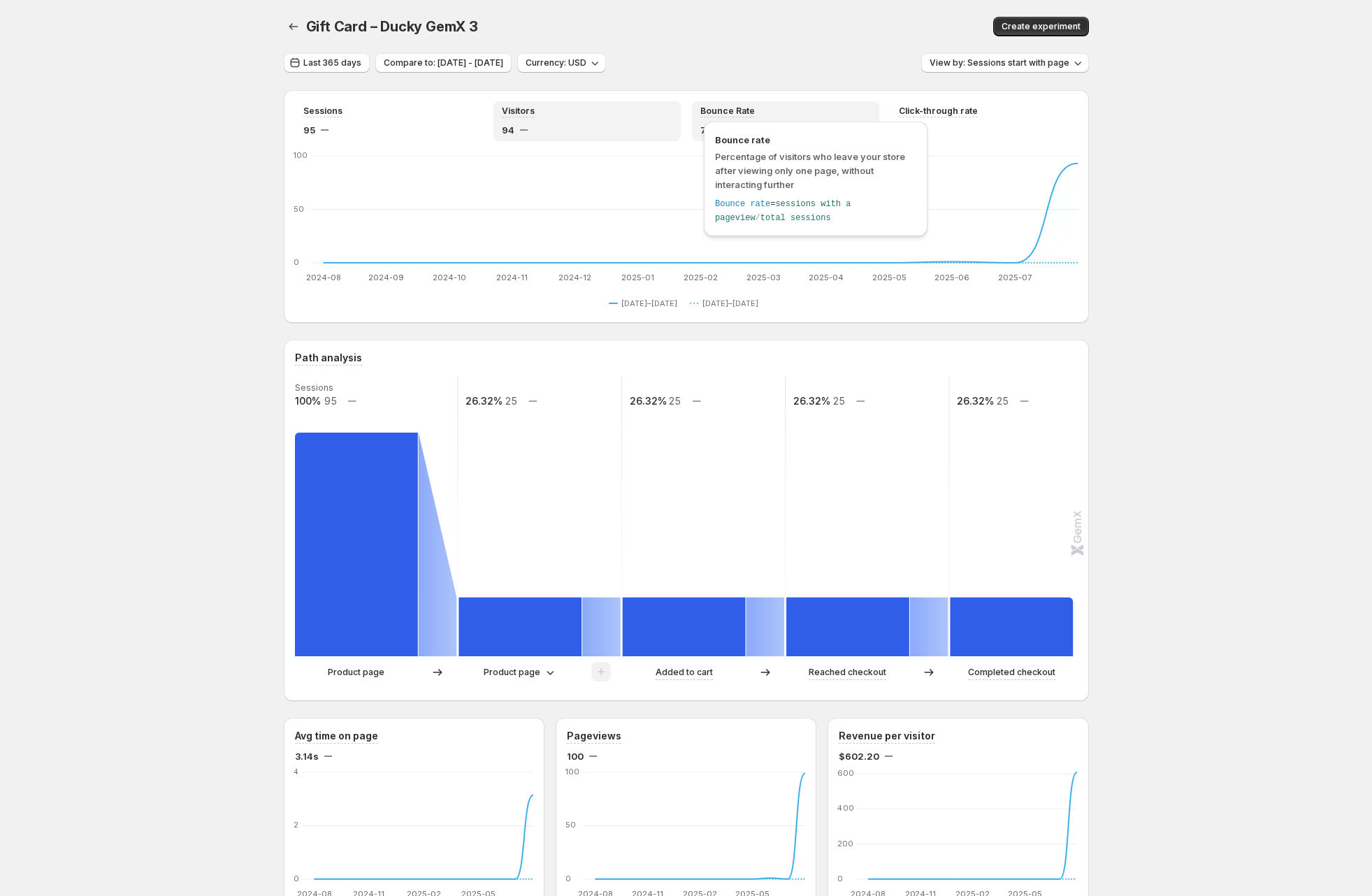
click at [741, 118] on div "Bounce rate Percentage of visitors who leave your store after viewing only one …" at bounding box center [816, 182] width 235 height 129
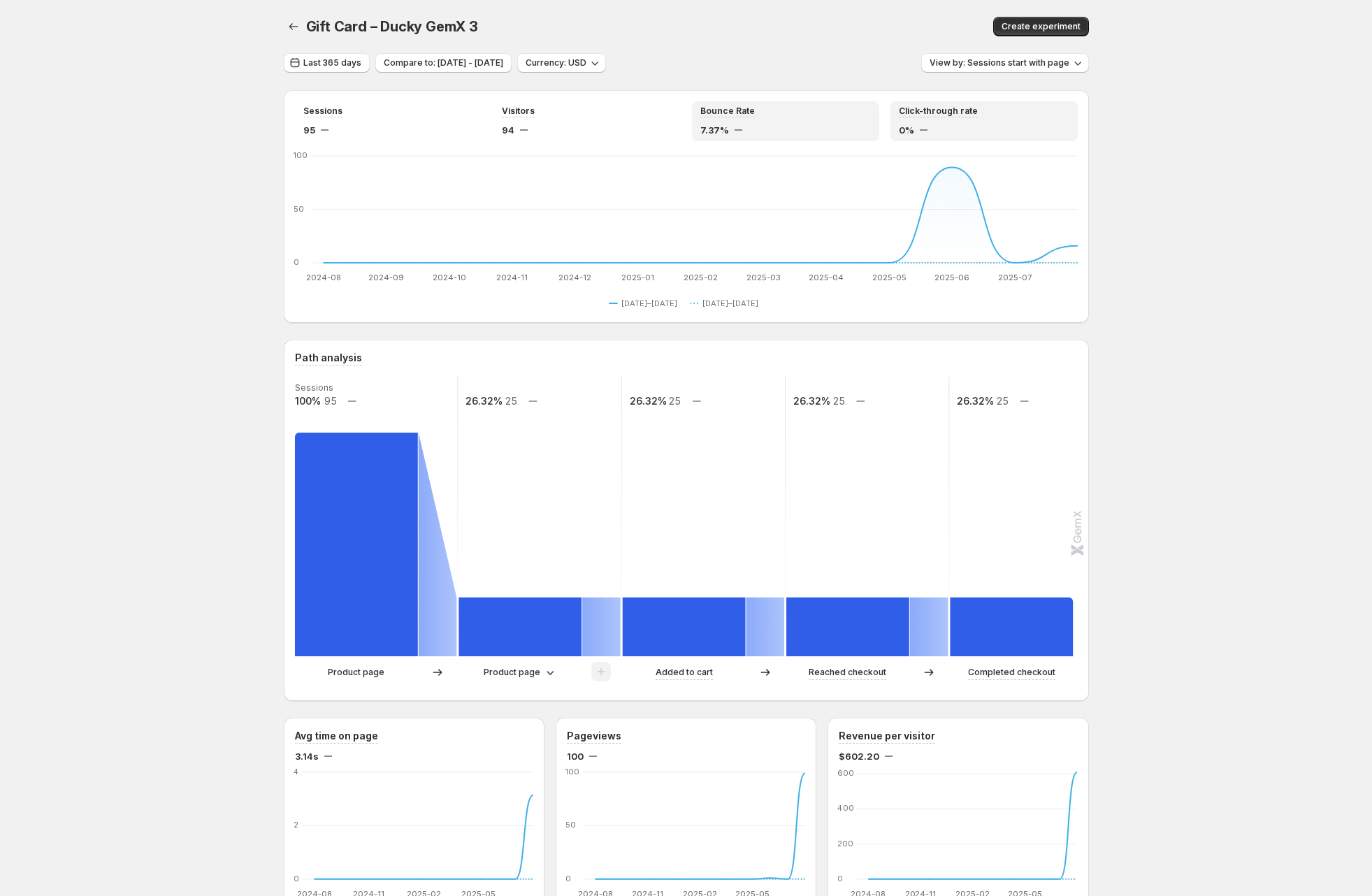
click at [1006, 132] on div "0%" at bounding box center [984, 130] width 170 height 14
click at [400, 60] on span "Compare to: [DATE] - [DATE]" at bounding box center [444, 63] width 119 height 11
click at [331, 60] on span "Last 365 days" at bounding box center [332, 63] width 58 height 11
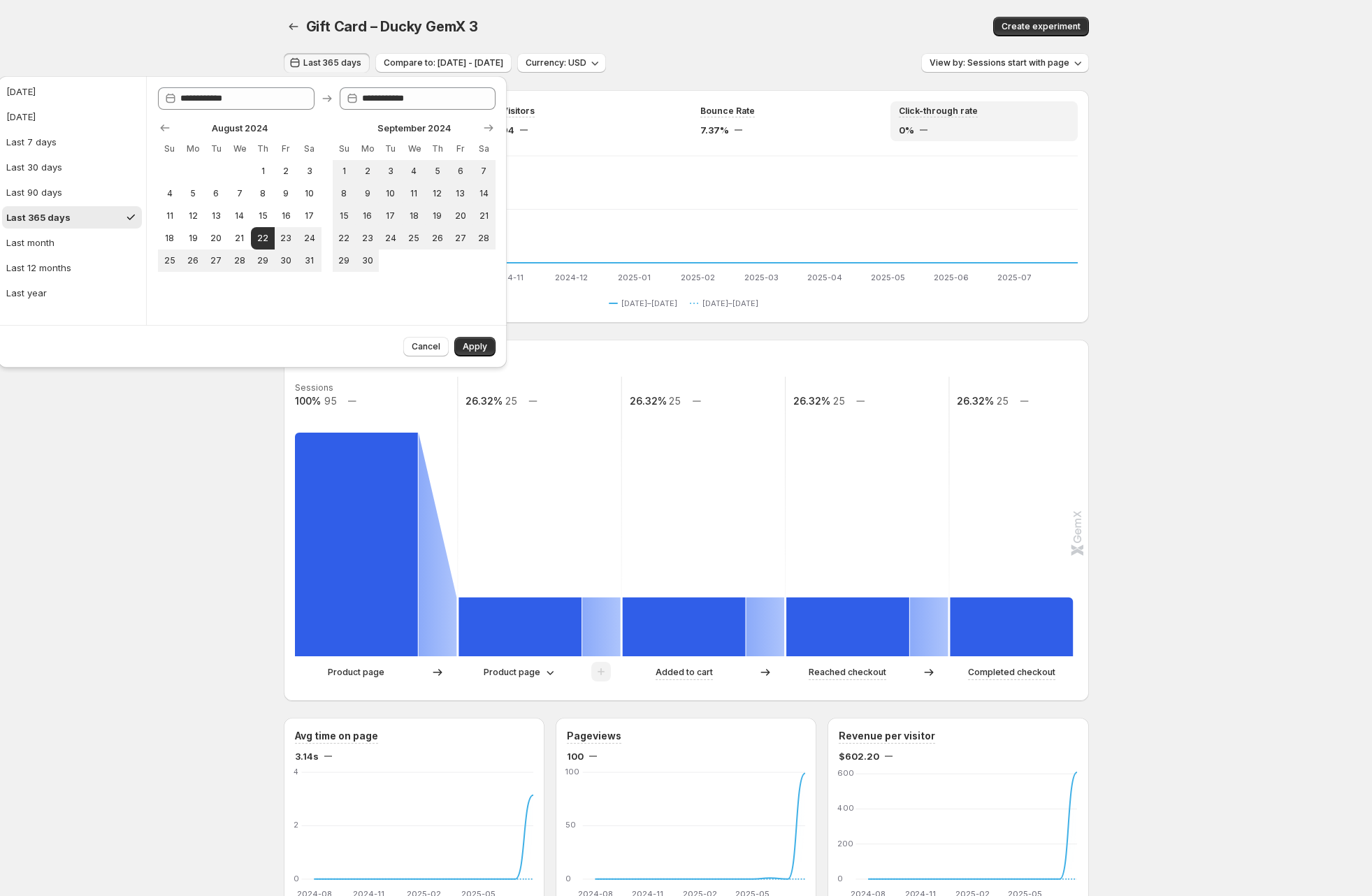
click at [474, 31] on span "Gift Card – Ducky GemX 3" at bounding box center [392, 27] width 172 height 17
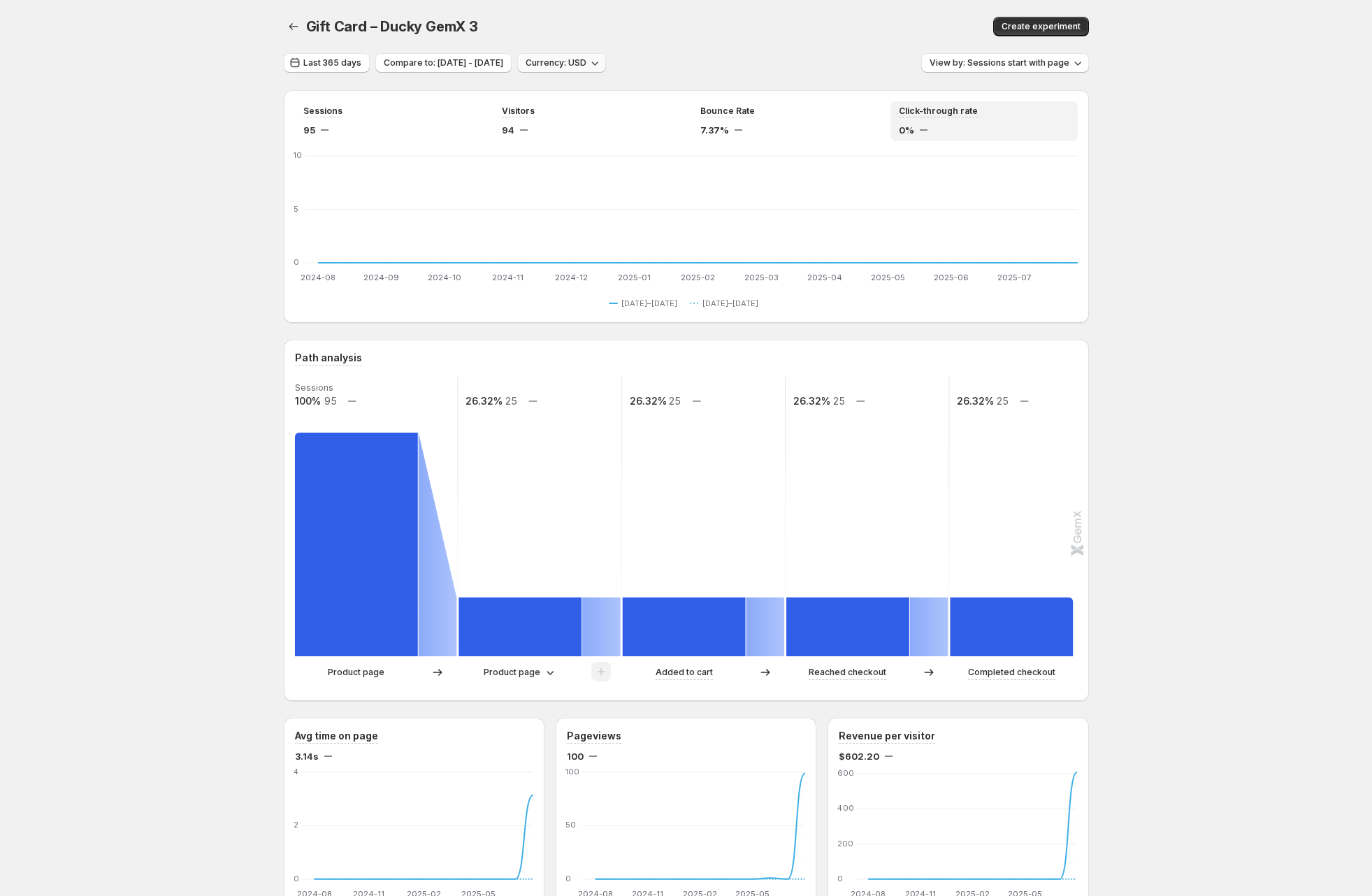
click at [586, 66] on span "Currency: USD" at bounding box center [556, 63] width 61 height 11
click at [608, 126] on span "MXN" at bounding box center [646, 125] width 141 height 14
click at [289, 22] on button "button" at bounding box center [294, 27] width 20 height 20
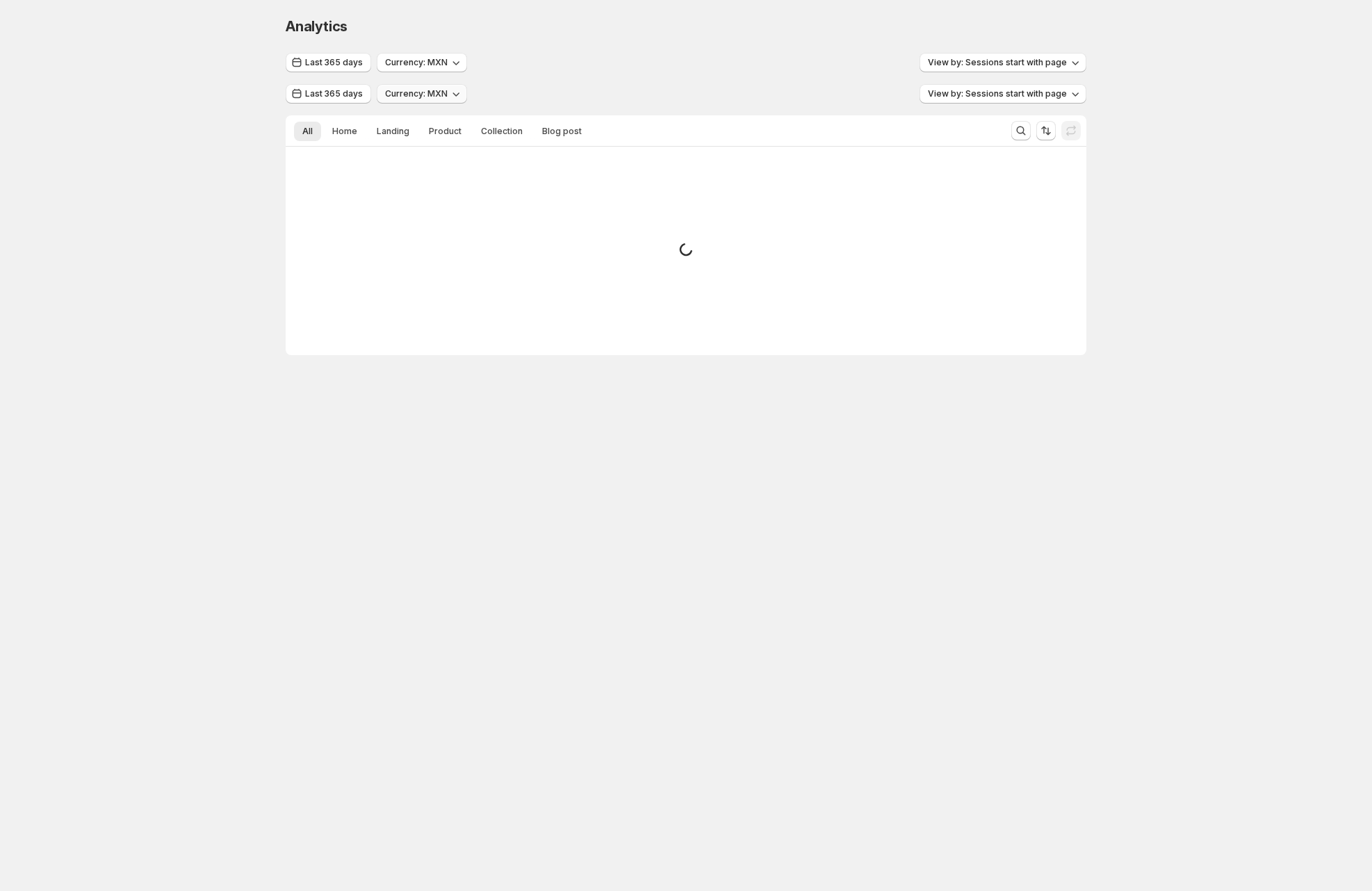
click at [418, 88] on button "Currency: MXN" at bounding box center [422, 94] width 90 height 20
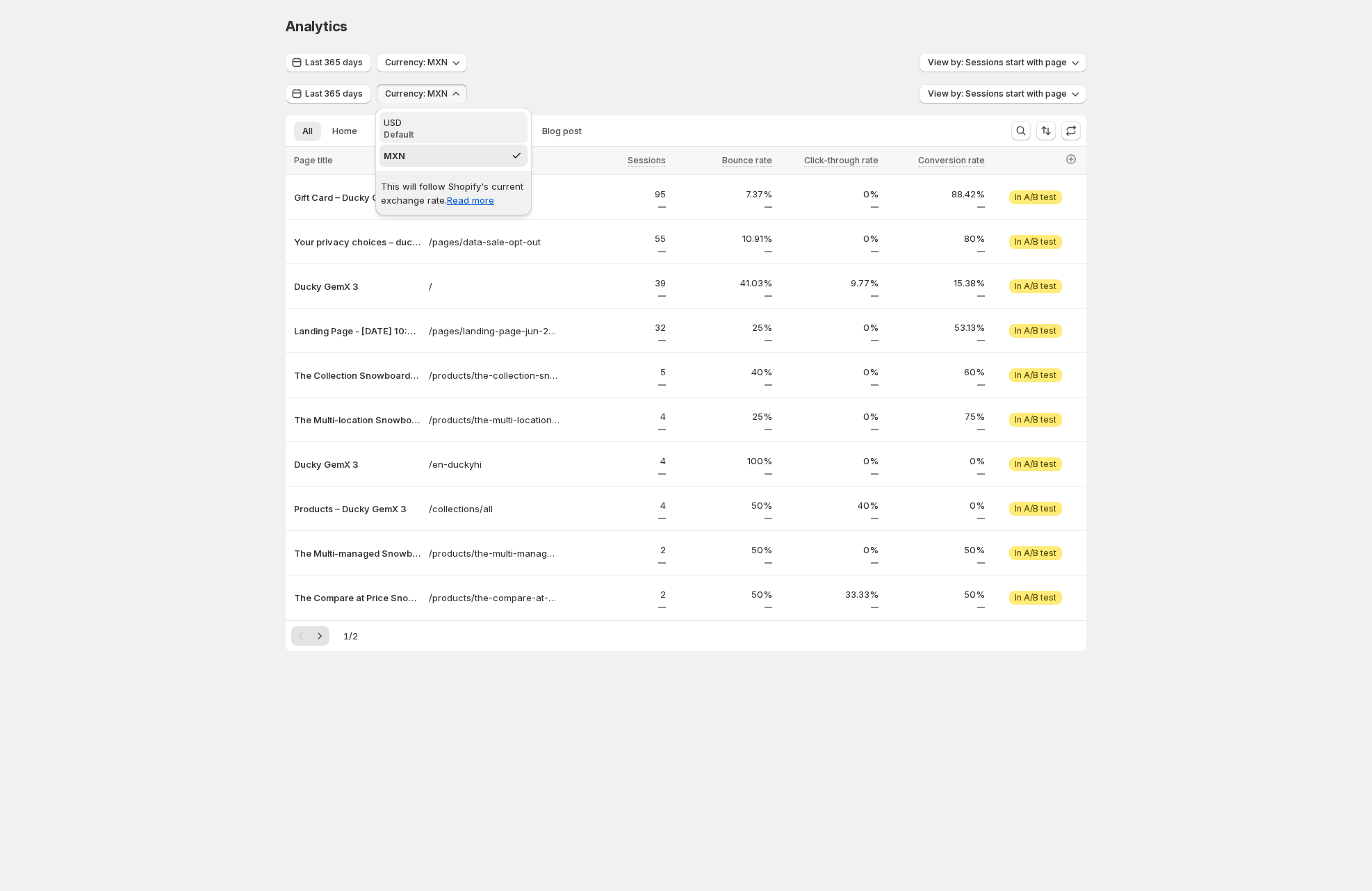
click at [419, 116] on div "USD" at bounding box center [454, 122] width 140 height 14
click at [419, 88] on button "Currency: USD" at bounding box center [421, 94] width 88 height 20
click at [433, 155] on span "MXN" at bounding box center [454, 156] width 140 height 14
click at [338, 88] on button "Last 365 days" at bounding box center [328, 94] width 85 height 20
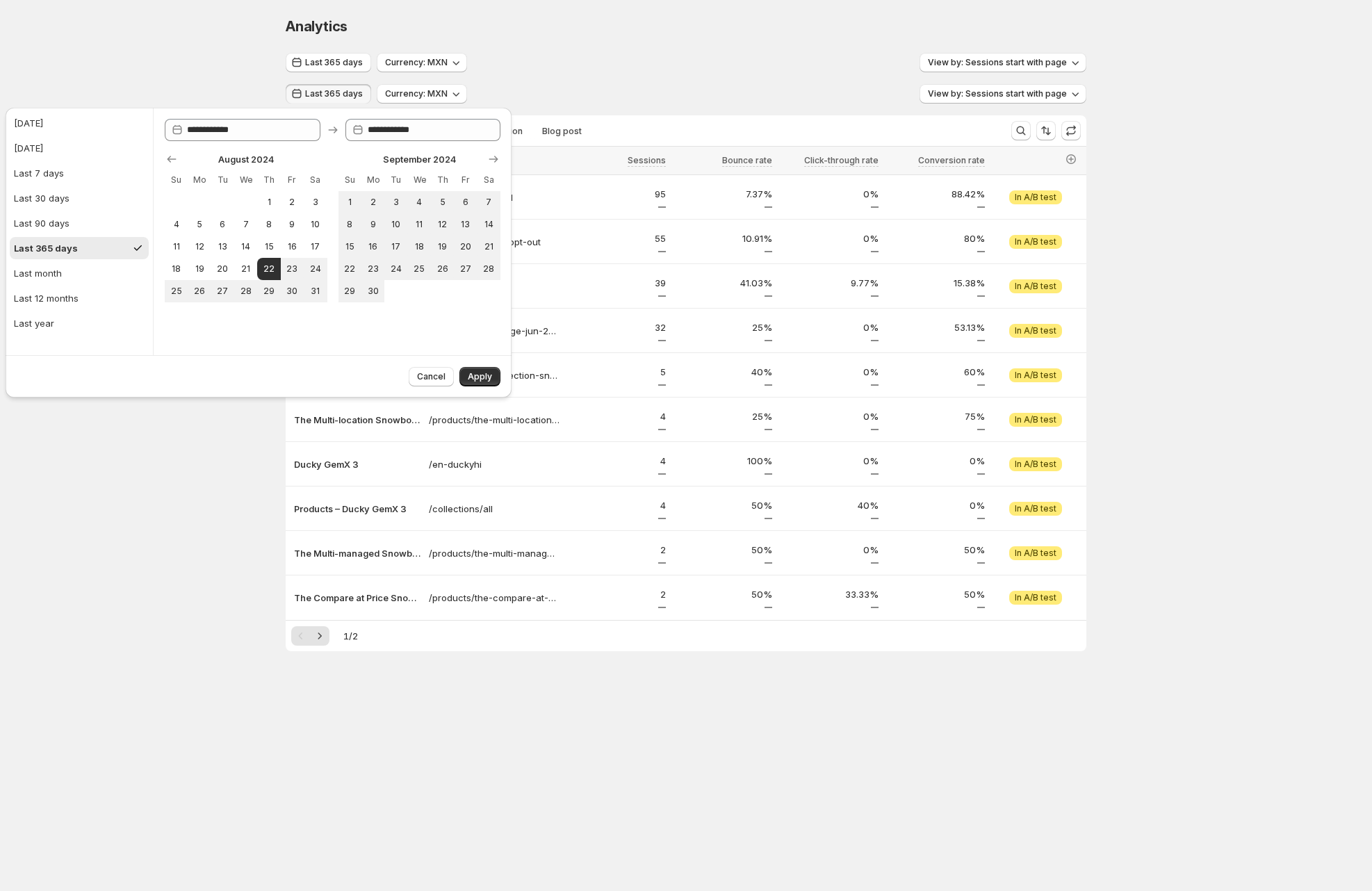
click at [964, 107] on div "Last 365 days Currency: MXN View by: Sessions start with page Last 365 days Cur…" at bounding box center [686, 352] width 800 height 599
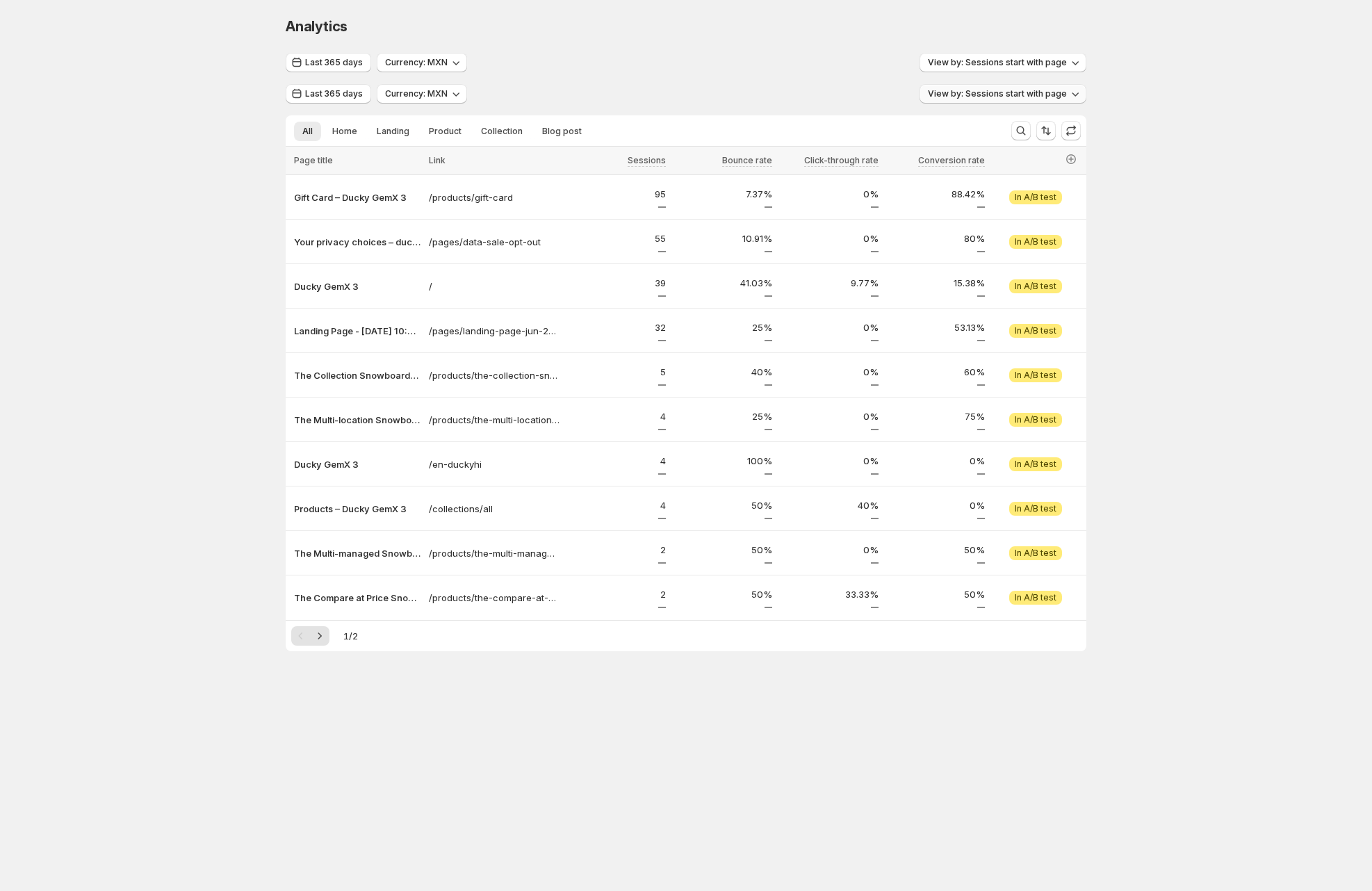
click at [966, 95] on span "View by: Sessions start with page" at bounding box center [997, 94] width 139 height 11
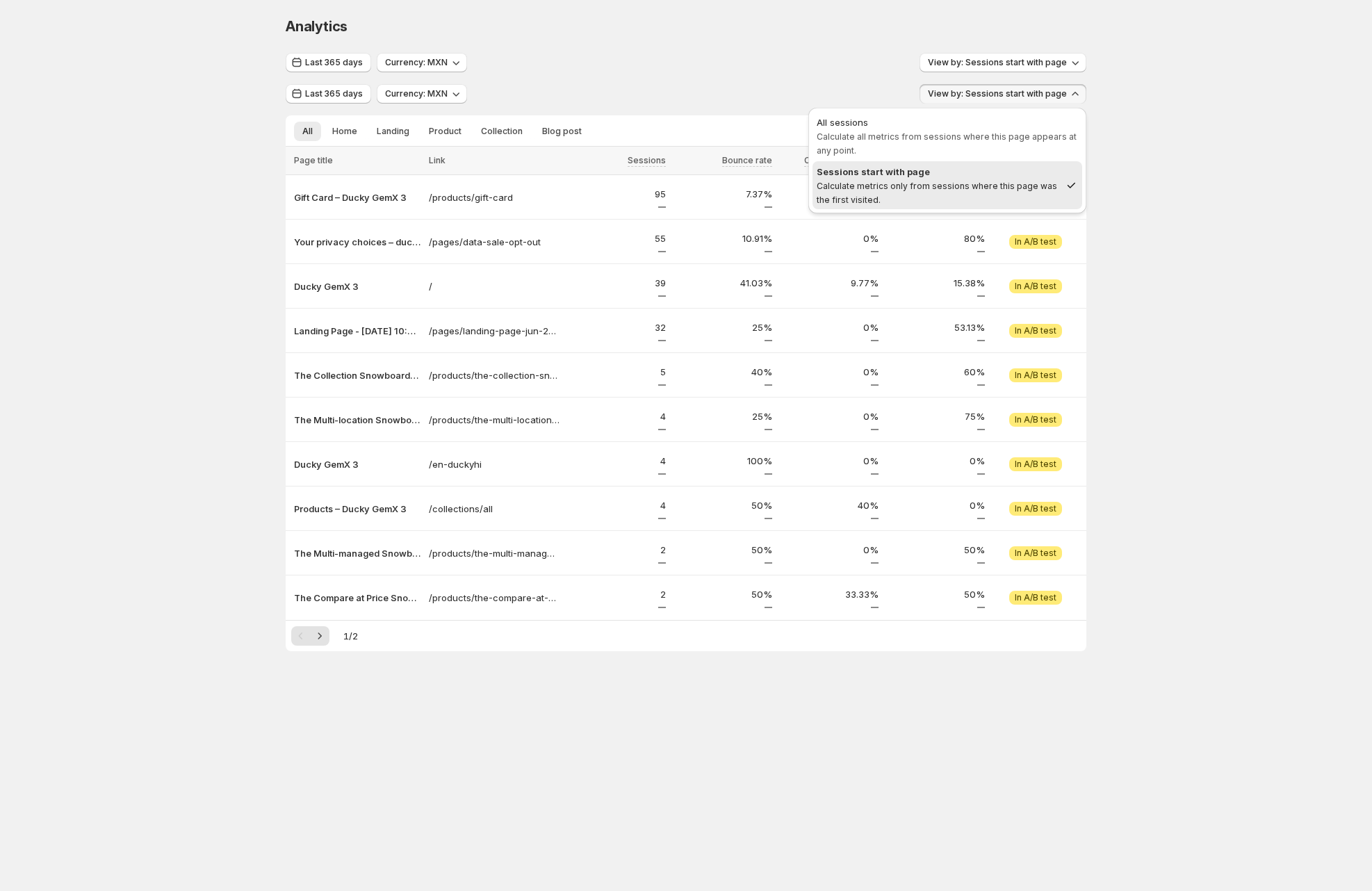
click at [941, 140] on span "Calculate all metrics from sessions where this page appears at any point." at bounding box center [946, 143] width 260 height 24
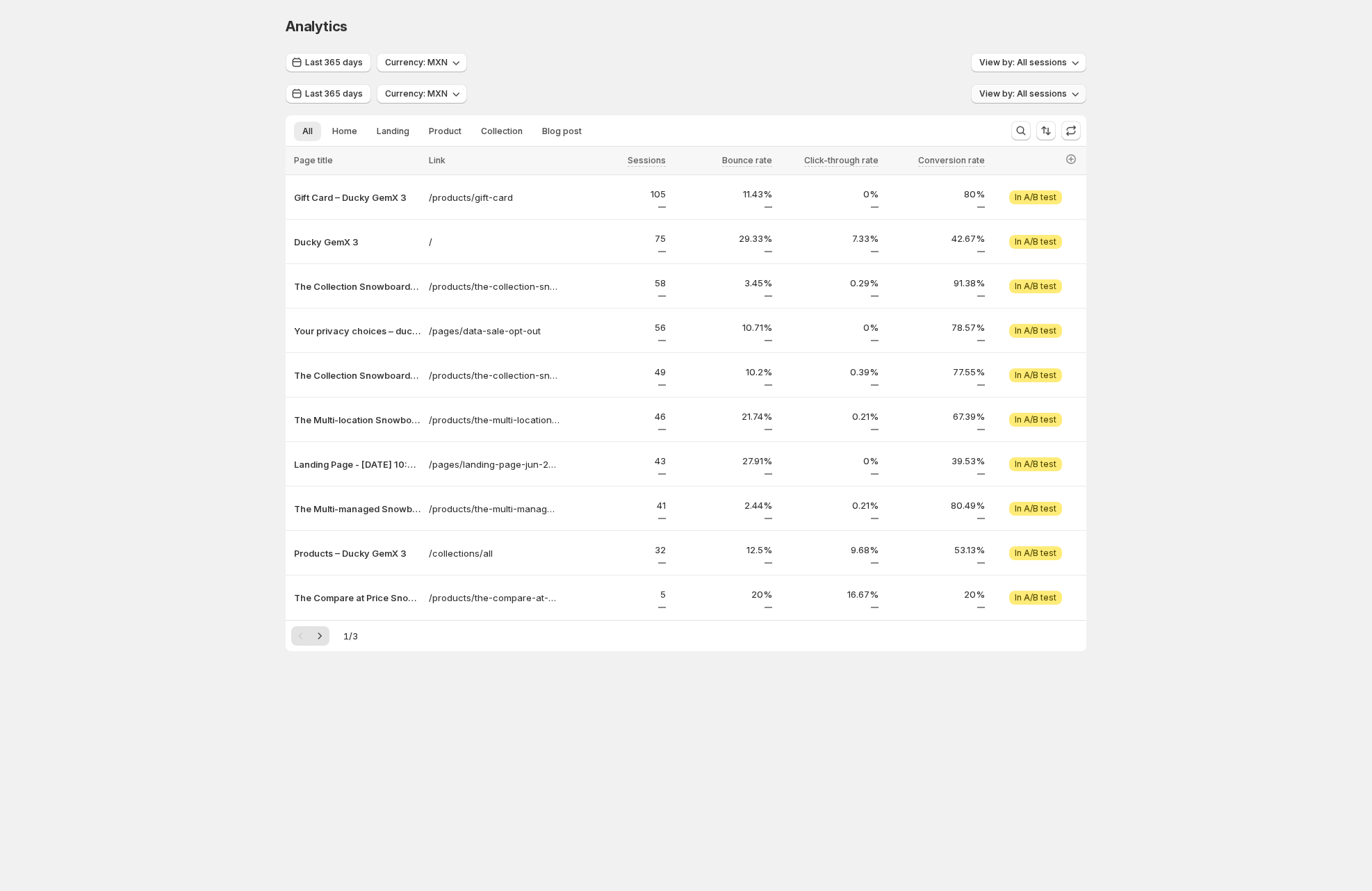
click at [1004, 91] on span "View by: All sessions" at bounding box center [1023, 94] width 88 height 11
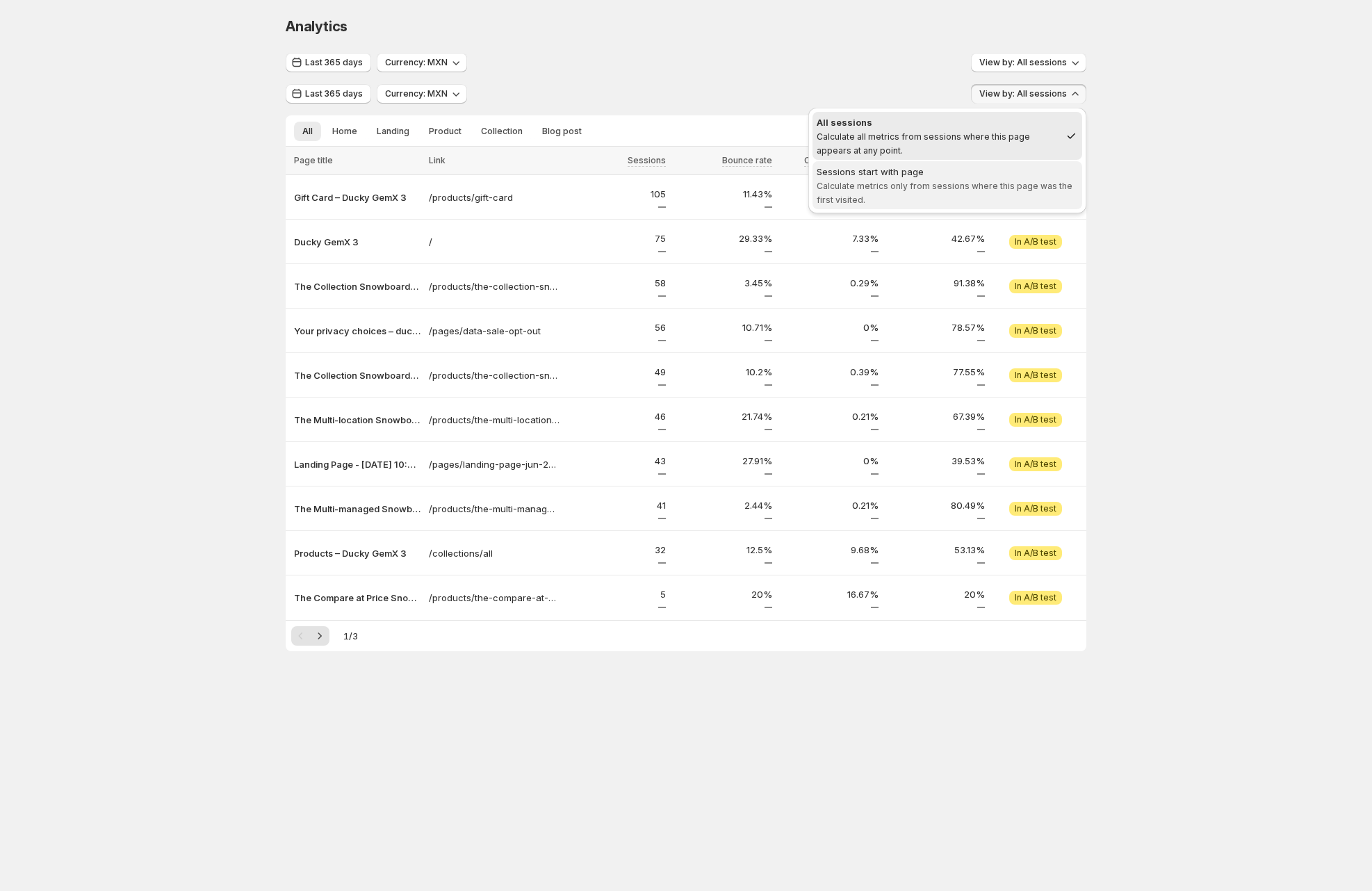
click at [975, 166] on div "Sessions start with page" at bounding box center [947, 172] width 261 height 14
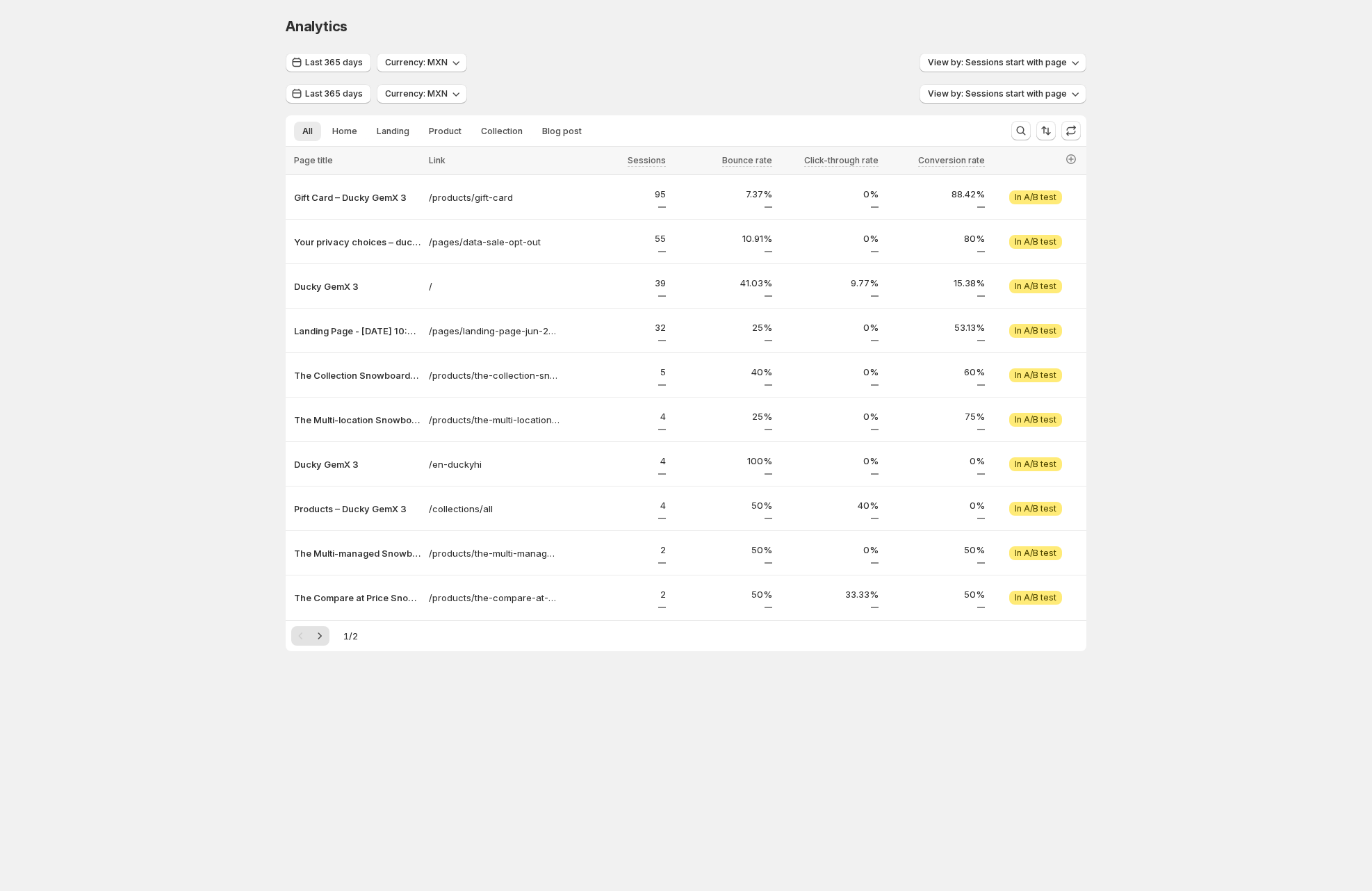
click at [1197, 455] on div "Analytics. This page is ready Analytics Last 365 days Currency: MXN View by: Se…" at bounding box center [686, 363] width 1372 height 726
click at [345, 193] on p "Gift Card – Ducky GemX 3" at bounding box center [357, 198] width 126 height 14
click at [141, 277] on div "Analytics. This page is ready Analytics Last 365 days Currency: MXN View by: Se…" at bounding box center [686, 363] width 1372 height 726
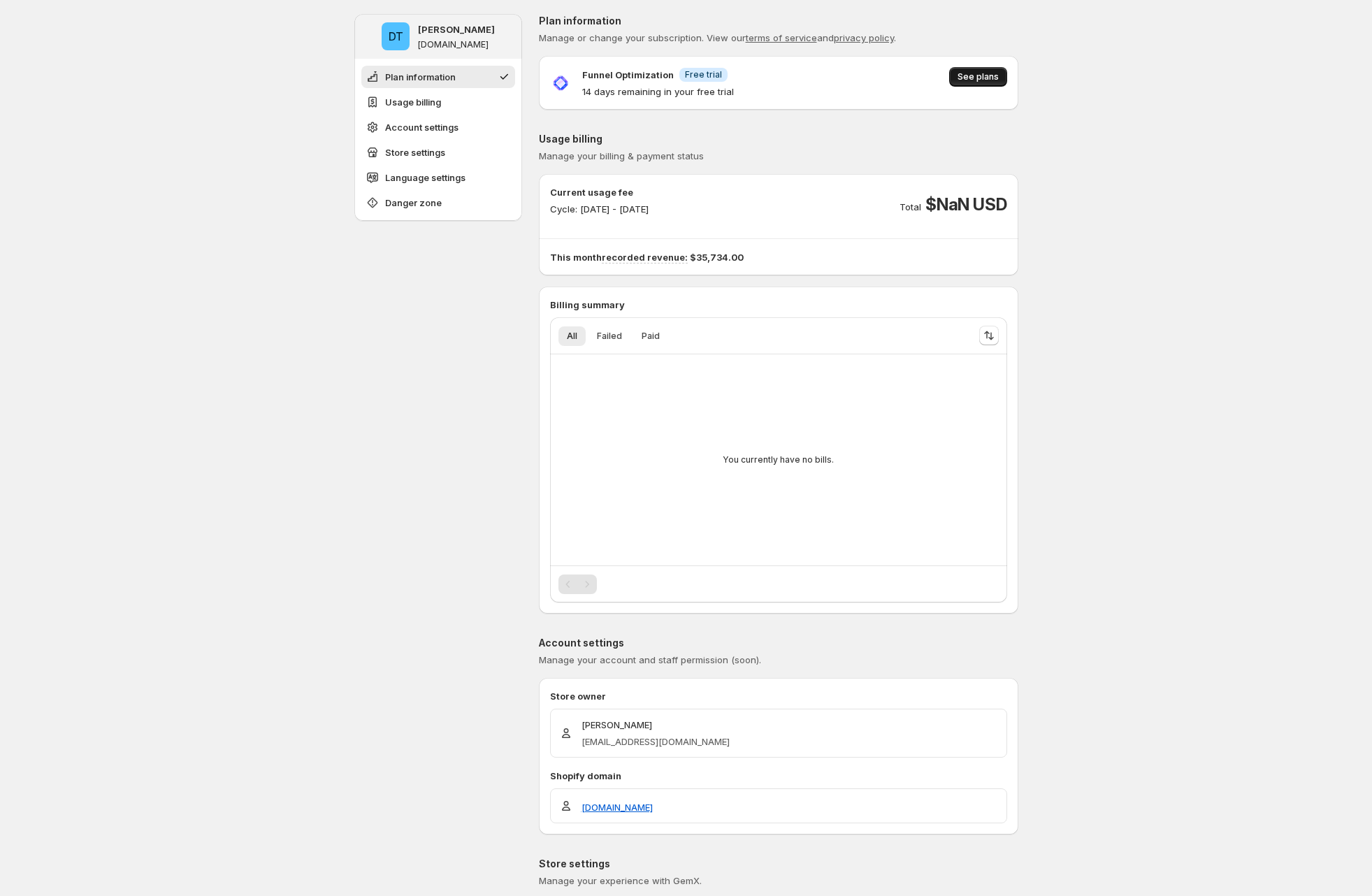
click at [985, 74] on span "See plans" at bounding box center [978, 77] width 41 height 11
click at [980, 80] on span "See plans" at bounding box center [978, 77] width 41 height 11
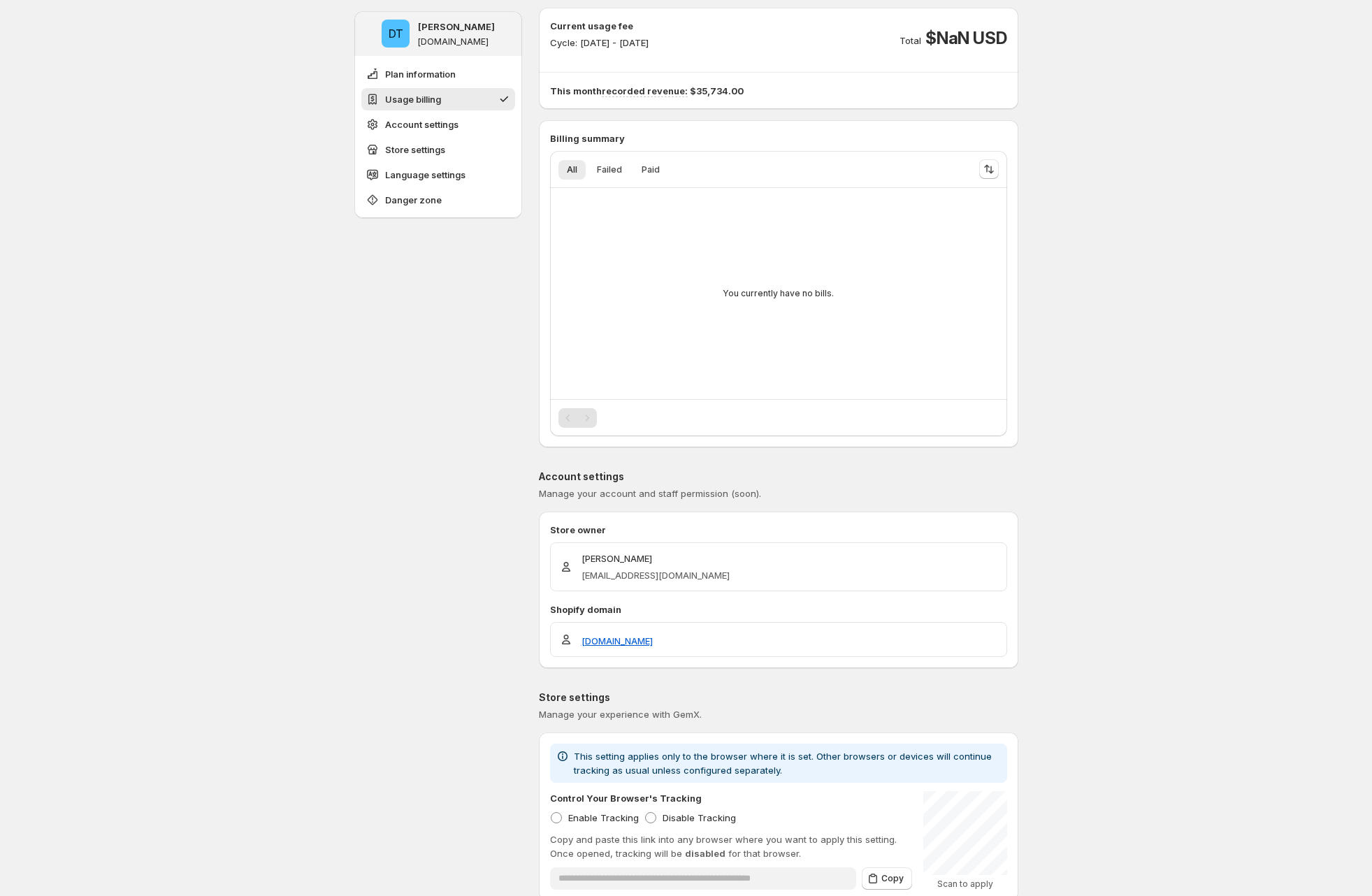
scroll to position [338, 0]
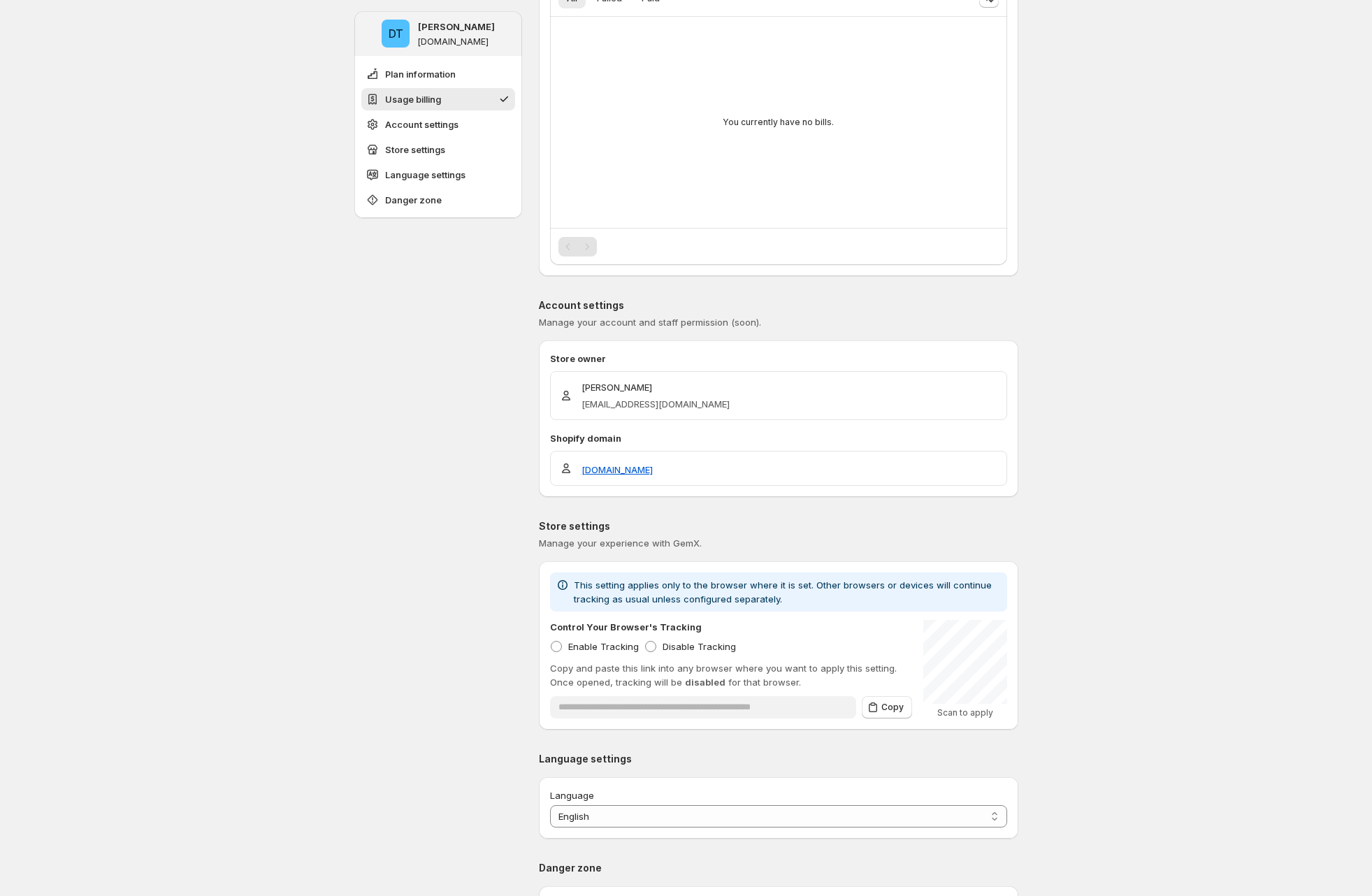
click at [199, 408] on div "DT [PERSON_NAME] [DOMAIN_NAME] Plan information Usage billing Account settings …" at bounding box center [686, 710] width 1372 height 2096
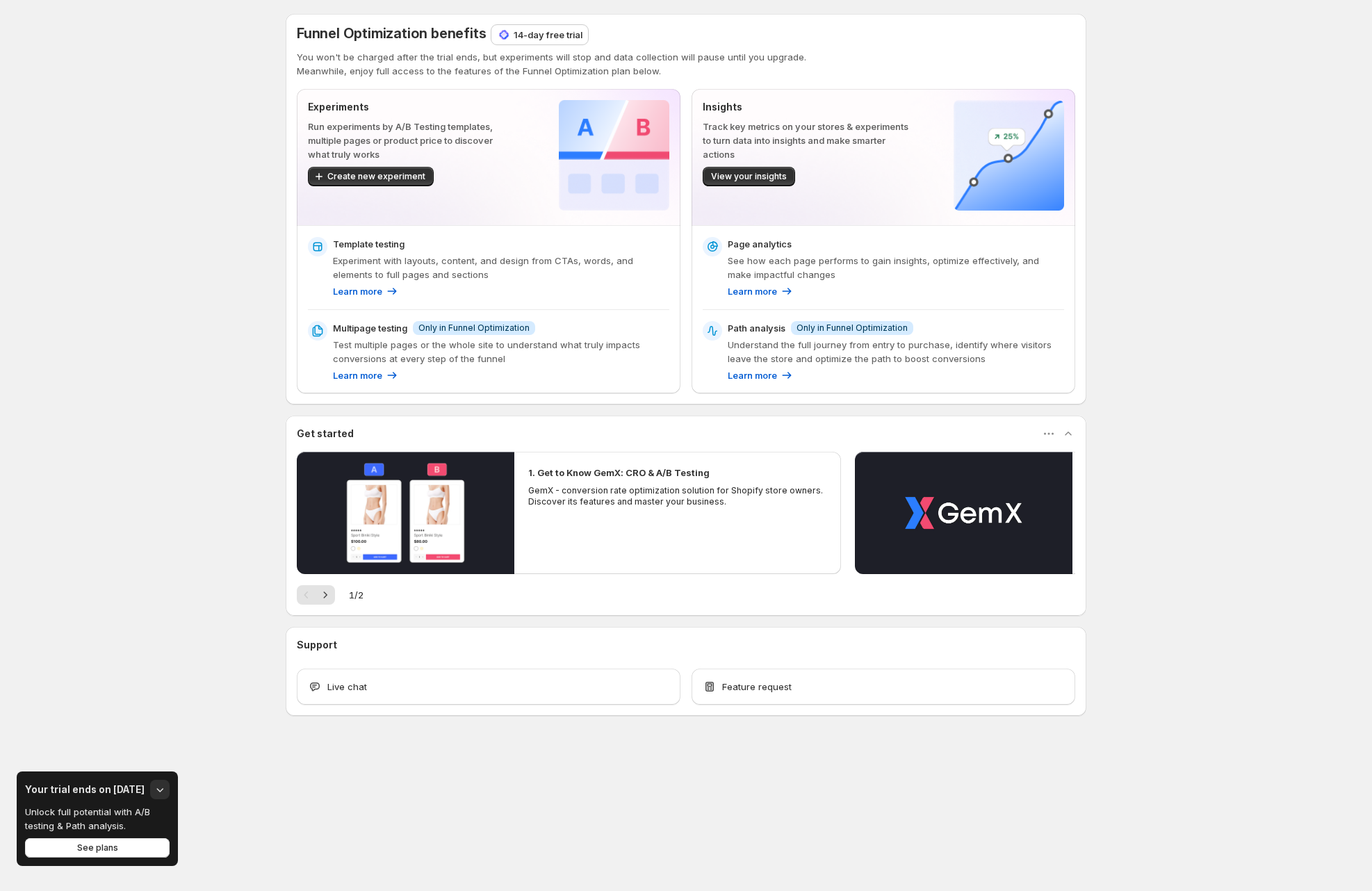
click at [148, 797] on div "Your trial ends on [DATE]" at bounding box center [97, 790] width 145 height 20
click at [158, 793] on icon "button" at bounding box center [160, 790] width 14 height 14
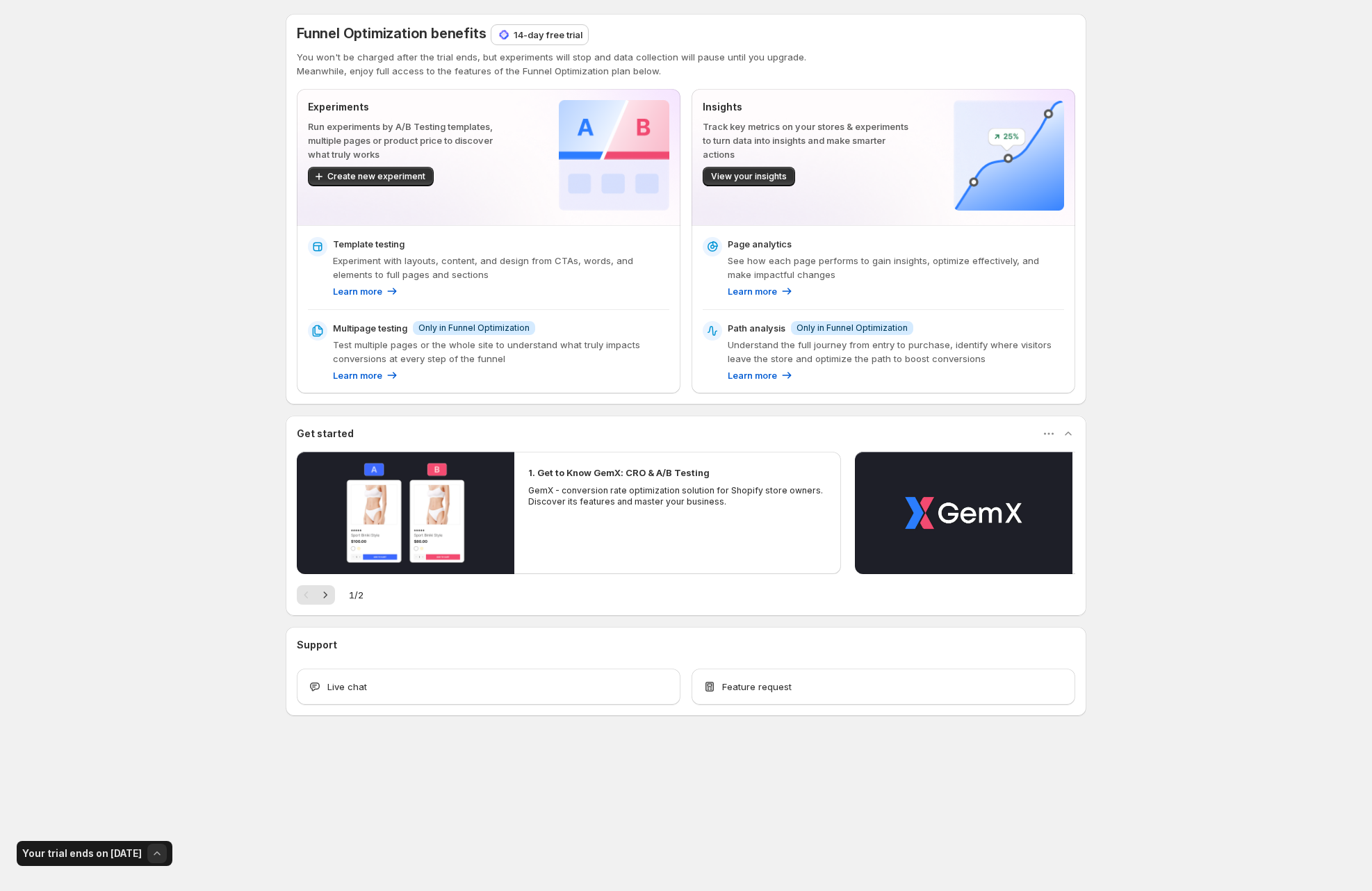
click at [155, 850] on icon "button" at bounding box center [157, 854] width 14 height 14
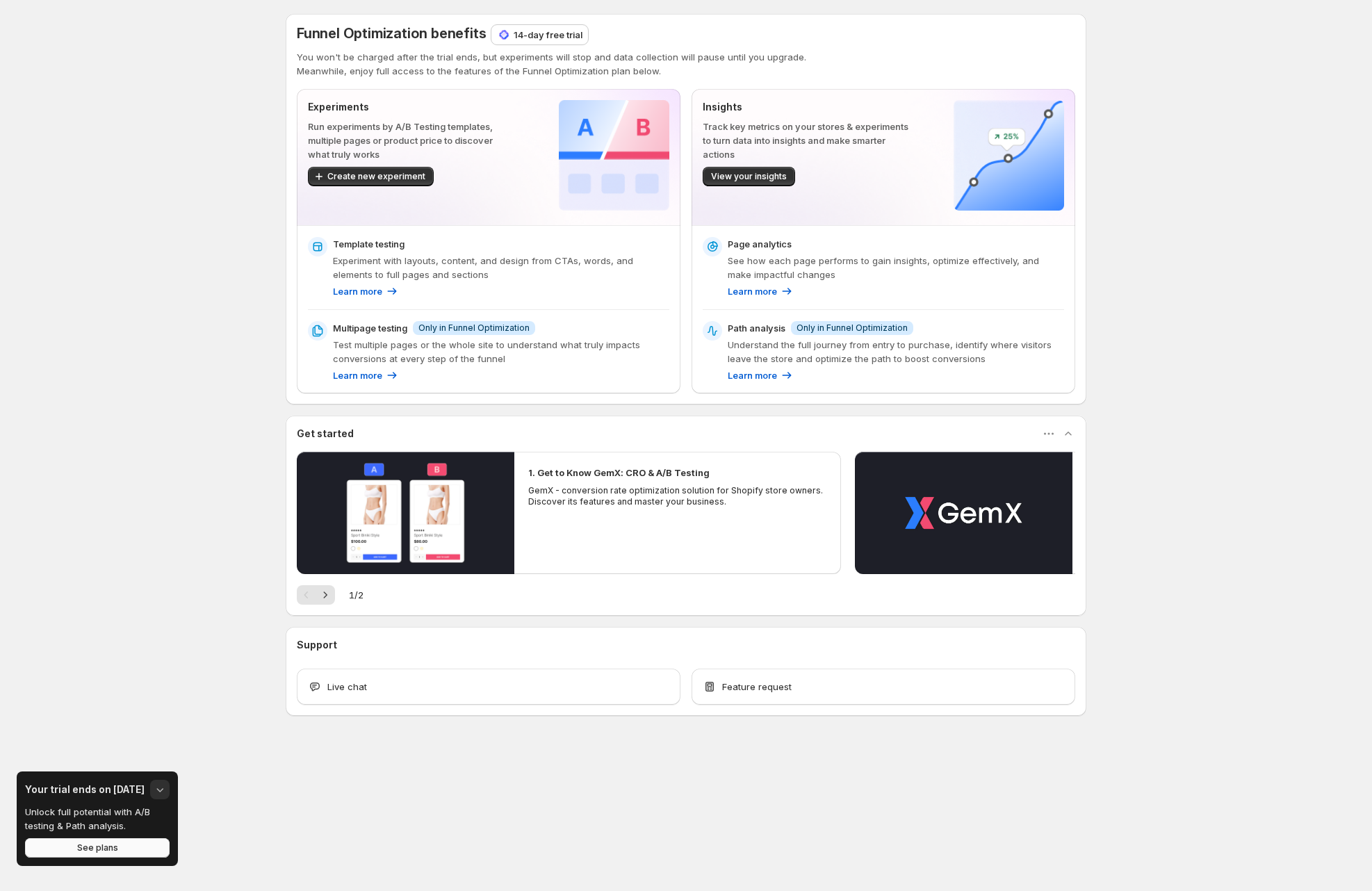
click at [128, 852] on button "See plans" at bounding box center [97, 848] width 145 height 20
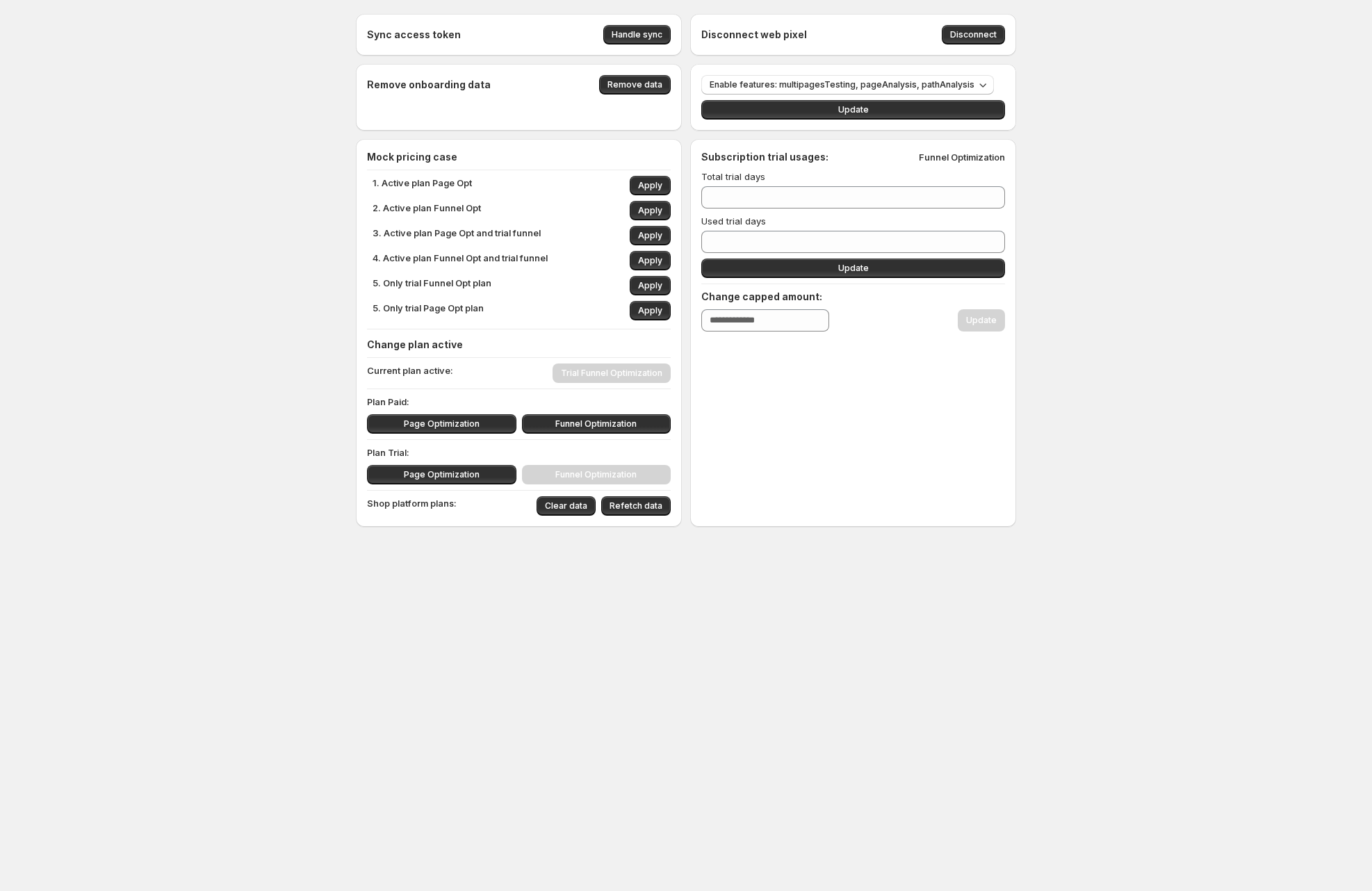
click at [41, 217] on div "Sync access token Handle sync Disconnect web pixel Disconnect Remove onboarding…" at bounding box center [686, 301] width 1372 height 602
